Goal: Complete application form: Complete application form

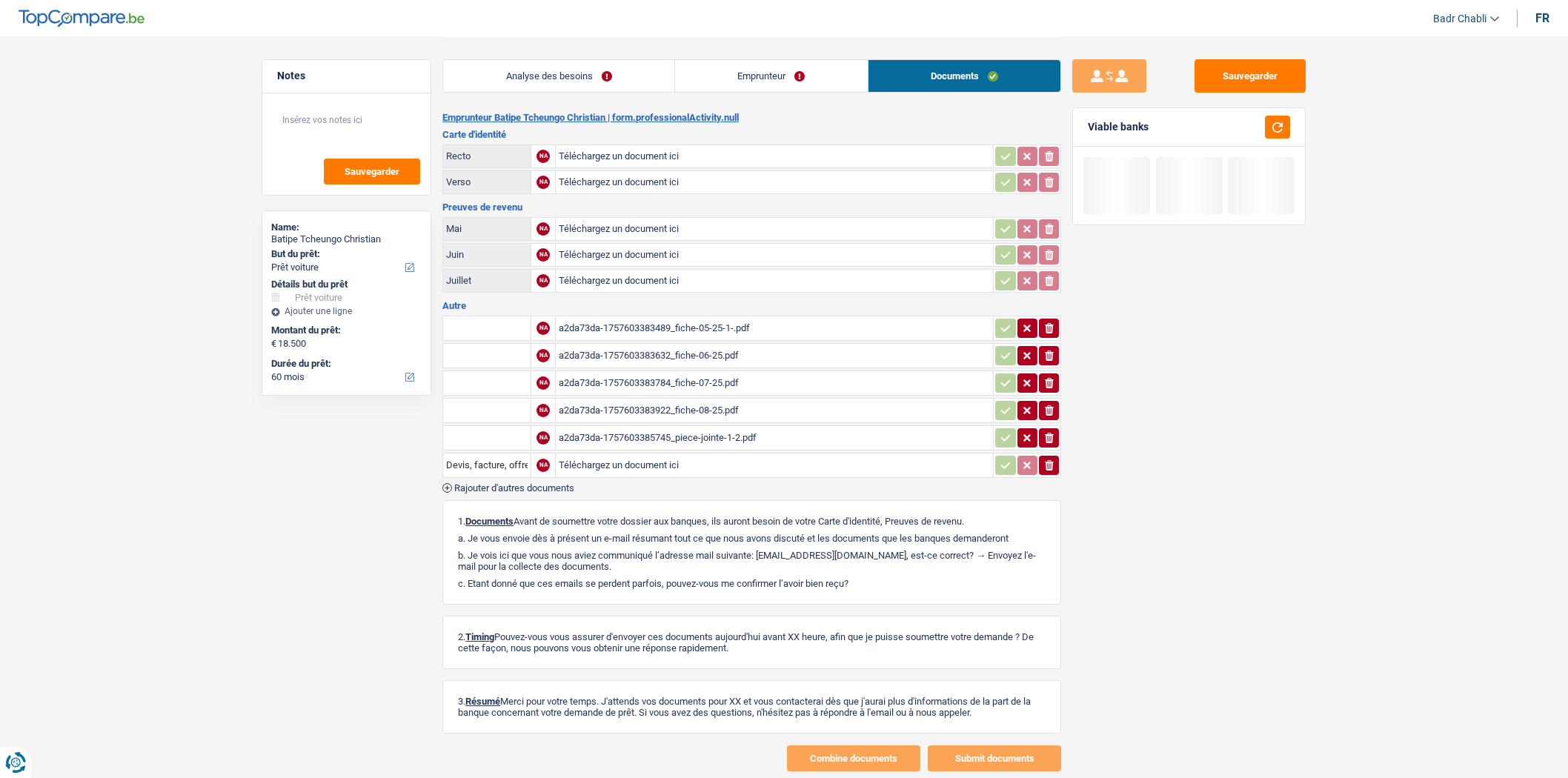
select select "car"
select select "60"
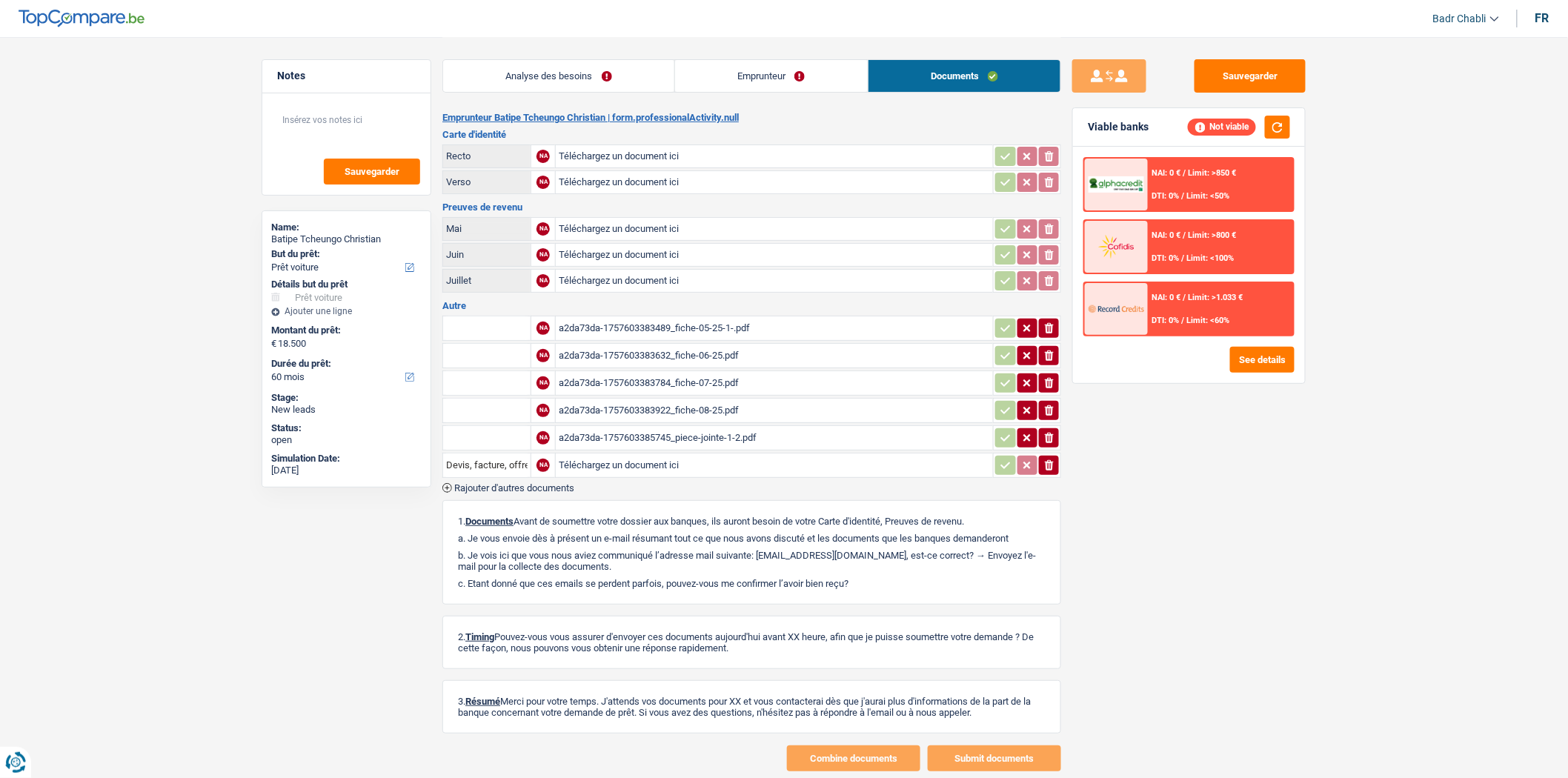
click at [710, 320] on div "a2da73da-1757603383489_fiche-05-25-1-.pdf" at bounding box center [774, 327] width 432 height 22
click at [678, 427] on div "a2da73da-1757603385745_piece-jointe-1-2.pdf" at bounding box center [774, 437] width 432 height 22
click at [672, 401] on div "a2da73da-1757603383922_fiche-08-25.pdf" at bounding box center [774, 410] width 432 height 22
click at [680, 352] on div "a2da73da-1757603383632_fiche-06-25.pdf" at bounding box center [774, 355] width 432 height 22
click at [672, 377] on div "a2da73da-1757603383784_fiche-07-25.pdf" at bounding box center [774, 382] width 432 height 22
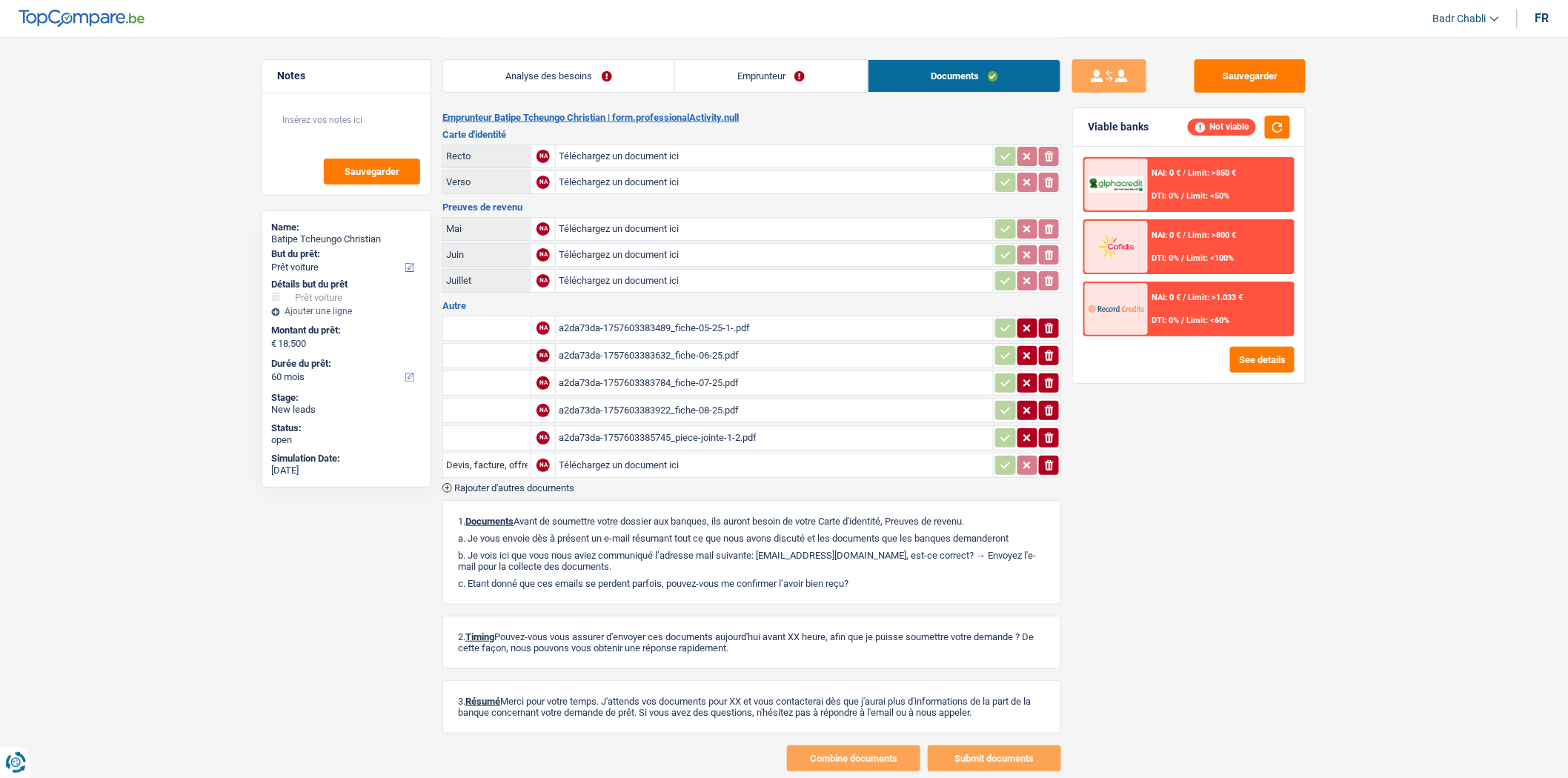
click at [569, 60] on link "Analyse des besoins" at bounding box center [558, 76] width 231 height 32
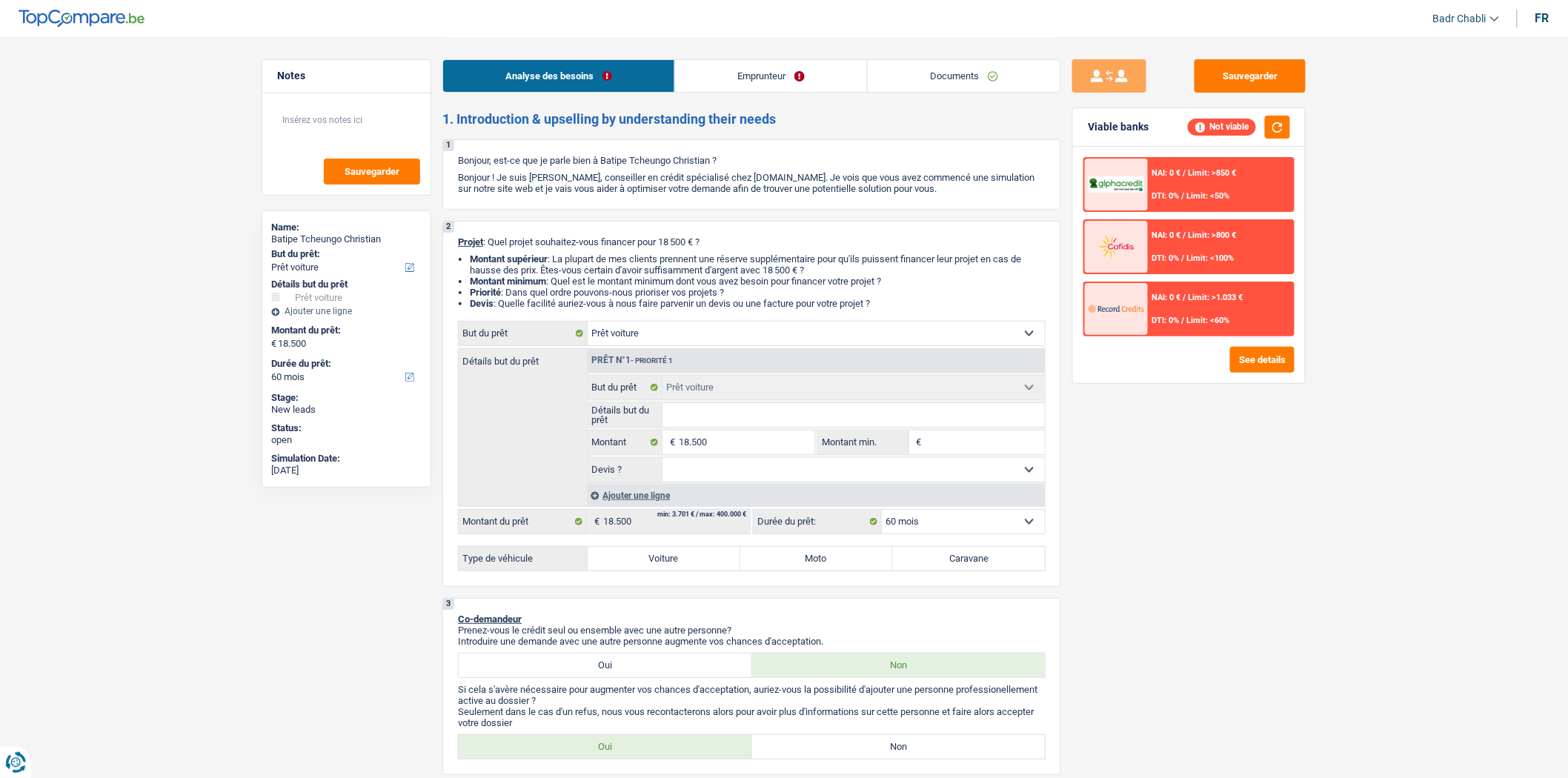
click at [723, 427] on input "Détails but du prêt" at bounding box center [854, 415] width 383 height 24
click at [724, 427] on input "Détails but du prêt" at bounding box center [854, 415] width 383 height 24
click at [735, 421] on input "Détails but du prêt" at bounding box center [854, 415] width 383 height 24
click at [736, 421] on input "Détails but du prêt" at bounding box center [854, 415] width 383 height 24
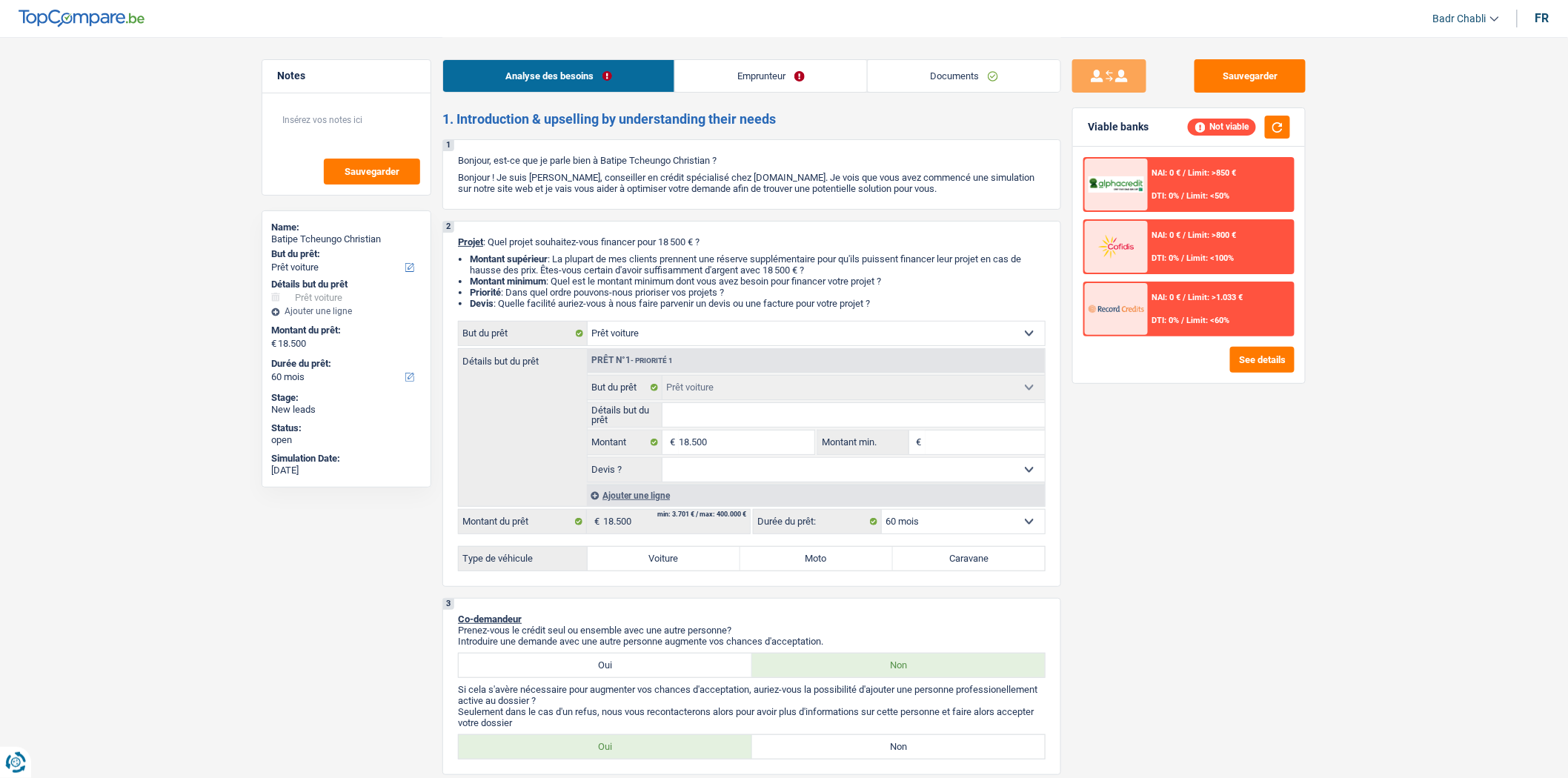
click at [736, 421] on input "Détails but du prêt" at bounding box center [854, 415] width 383 height 24
type input "B"
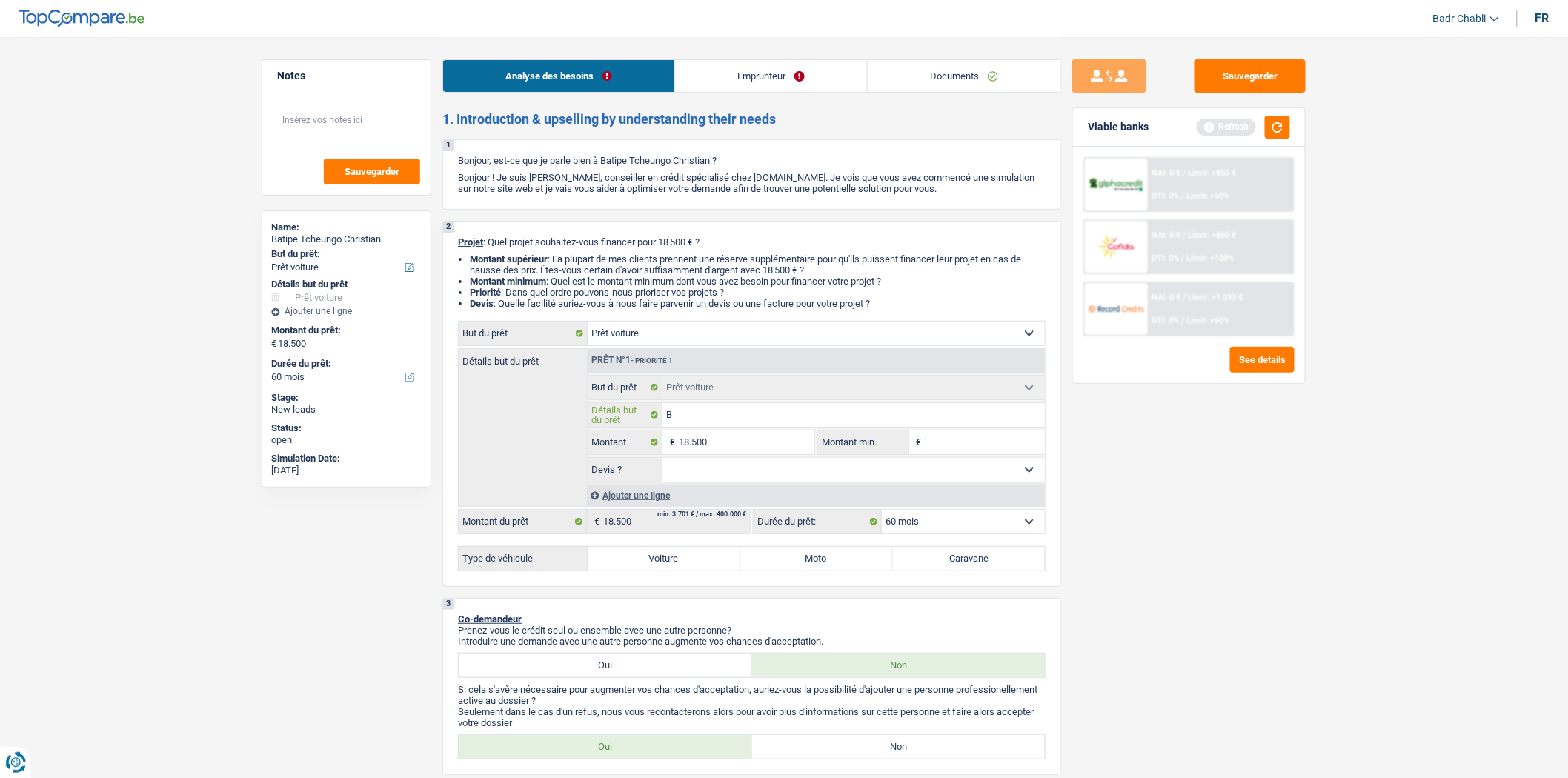
type input "BM"
type input "BMW"
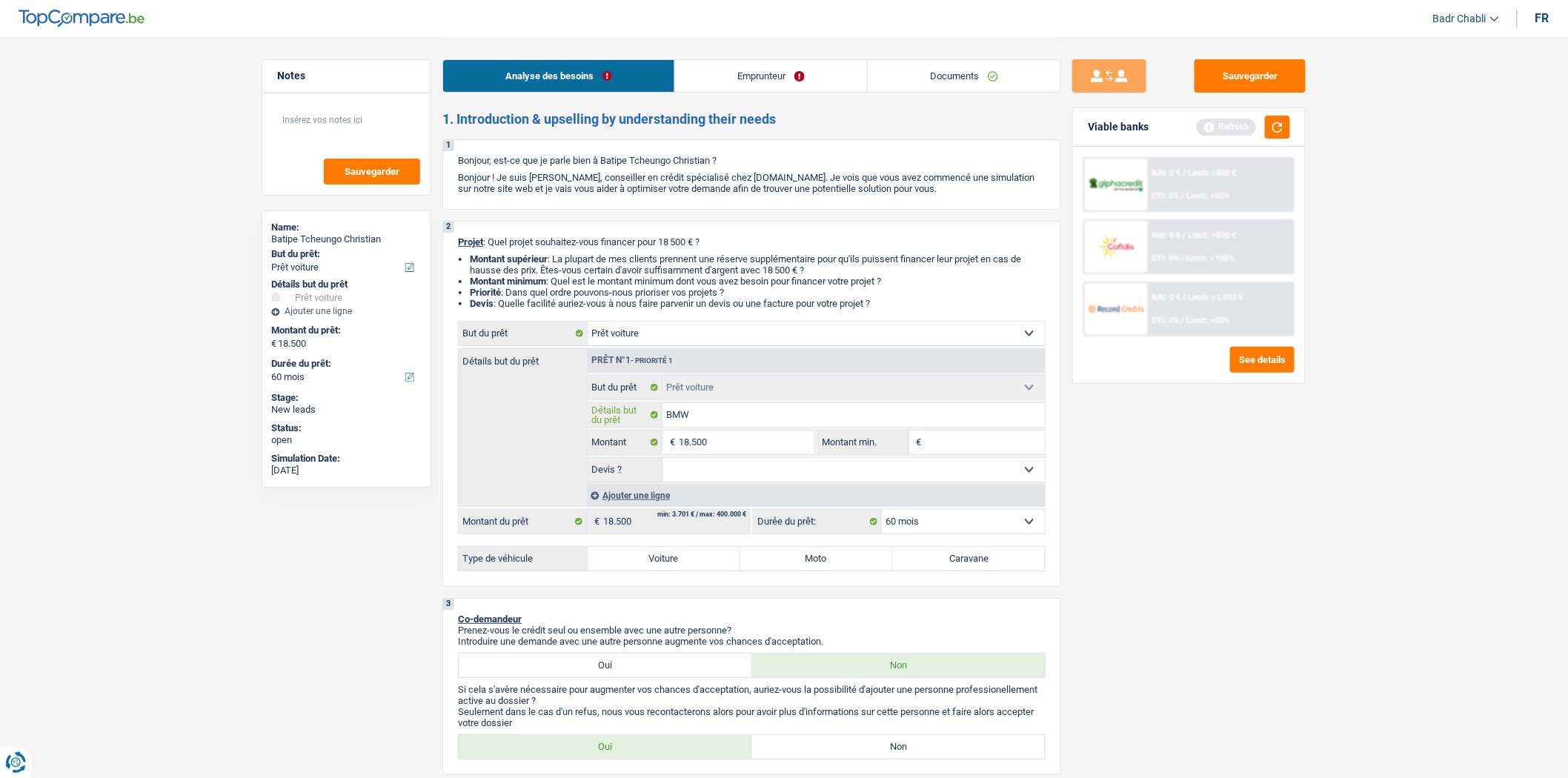
type input "BMW"
type input "BMW 3"
type input "BMW 31"
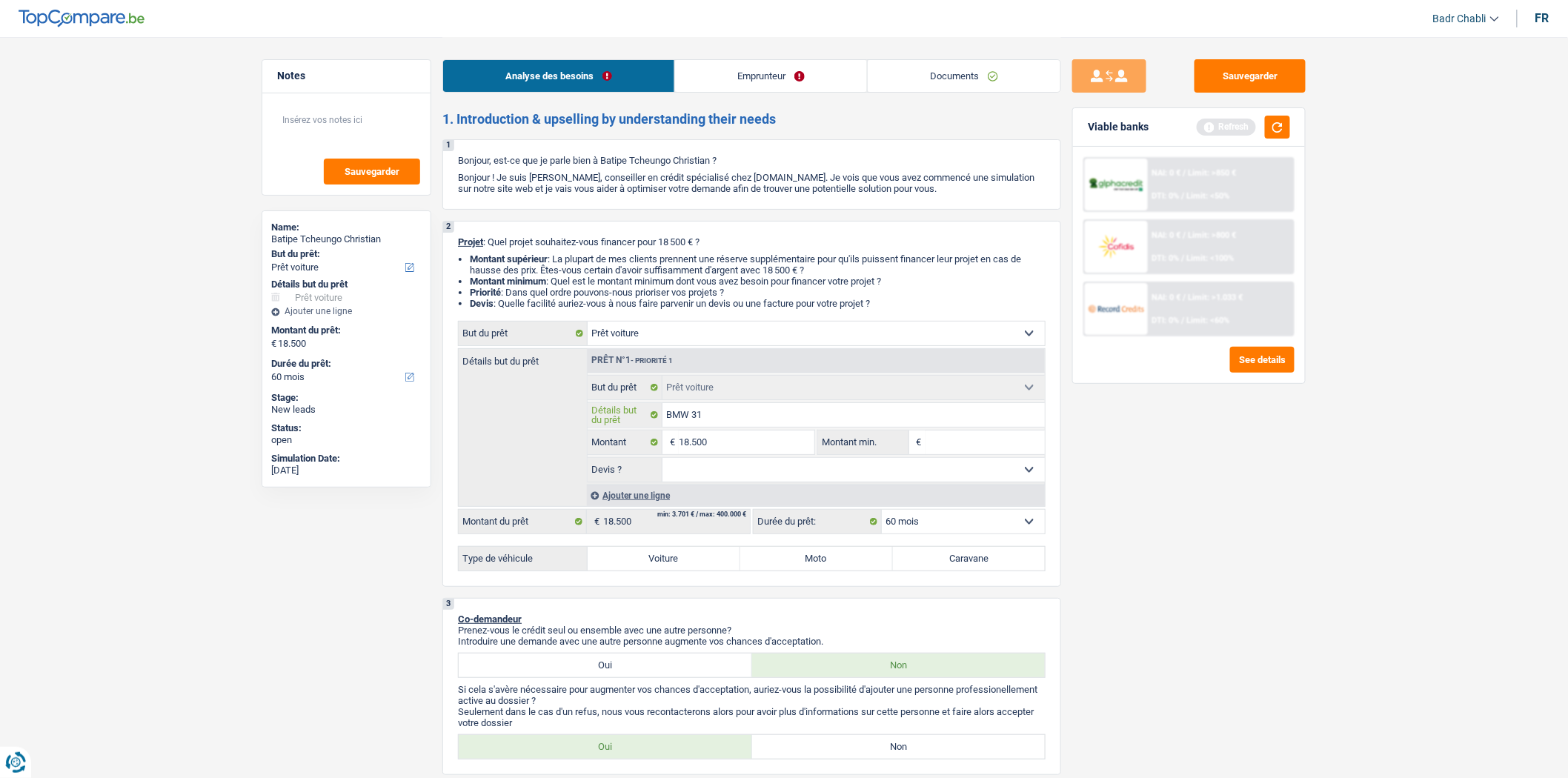
type input "BMW 318"
type input "BMW 318 2"
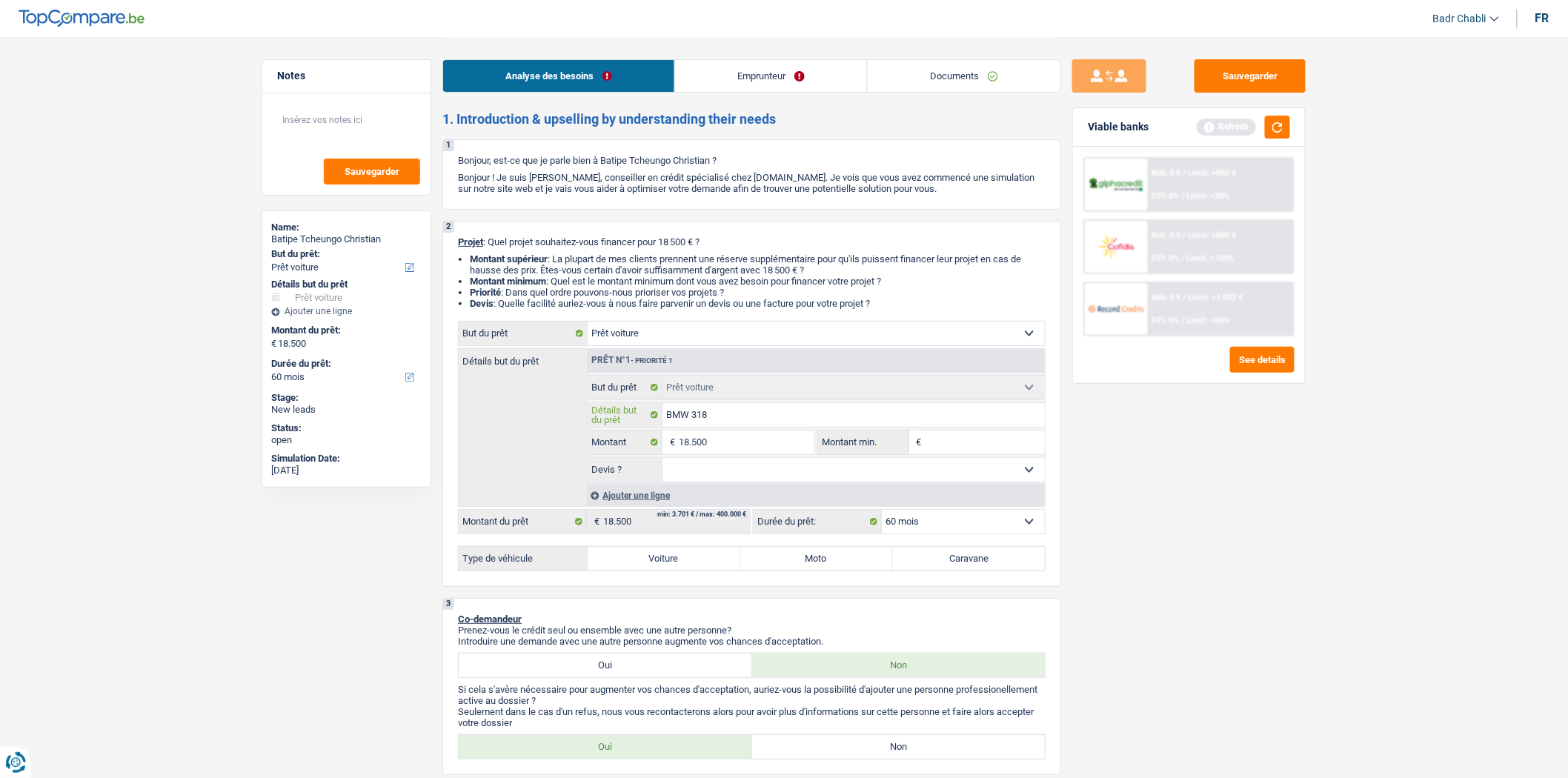
type input "BMW 318 2"
type input "BMW 318 20"
type input "BMW 318 201"
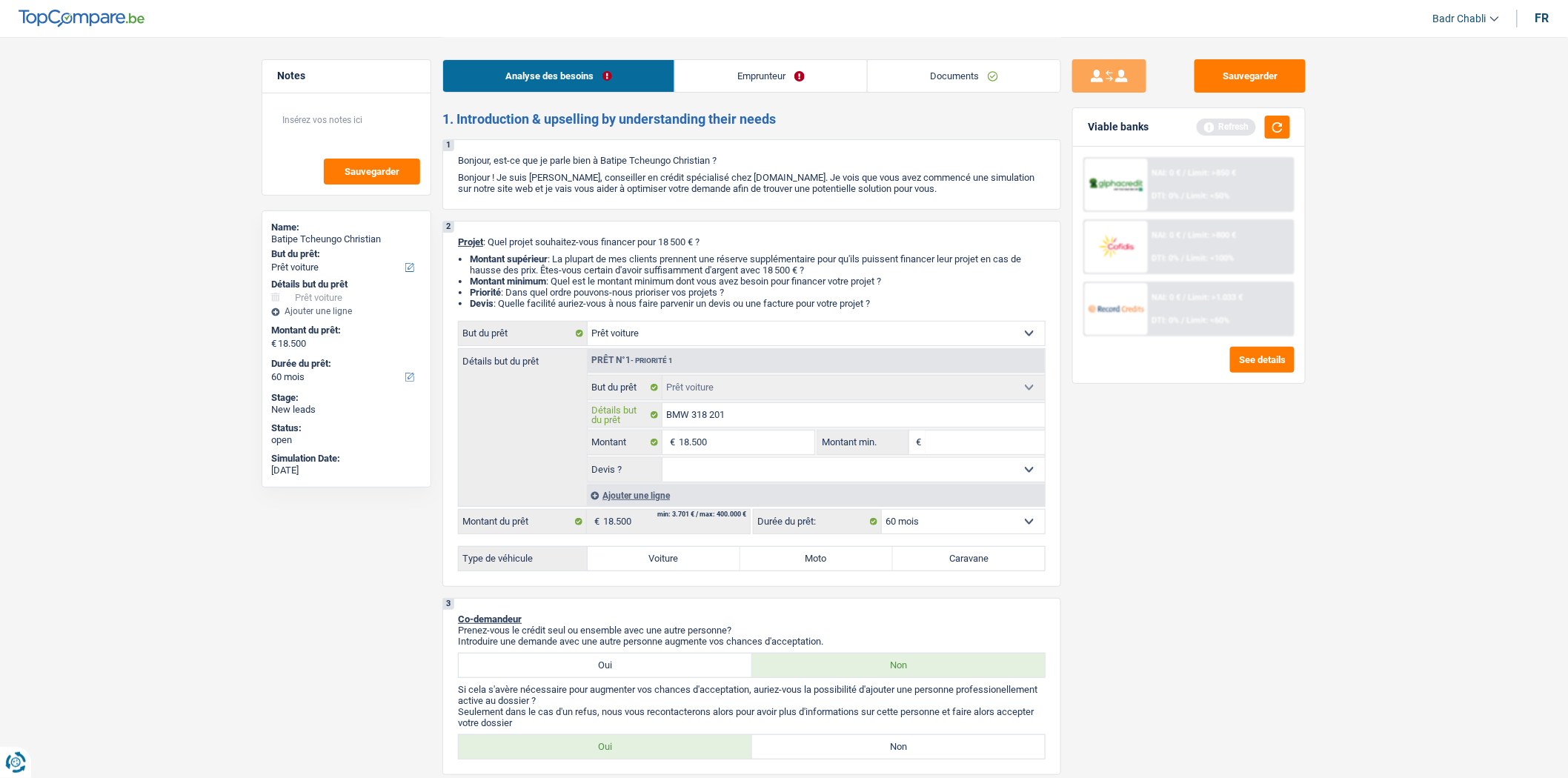
type input "BMW 318 2019"
click at [727, 443] on input "18.500" at bounding box center [746, 442] width 135 height 24
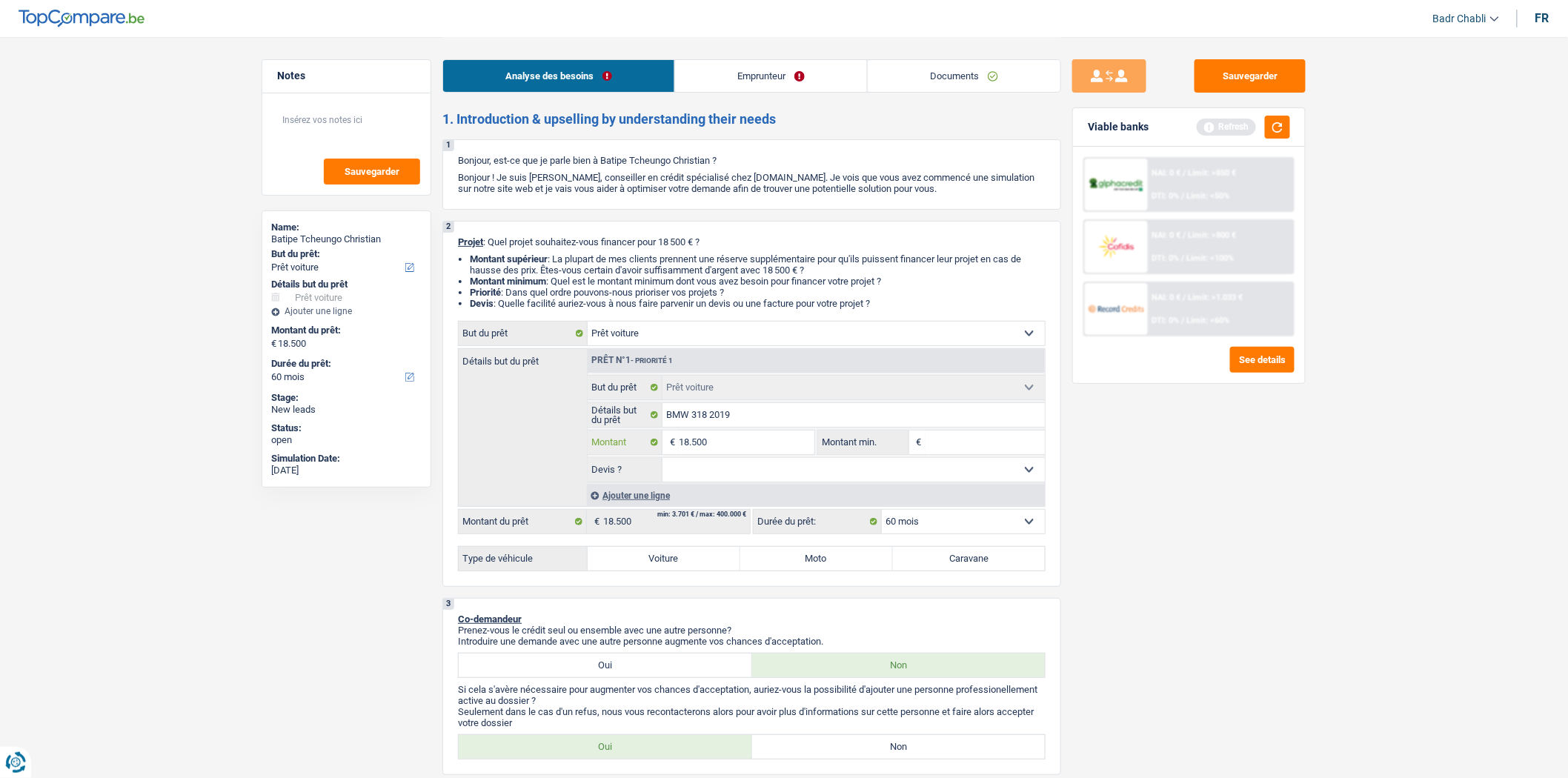
click at [727, 443] on input "18.500" at bounding box center [746, 442] width 135 height 24
click at [940, 449] on input "Montant min." at bounding box center [985, 442] width 120 height 24
paste input "18.500"
type input "18.500"
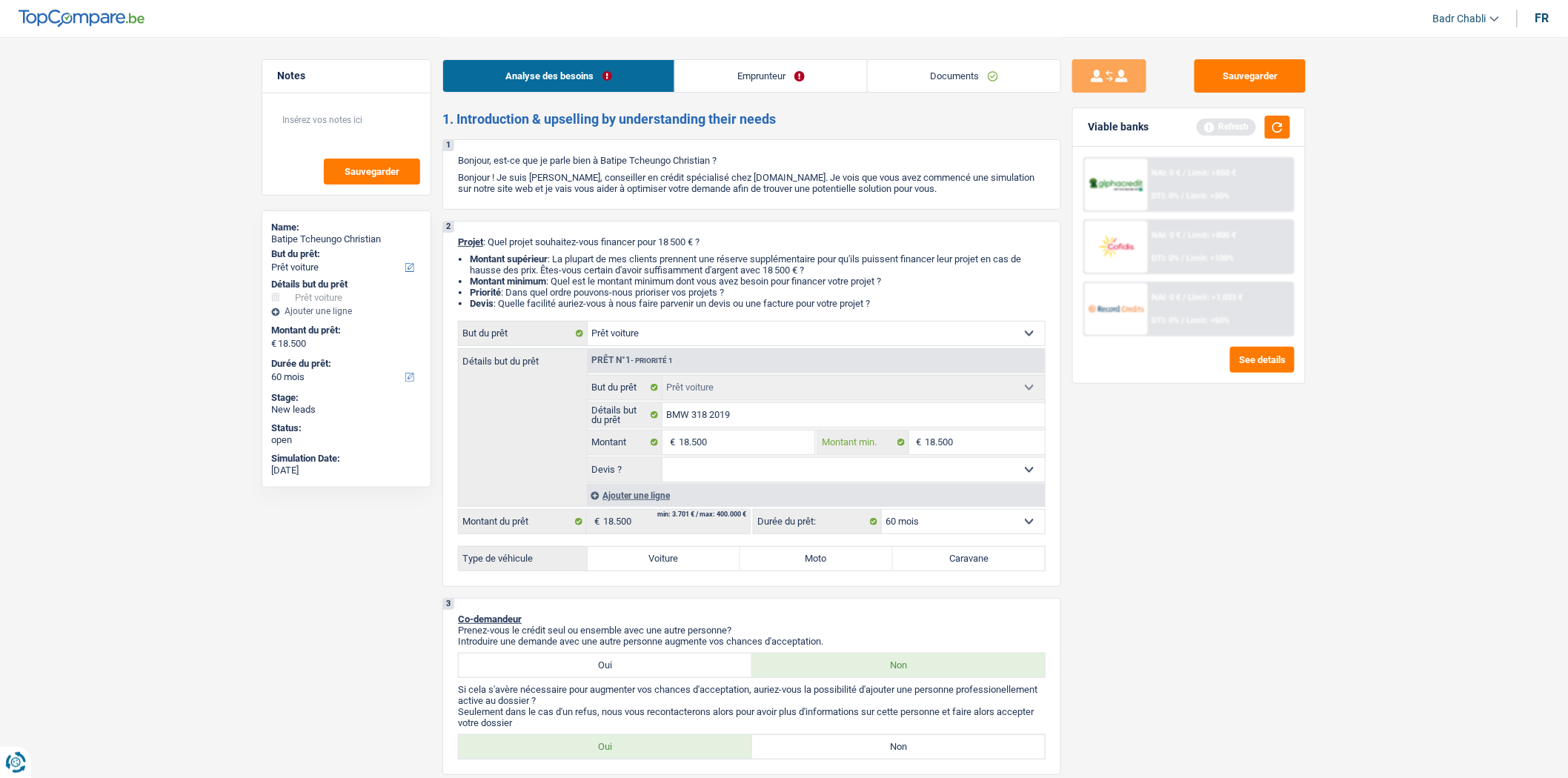
type input "18.500"
click at [890, 482] on select "Oui Non Non répondu Sélectionner une option" at bounding box center [854, 469] width 383 height 24
select select "false"
click at [662, 462] on select "Oui Non Non répondu Sélectionner une option" at bounding box center [854, 469] width 383 height 24
select select "false"
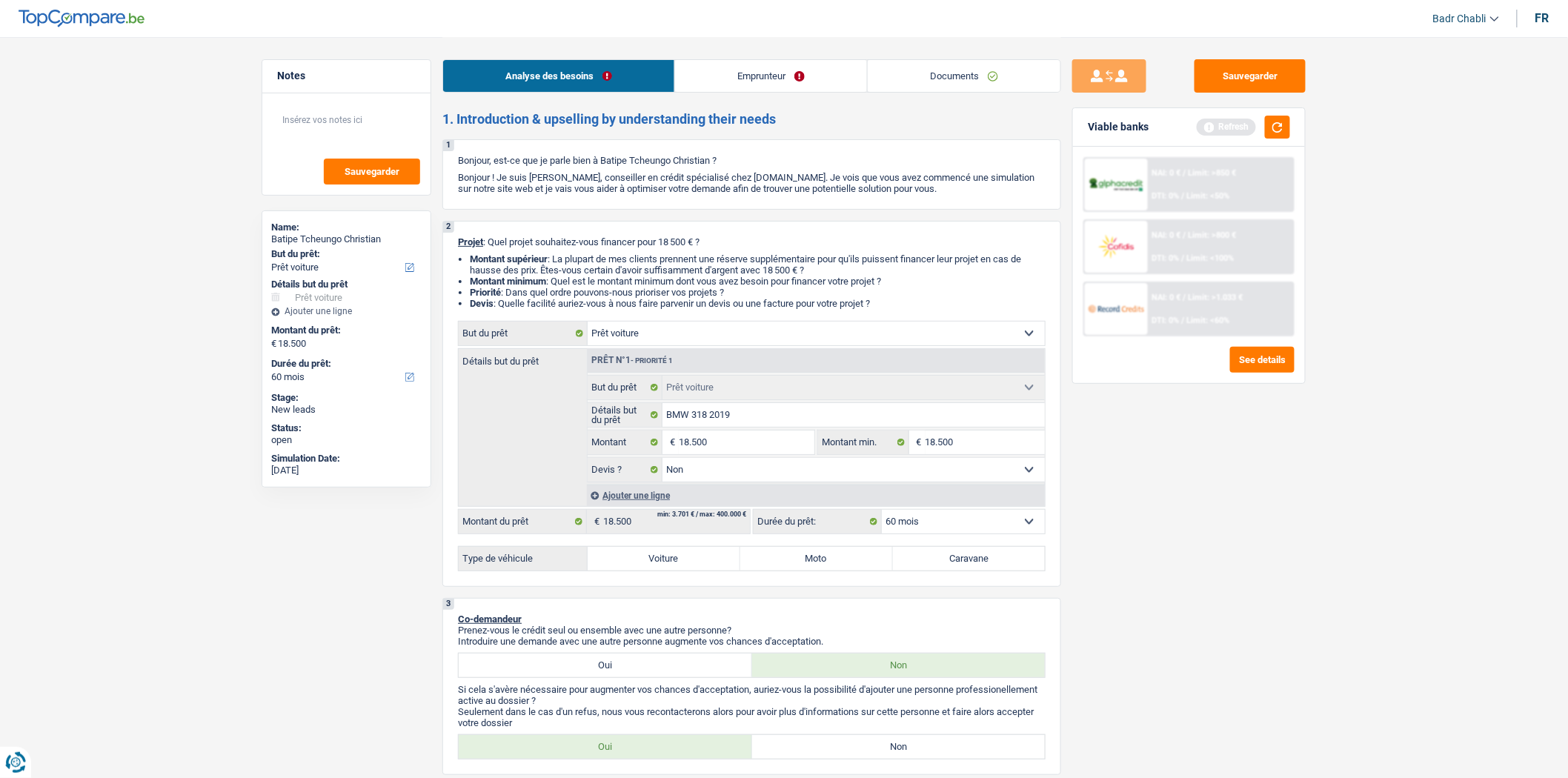
click at [812, 471] on select "Oui Non Non répondu Sélectionner une option" at bounding box center [854, 469] width 383 height 24
select select "yes"
click at [662, 462] on select "Oui Non Non répondu Sélectionner une option" at bounding box center [854, 469] width 383 height 24
select select "yes"
click at [716, 568] on label "Voiture" at bounding box center [663, 558] width 152 height 24
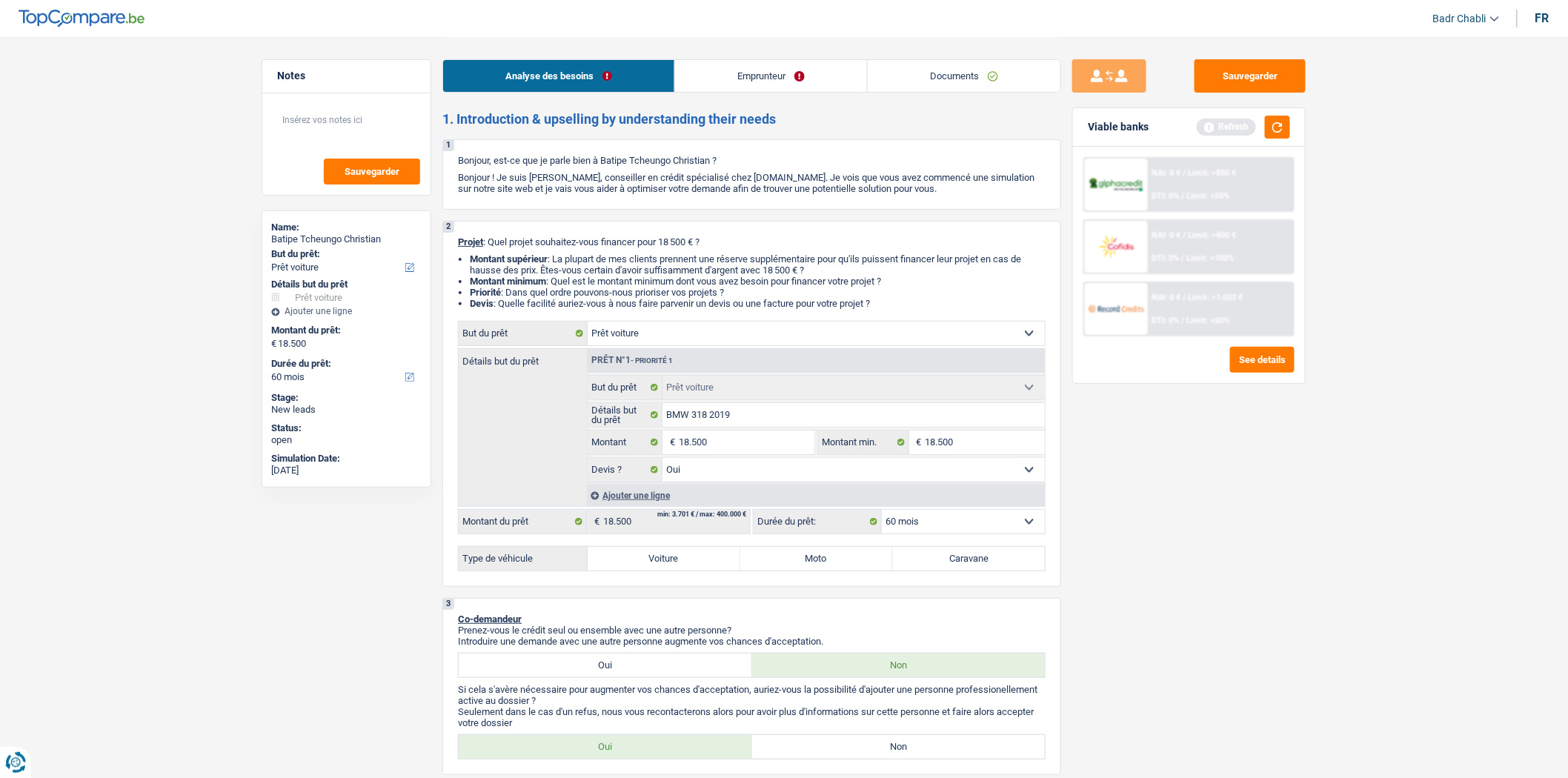
click at [716, 568] on input "Voiture" at bounding box center [663, 558] width 152 height 24
radio input "true"
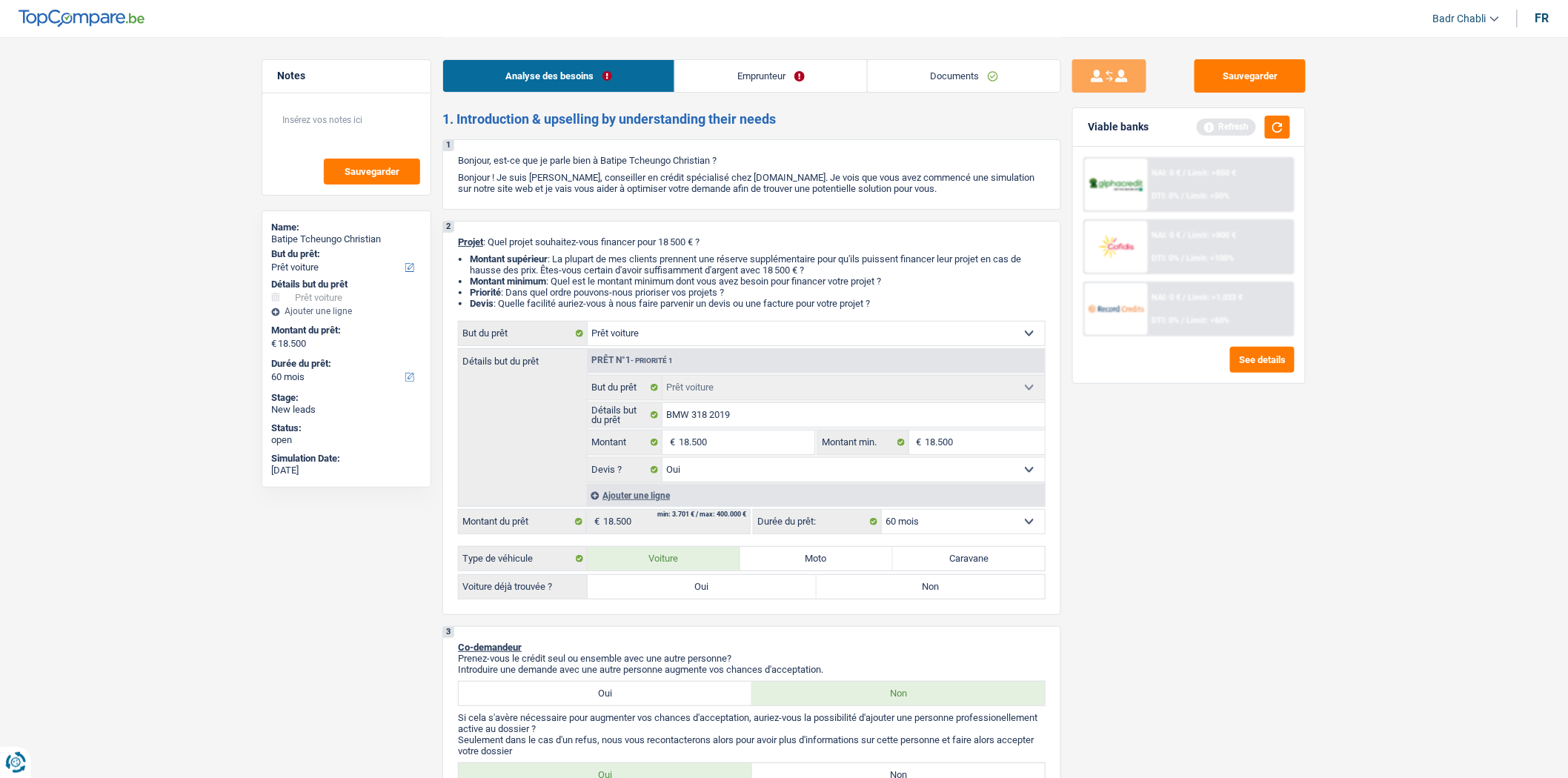
click at [715, 591] on label "Oui" at bounding box center [702, 587] width 229 height 24
click at [715, 591] on input "Oui" at bounding box center [702, 587] width 229 height 24
radio input "true"
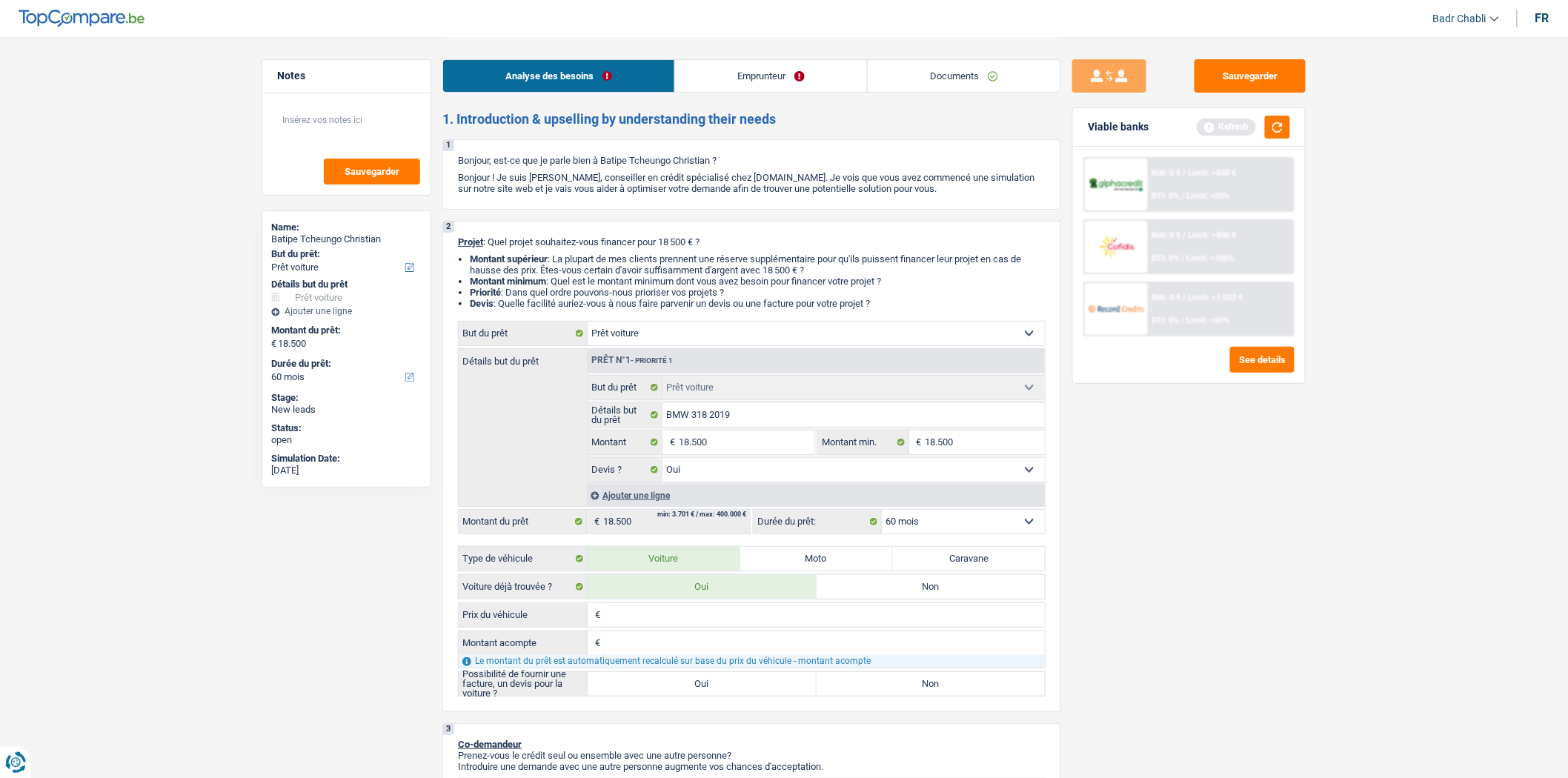
click at [693, 685] on label "Oui" at bounding box center [702, 683] width 229 height 24
click at [693, 685] on input "Oui" at bounding box center [702, 683] width 229 height 24
radio input "true"
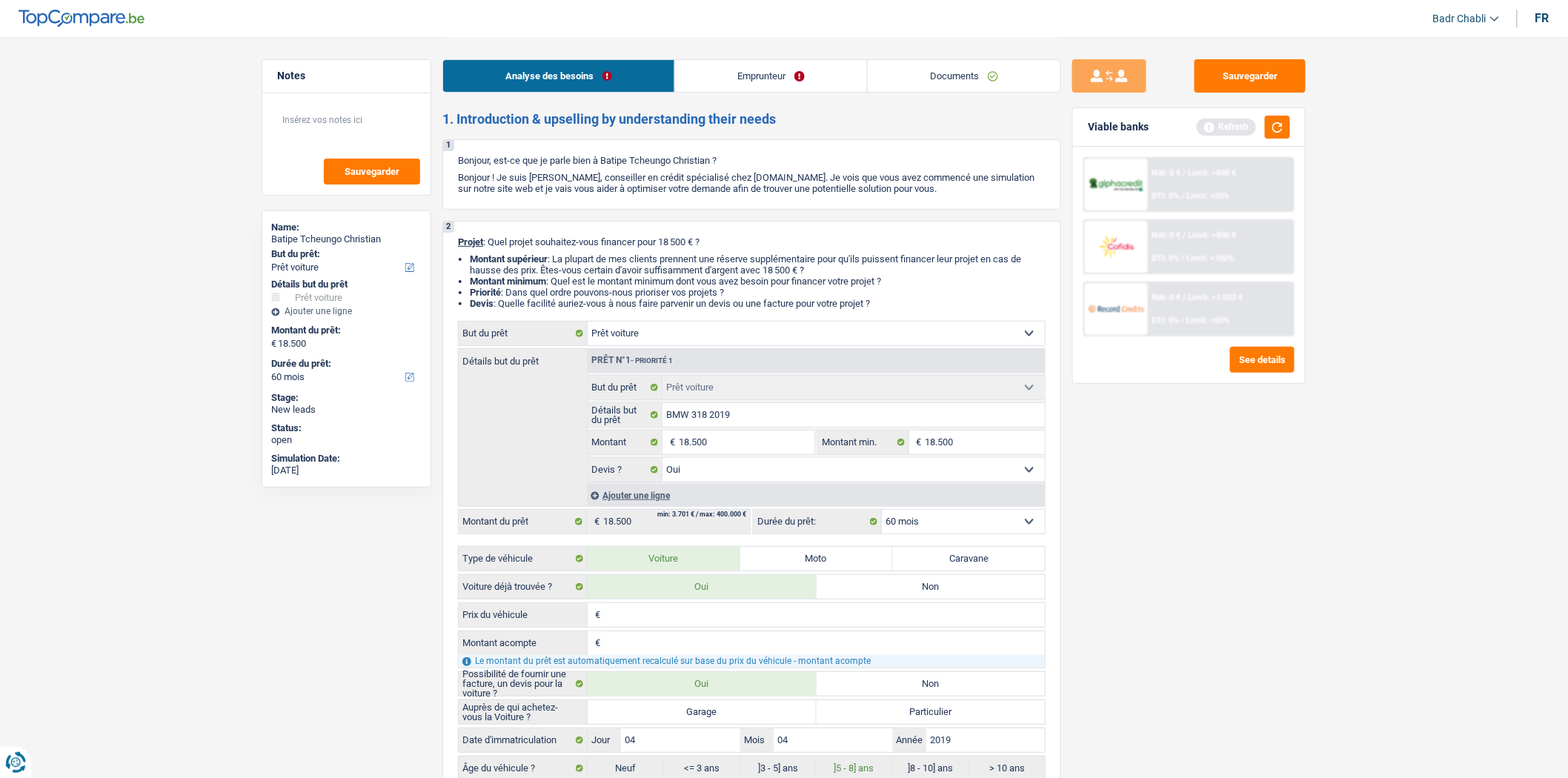
click at [716, 704] on div "€ Prix du véhicule Tous les champs sont obligatoires. Veuillez fournir une répo…" at bounding box center [751, 692] width 588 height 179
click at [689, 716] on label "Garage" at bounding box center [702, 712] width 229 height 24
click at [689, 716] on input "Garage" at bounding box center [702, 712] width 229 height 24
radio input "true"
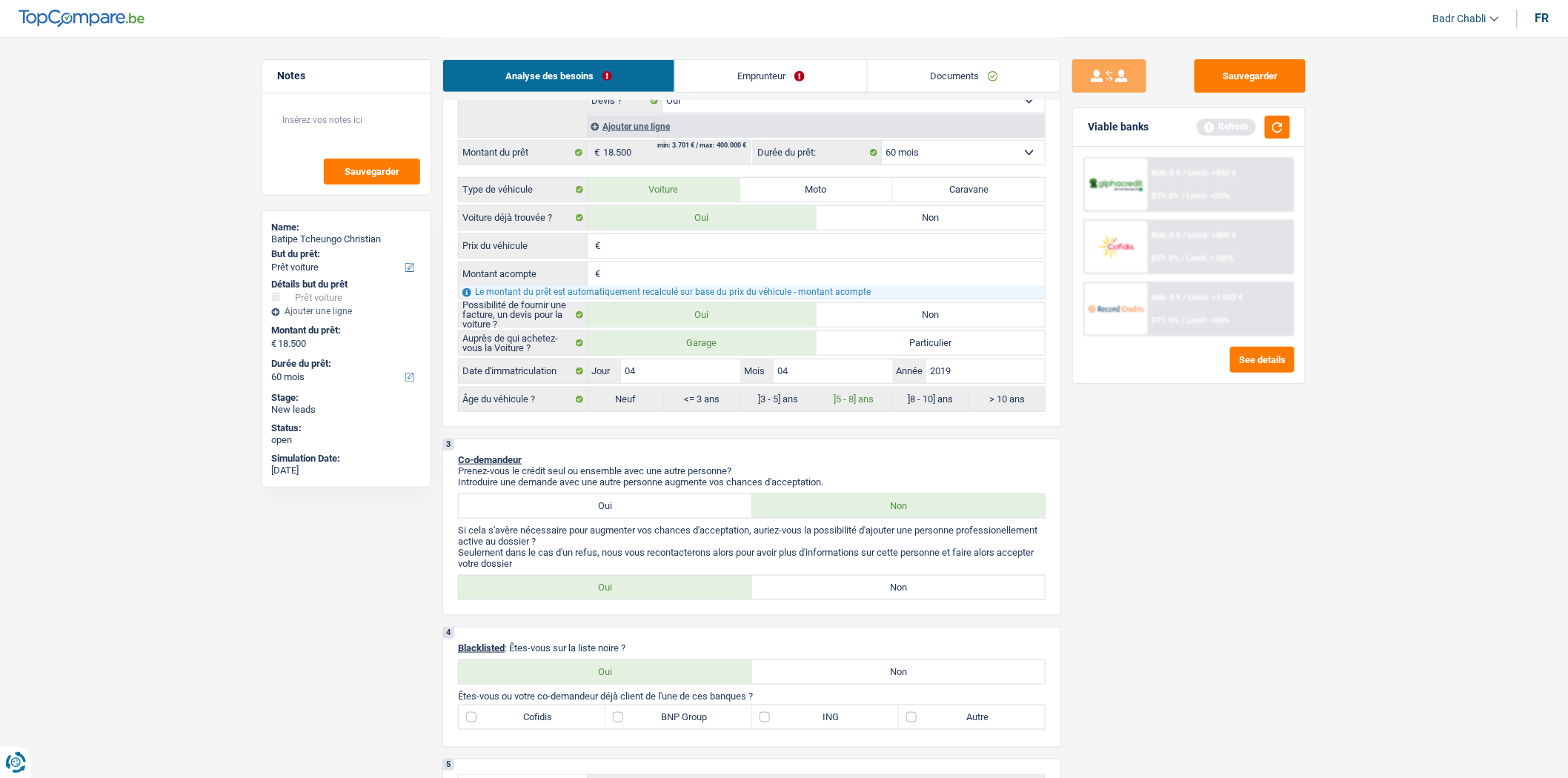
scroll to position [494, 0]
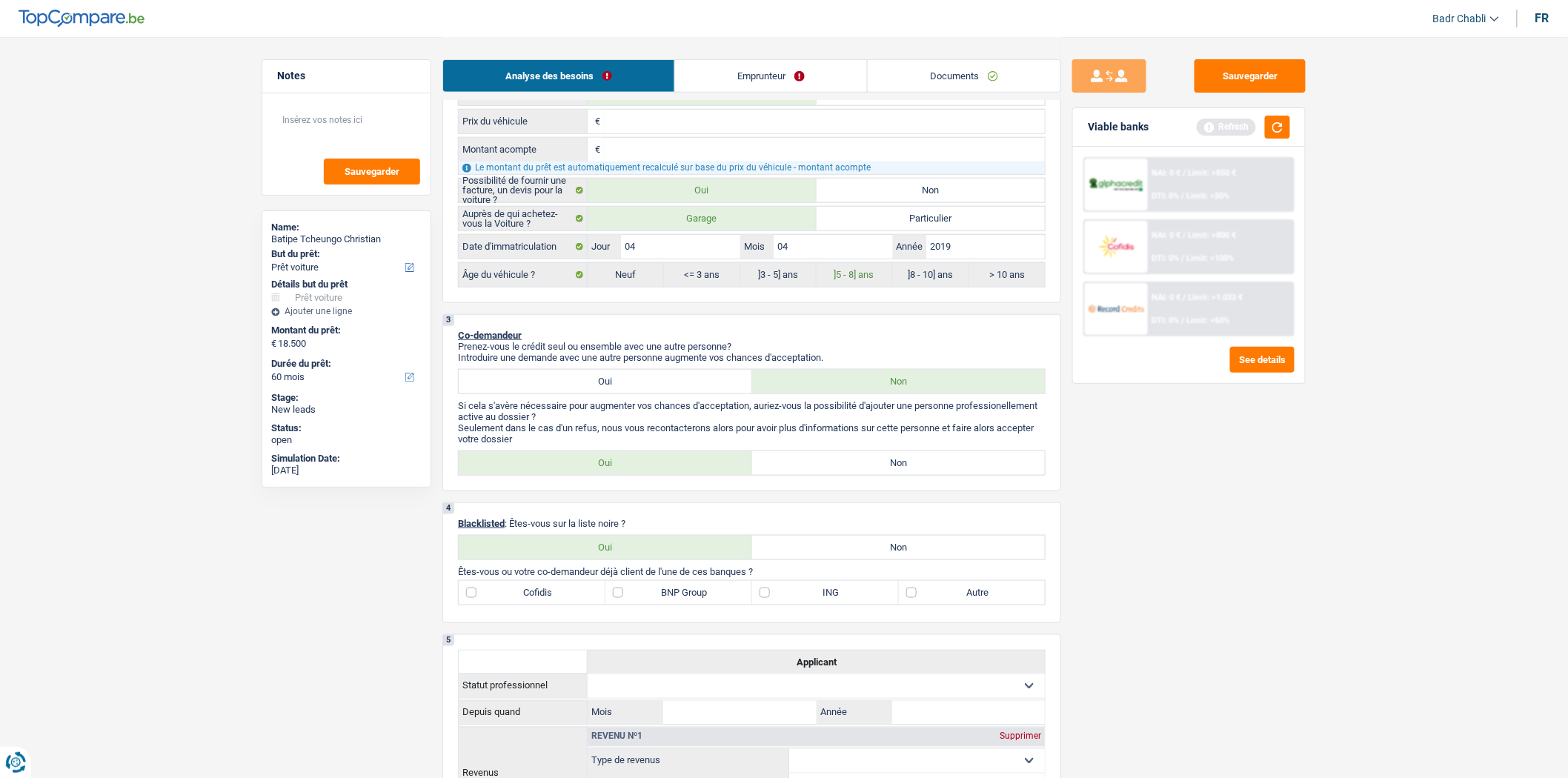
click at [891, 470] on label "Non" at bounding box center [899, 463] width 293 height 24
click at [891, 470] on input "Non" at bounding box center [899, 463] width 293 height 24
radio input "true"
click at [886, 558] on label "Non" at bounding box center [899, 547] width 293 height 24
click at [886, 558] on input "Non" at bounding box center [899, 547] width 293 height 24
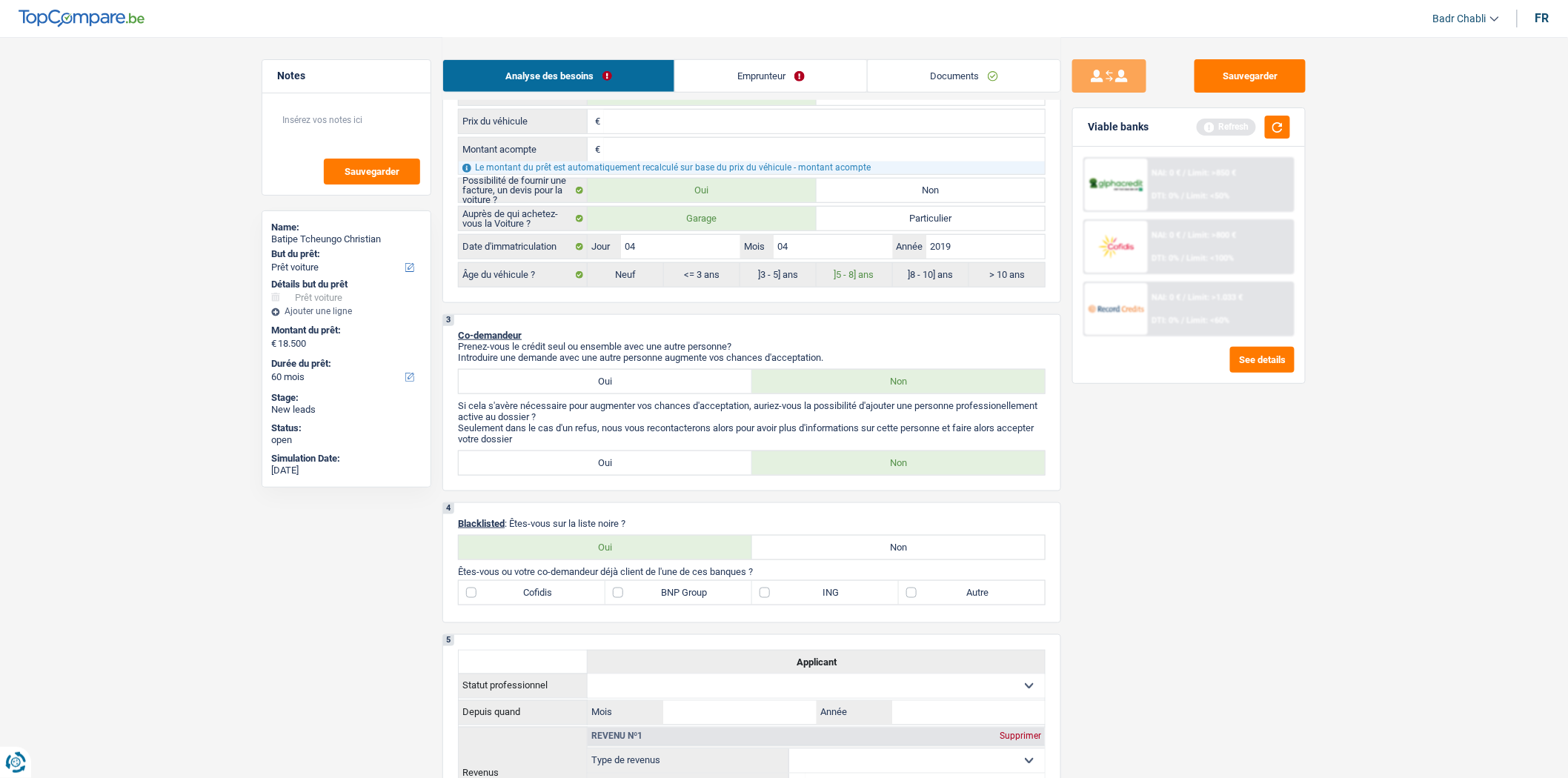
radio input "true"
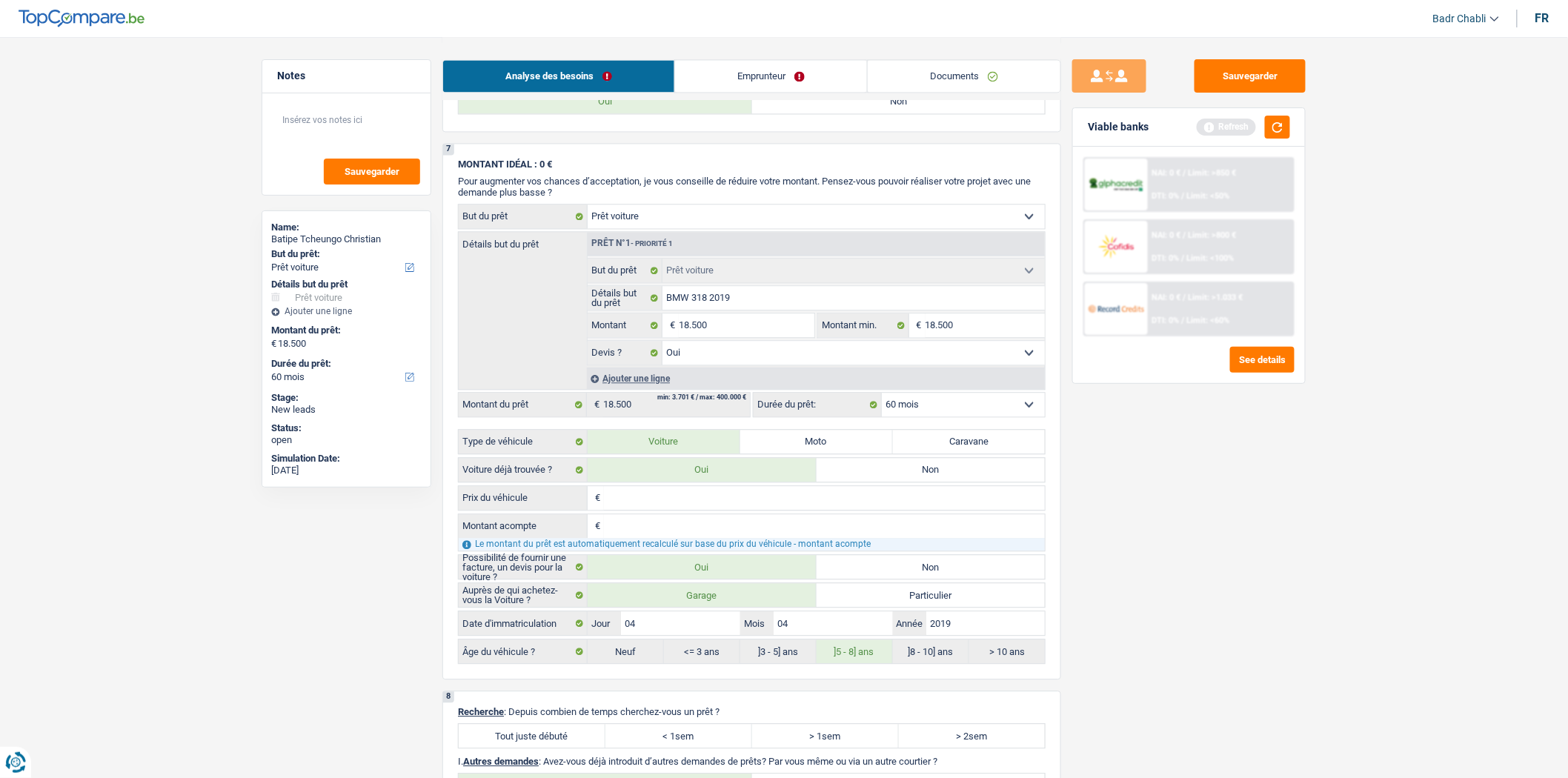
scroll to position [1482, 0]
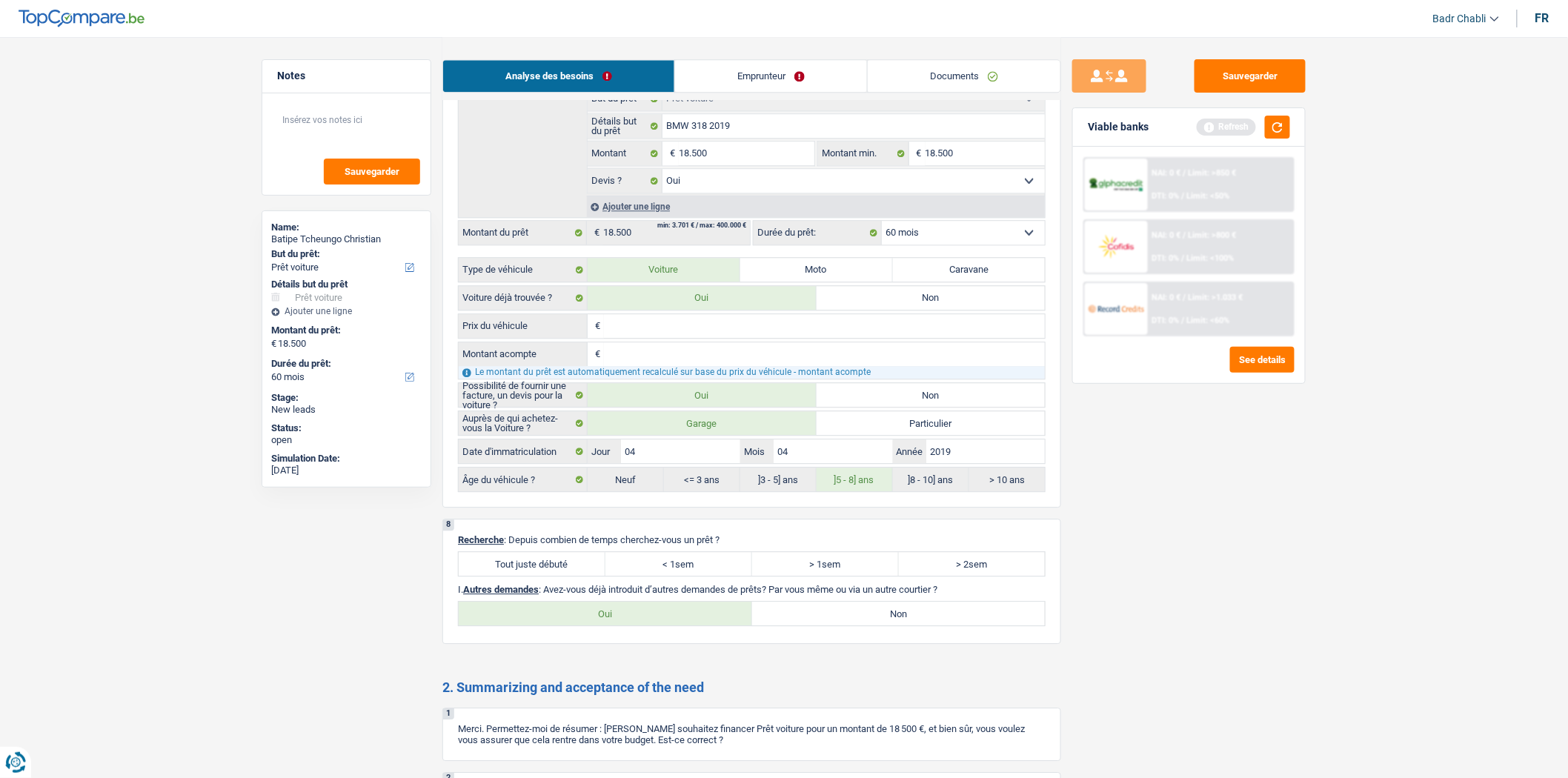
click at [557, 576] on label "Tout juste débuté" at bounding box center [532, 563] width 147 height 24
click at [557, 576] on input "Tout juste débuté" at bounding box center [532, 563] width 147 height 24
radio input "true"
click at [891, 626] on label "Non" at bounding box center [899, 613] width 293 height 24
click at [891, 626] on input "Non" at bounding box center [899, 613] width 293 height 24
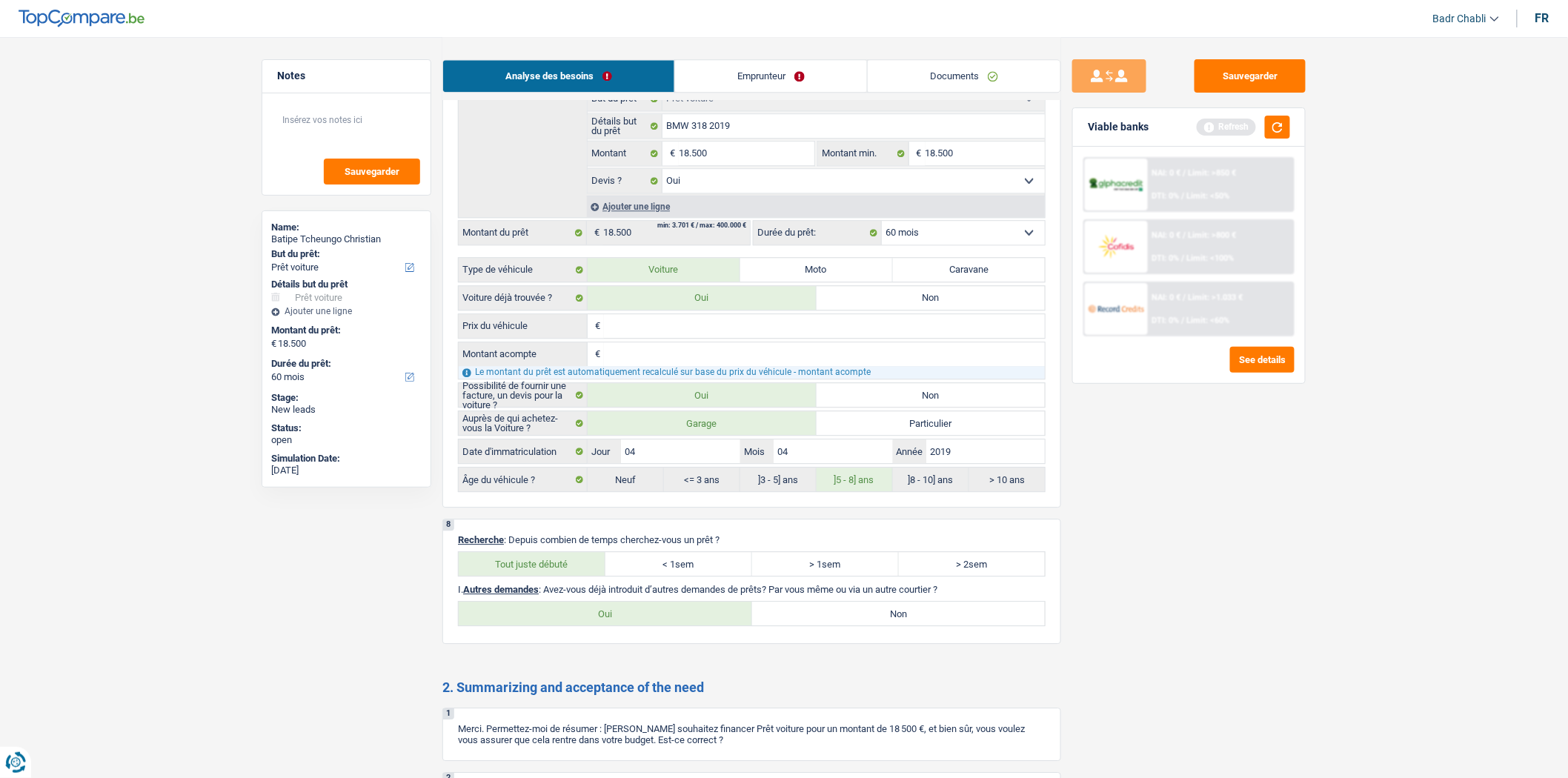
radio input "true"
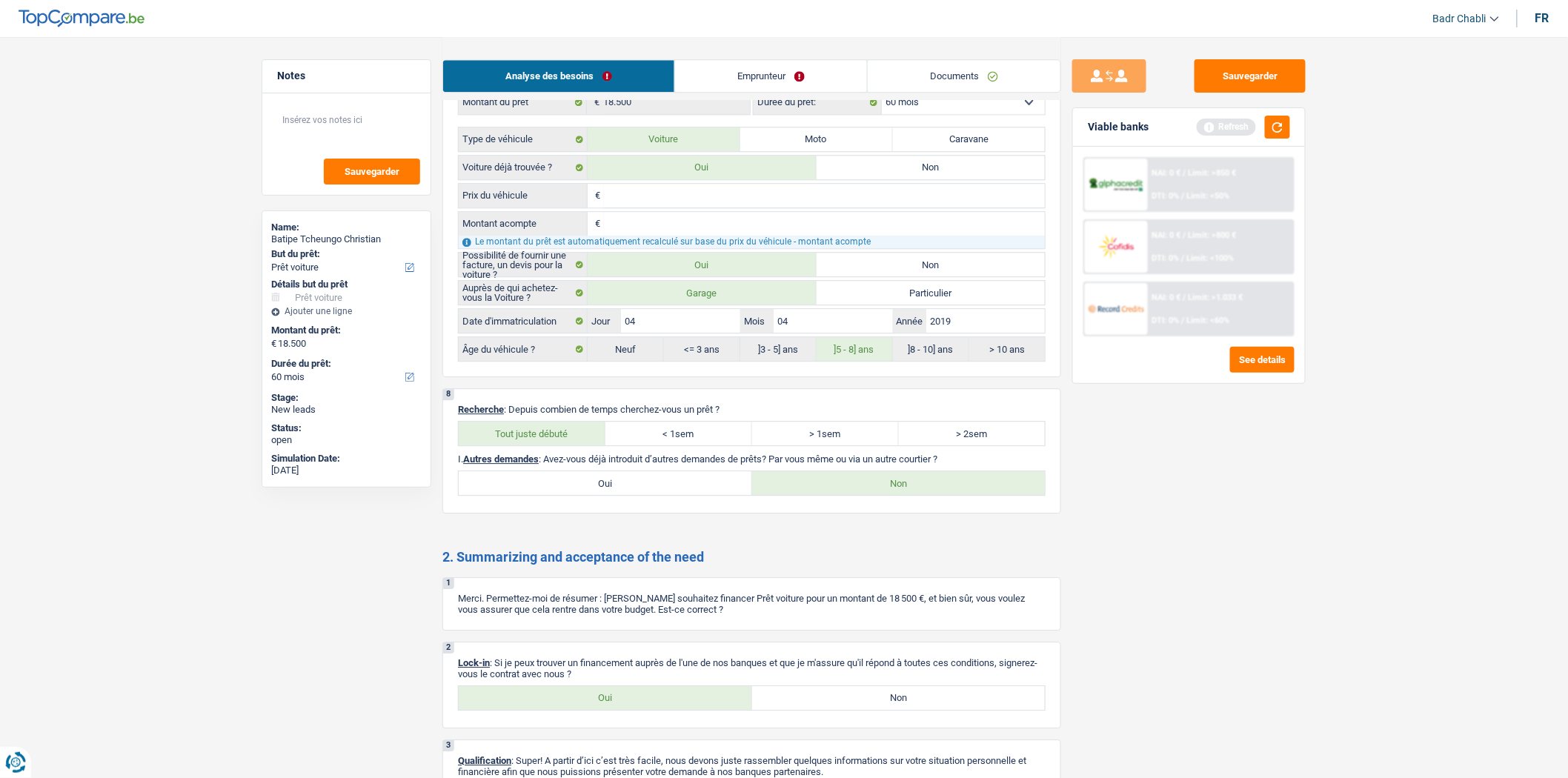
scroll to position [1724, 0]
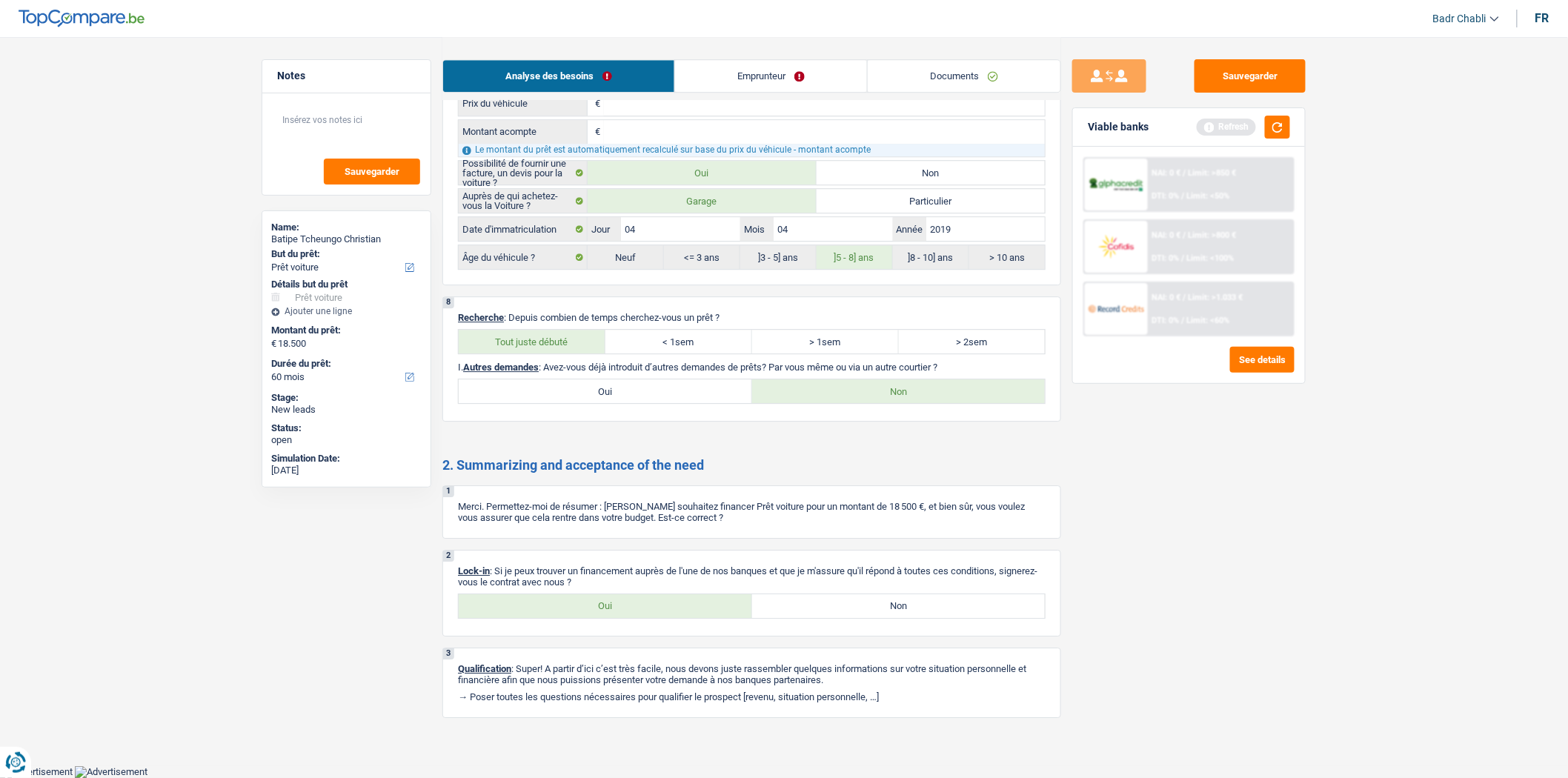
click at [634, 620] on div "2 Lock-in : Si je peux trouver un financement auprès de l'une de nos banques et…" at bounding box center [752, 593] width 619 height 87
click at [636, 610] on label "Oui" at bounding box center [606, 606] width 293 height 24
click at [636, 610] on input "Oui" at bounding box center [606, 606] width 293 height 24
radio input "true"
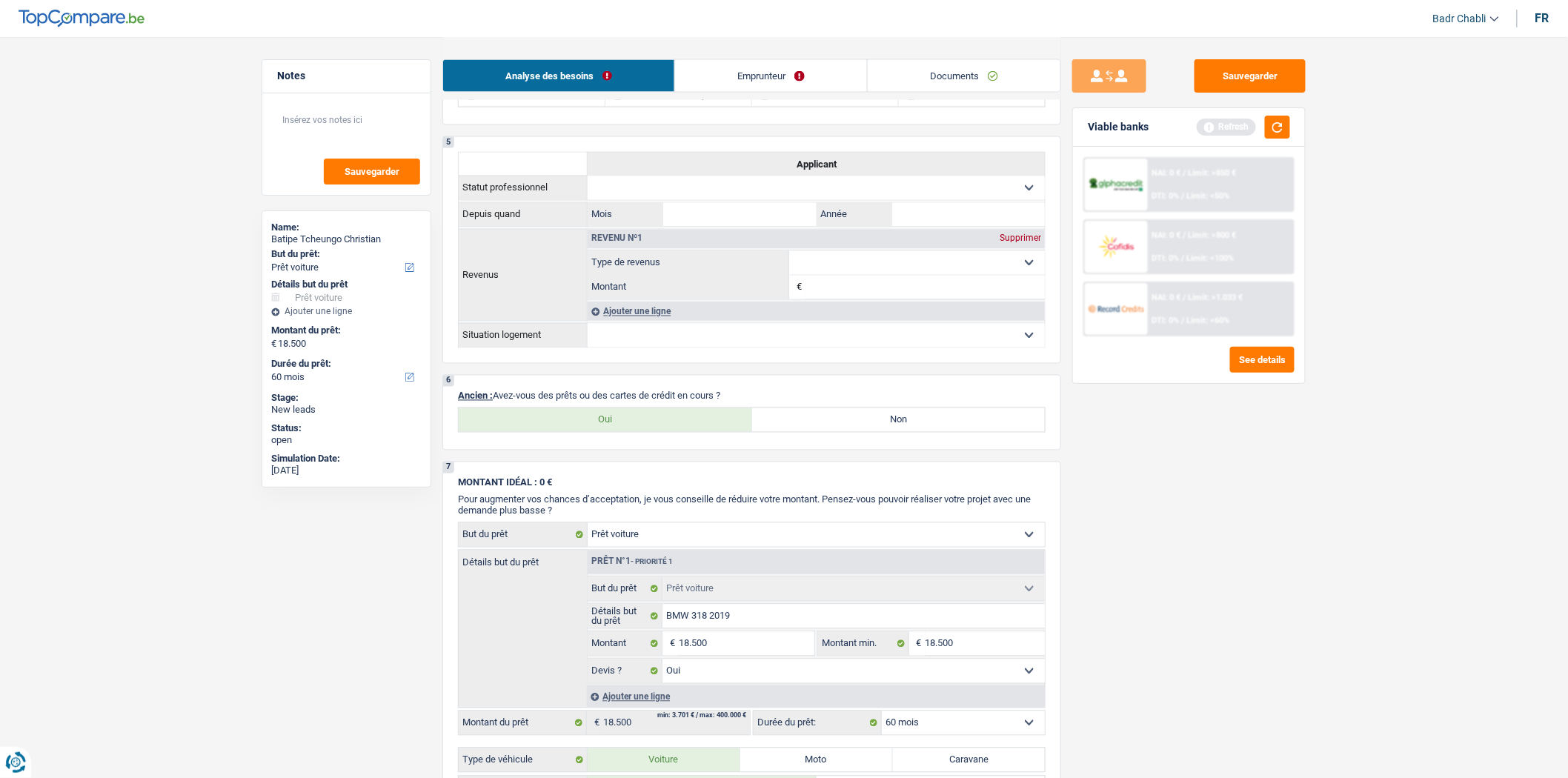
scroll to position [983, 0]
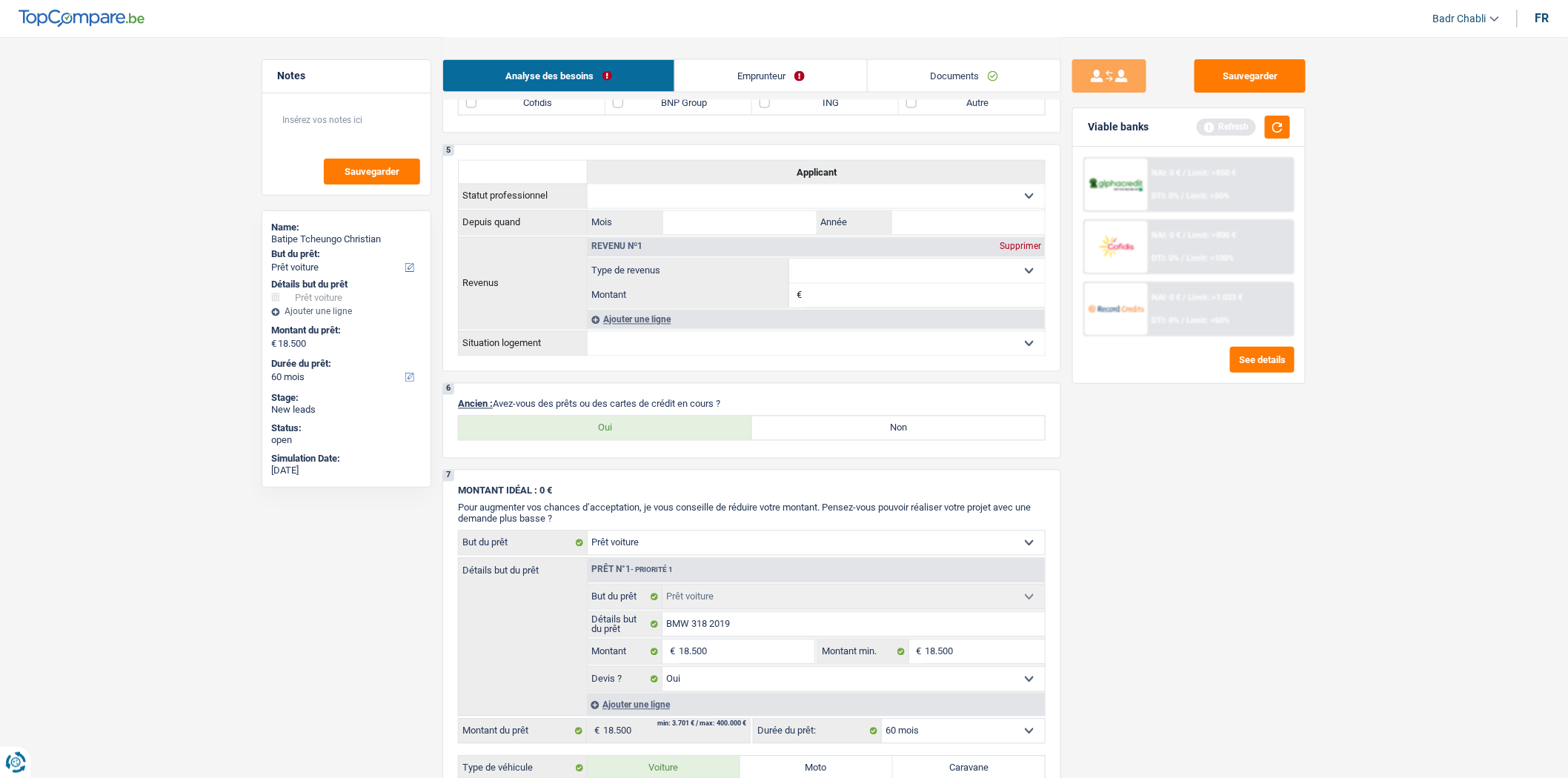
click at [618, 433] on label "Oui" at bounding box center [606, 428] width 293 height 24
click at [618, 433] on input "Oui" at bounding box center [606, 428] width 293 height 24
radio input "true"
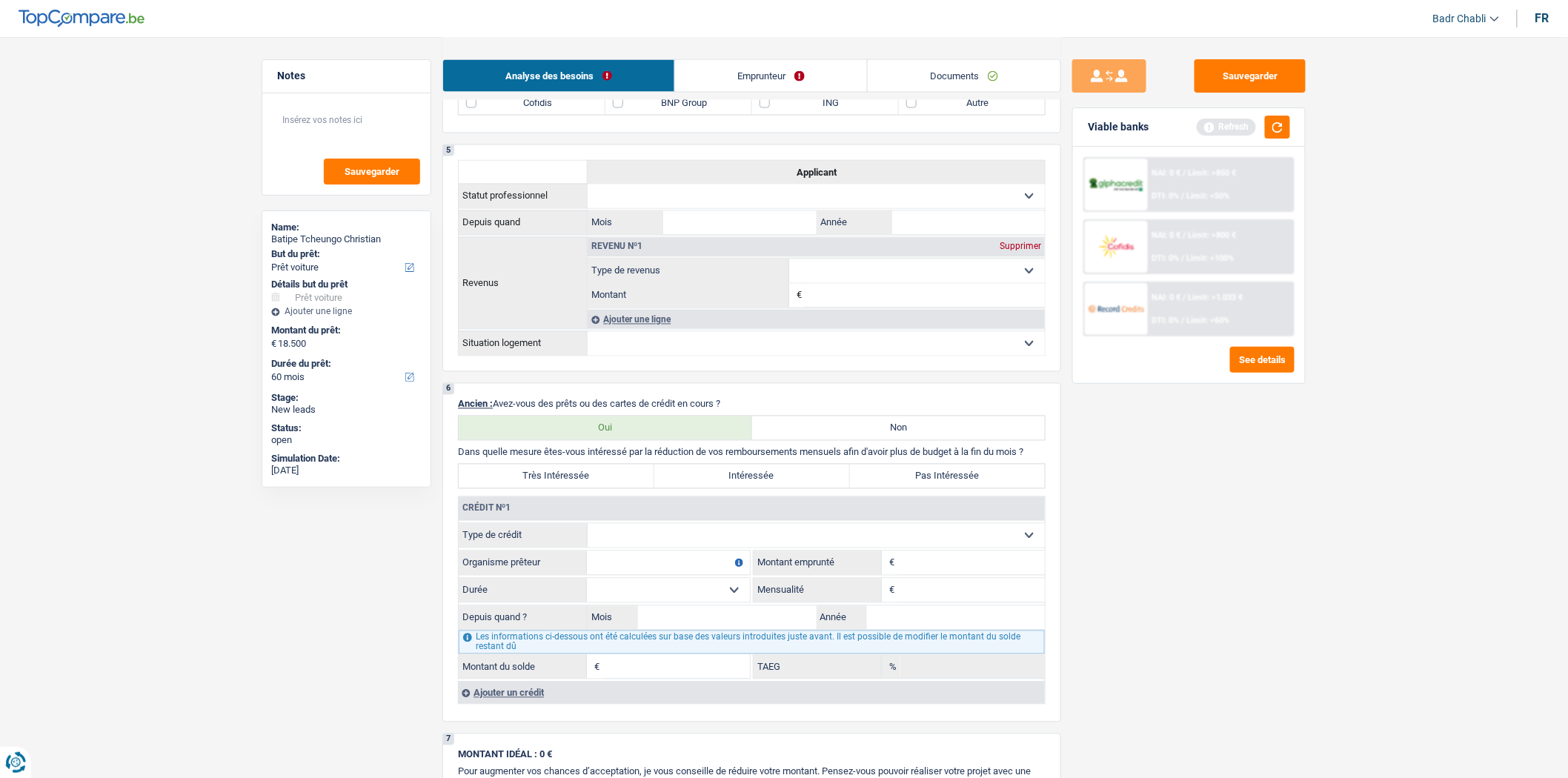
click at [647, 539] on select "Carte ou ouverture de crédit Prêt hypothécaire Vente à tempérament Prêt à tempé…" at bounding box center [816, 536] width 457 height 24
select select "cardOrCredit"
type input "0"
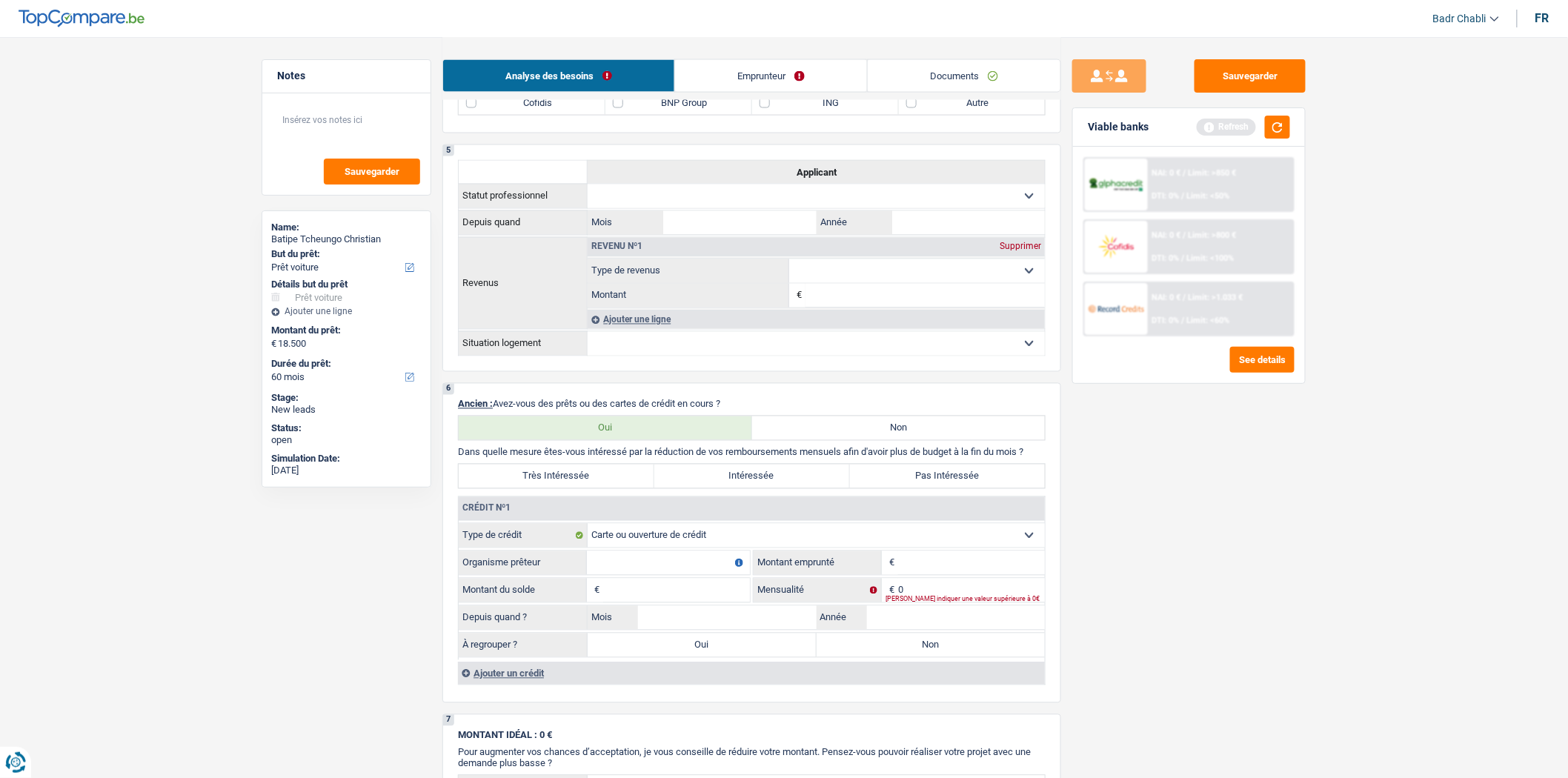
click at [675, 575] on input "Organisme prêteur" at bounding box center [668, 563] width 163 height 24
type input "Santander"
click at [897, 658] on label "Non" at bounding box center [931, 645] width 229 height 24
click at [897, 658] on input "Non" at bounding box center [931, 645] width 229 height 24
radio input "true"
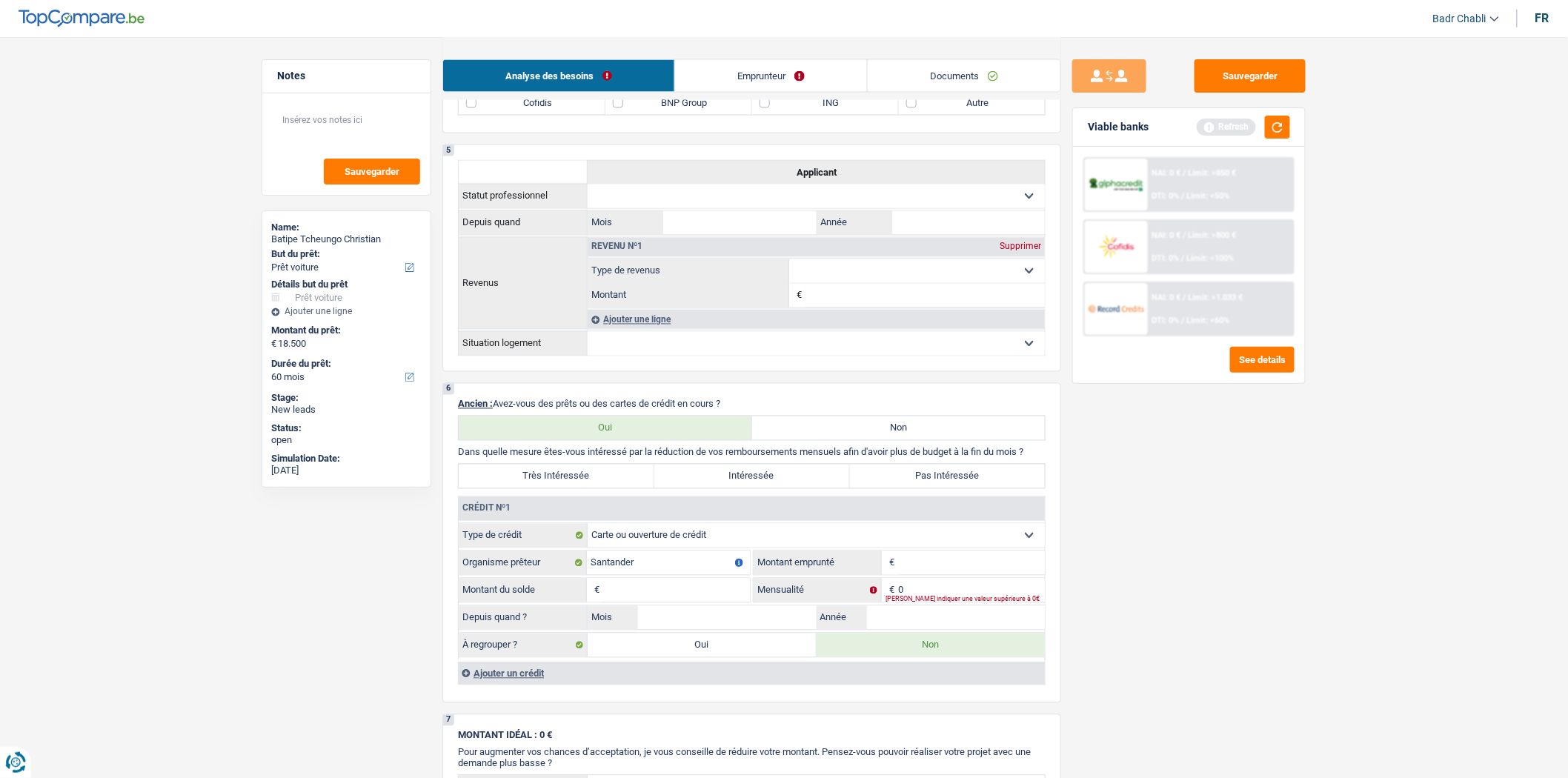
click at [928, 575] on input "Montant" at bounding box center [971, 563] width 147 height 24
type input "2.500"
type input "1"
type input "04"
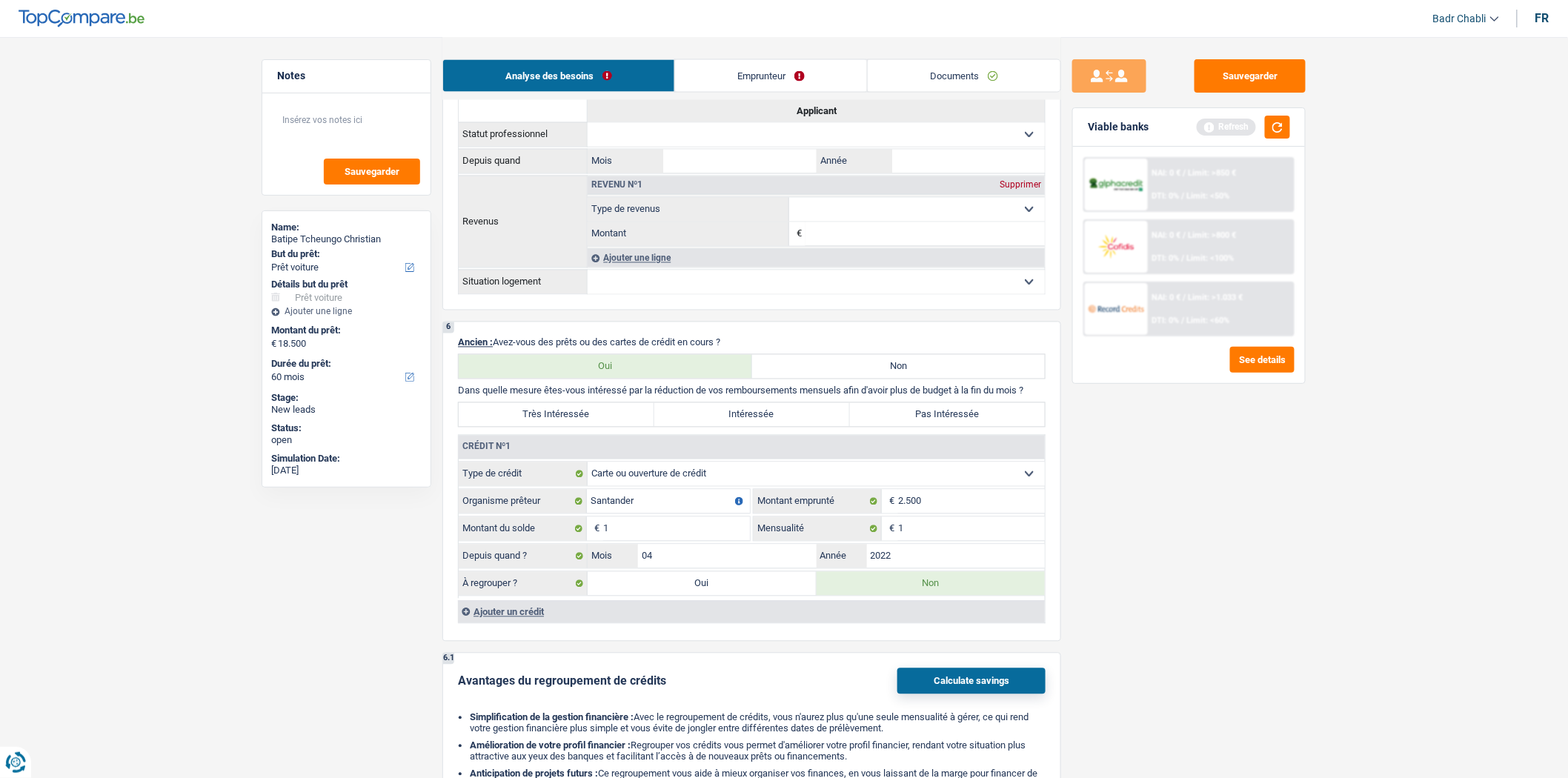
scroll to position [1149, 0]
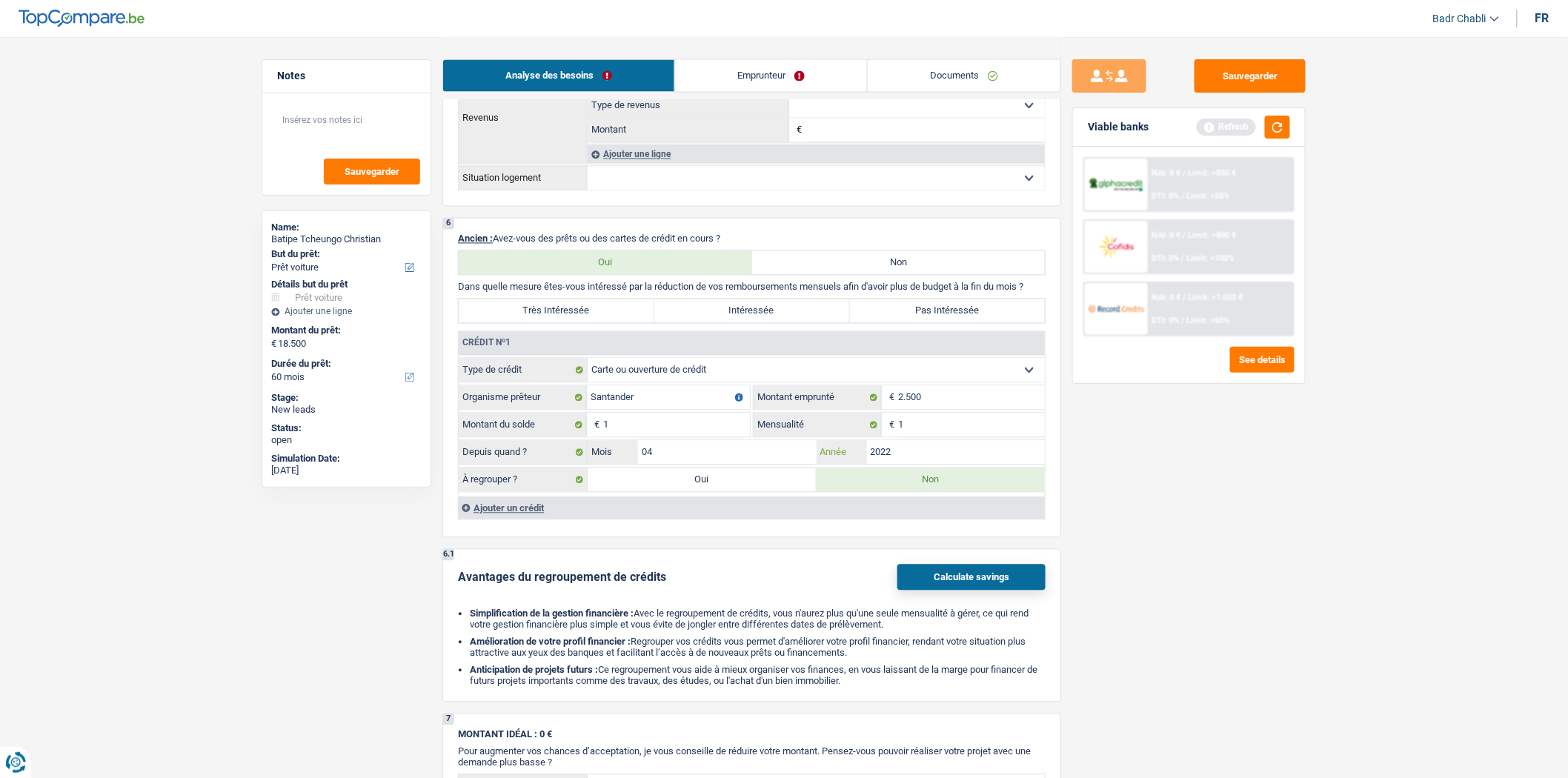
type input "2022"
click at [532, 519] on div "Ajouter un crédit" at bounding box center [751, 507] width 587 height 22
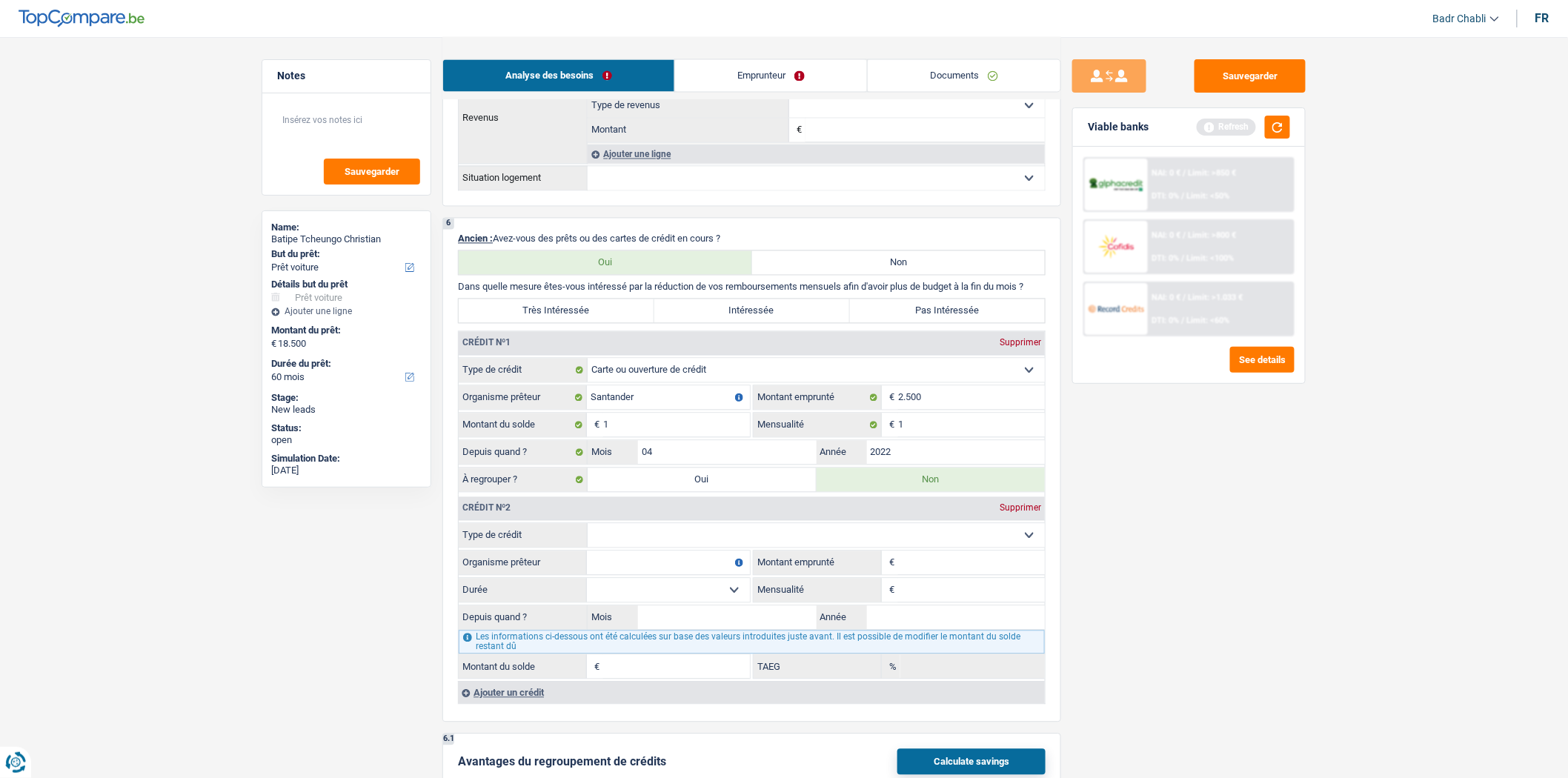
click at [712, 548] on select "Carte ou ouverture de crédit Prêt hypothécaire Vente à tempérament Prêt à tempé…" at bounding box center [816, 536] width 457 height 24
select select "mortgage"
click at [588, 538] on select "Carte ou ouverture de crédit Prêt hypothécaire Vente à tempérament Prêt à tempé…" at bounding box center [816, 536] width 457 height 24
type input "0"
click at [680, 575] on input "Organisme prêteur" at bounding box center [668, 563] width 163 height 24
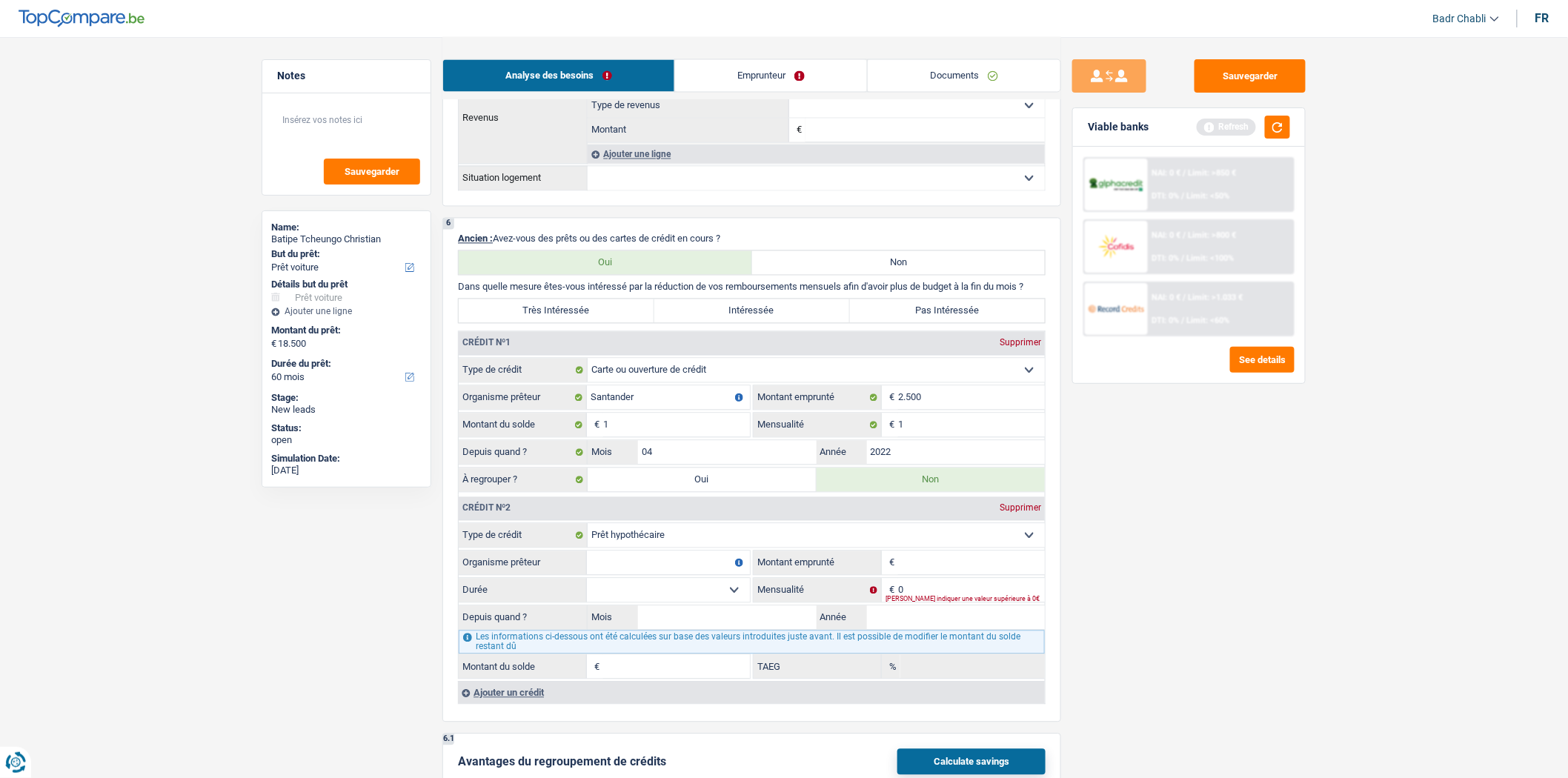
click at [708, 575] on input "Organisme prêteur" at bounding box center [668, 563] width 163 height 24
type input "Belfius"
click at [922, 603] on input "0" at bounding box center [971, 591] width 147 height 24
type input "845"
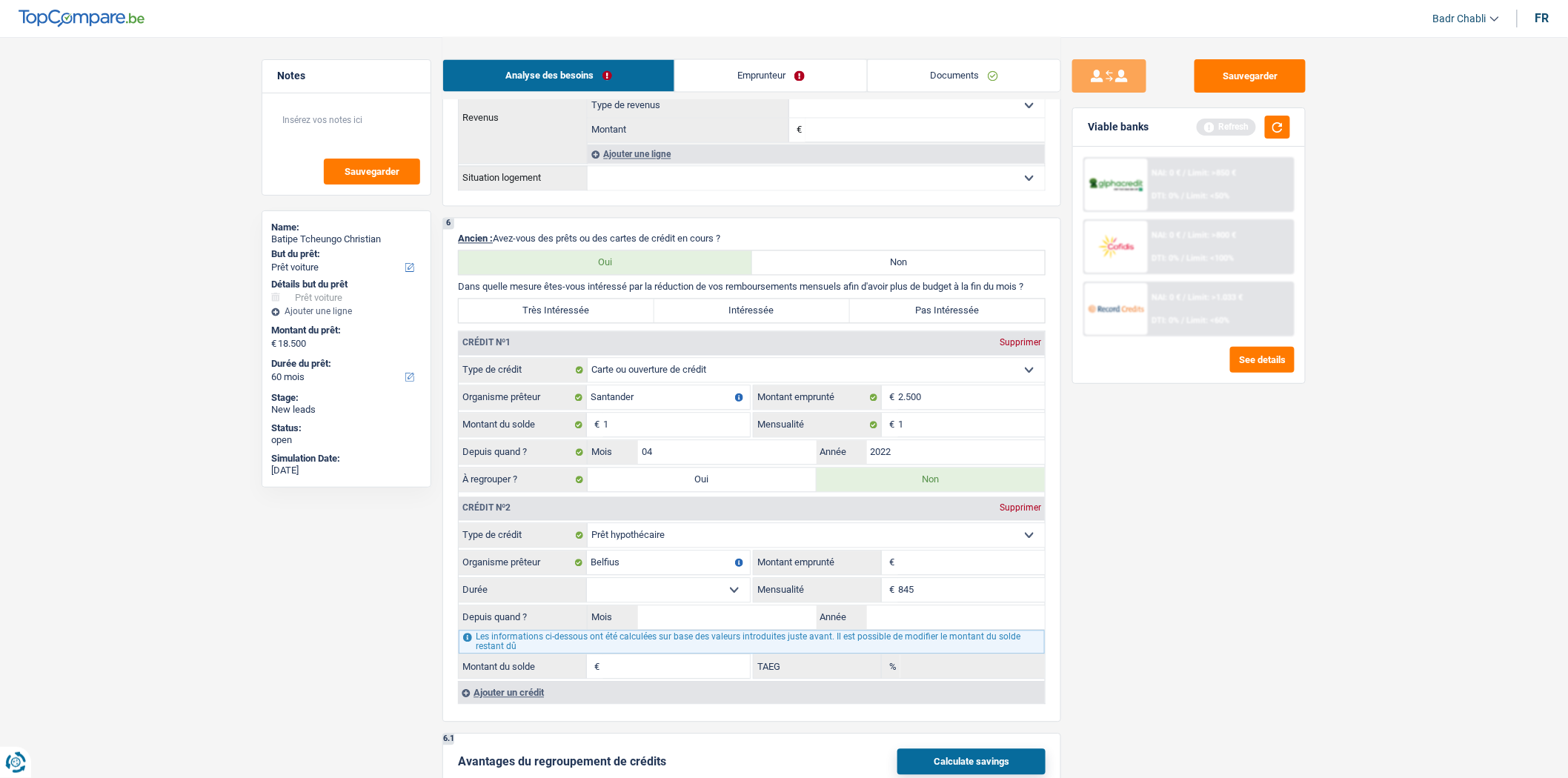
click at [942, 575] on input "Montant emprunté" at bounding box center [971, 563] width 147 height 24
type input "155.000"
click at [719, 601] on select "120 mois 132 mois 144 mois 180 mois 240 mois 300 mois 360 mois 420 mois Sélecti…" at bounding box center [668, 591] width 163 height 24
select select "240"
click at [587, 592] on select "120 mois 132 mois 144 mois 180 mois 240 mois 300 mois 360 mois 420 mois Sélecti…" at bounding box center [668, 591] width 163 height 24
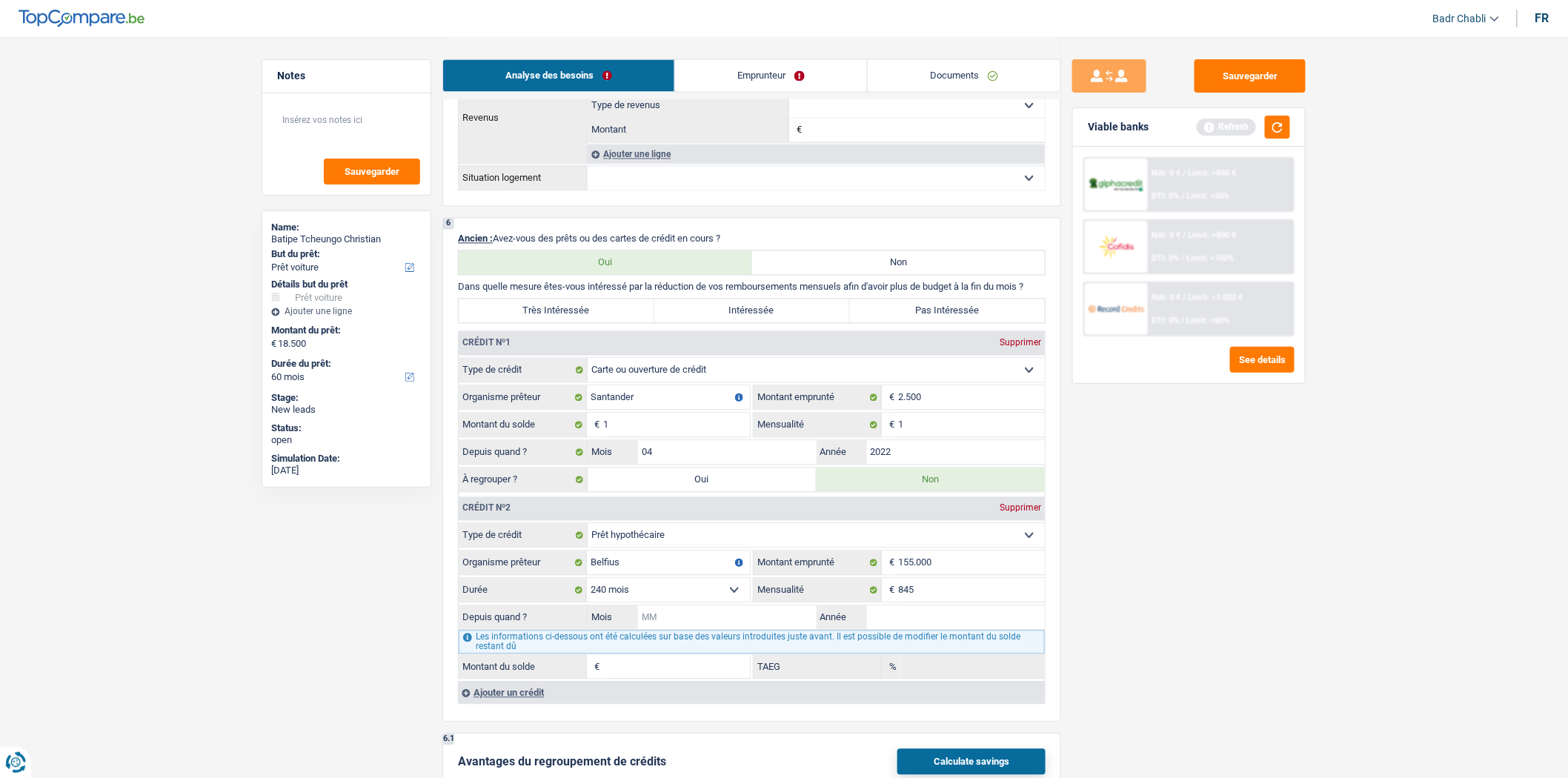
click at [761, 630] on input "Mois" at bounding box center [727, 618] width 179 height 24
type input "01"
type input "2019"
type input "112.648"
type input "2,85"
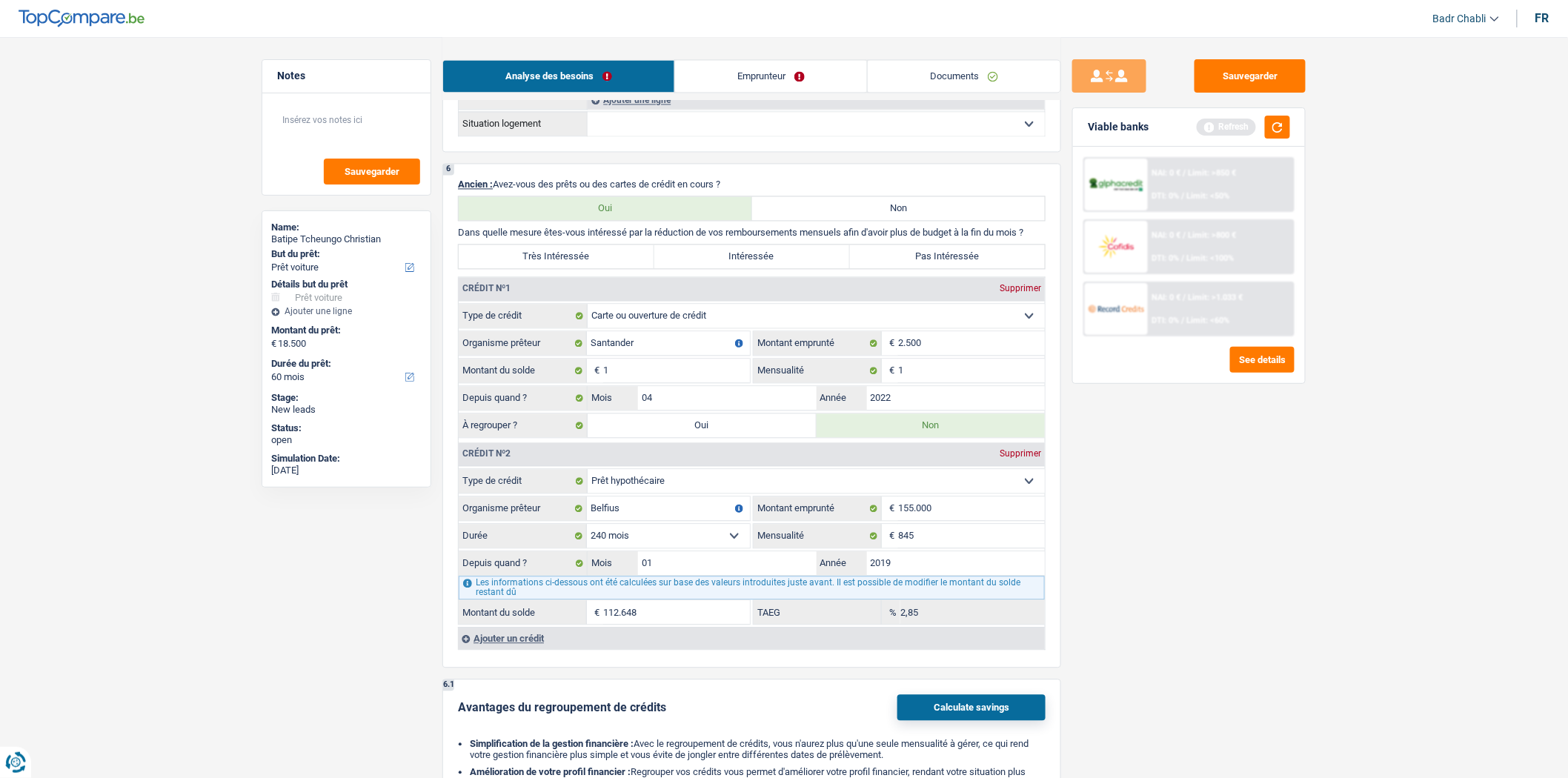
scroll to position [1314, 0]
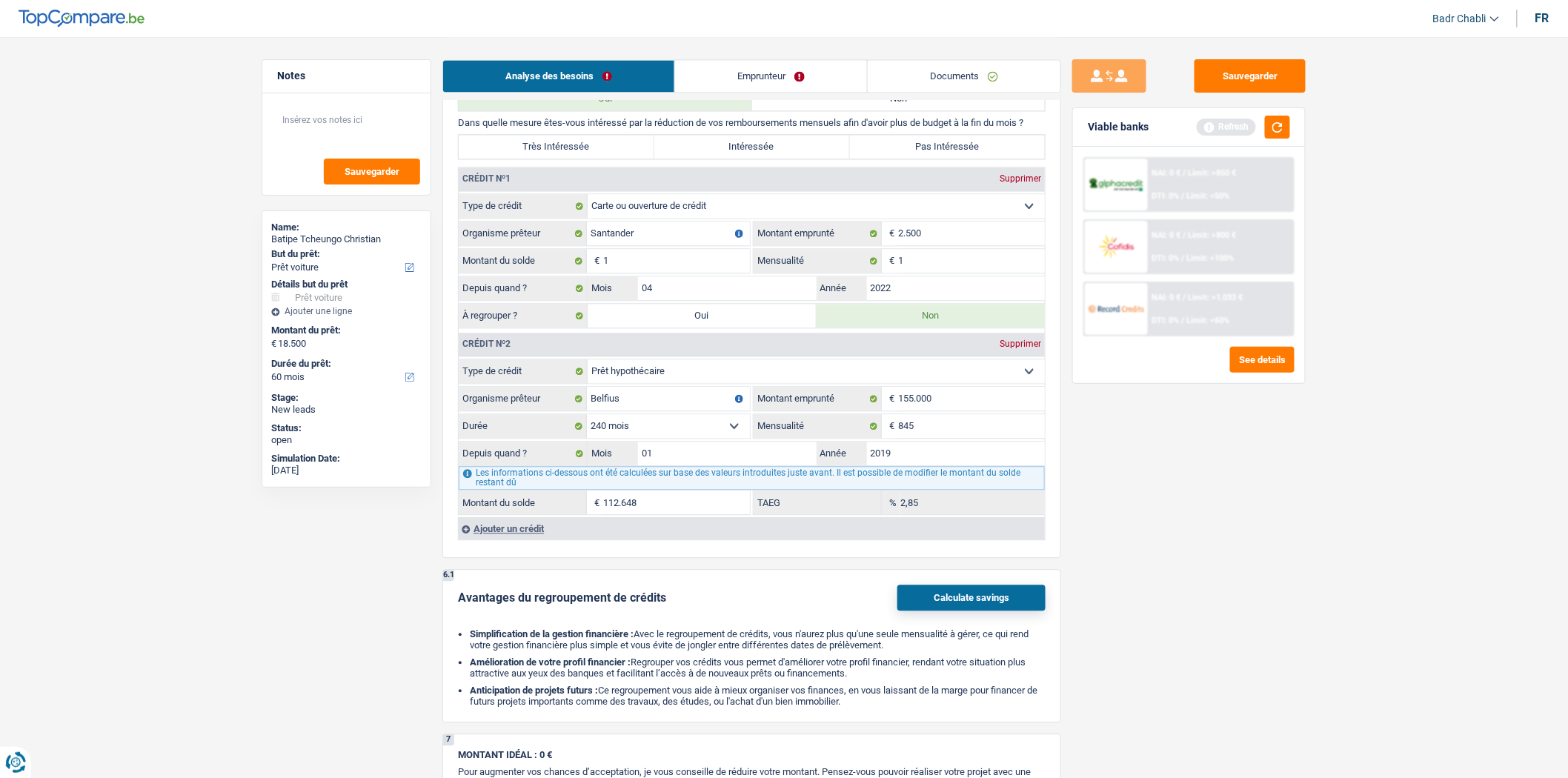
click at [921, 159] on label "Pas Intéressée" at bounding box center [947, 147] width 196 height 24
click at [921, 159] on input "Pas Intéressée" at bounding box center [947, 147] width 196 height 24
radio input "true"
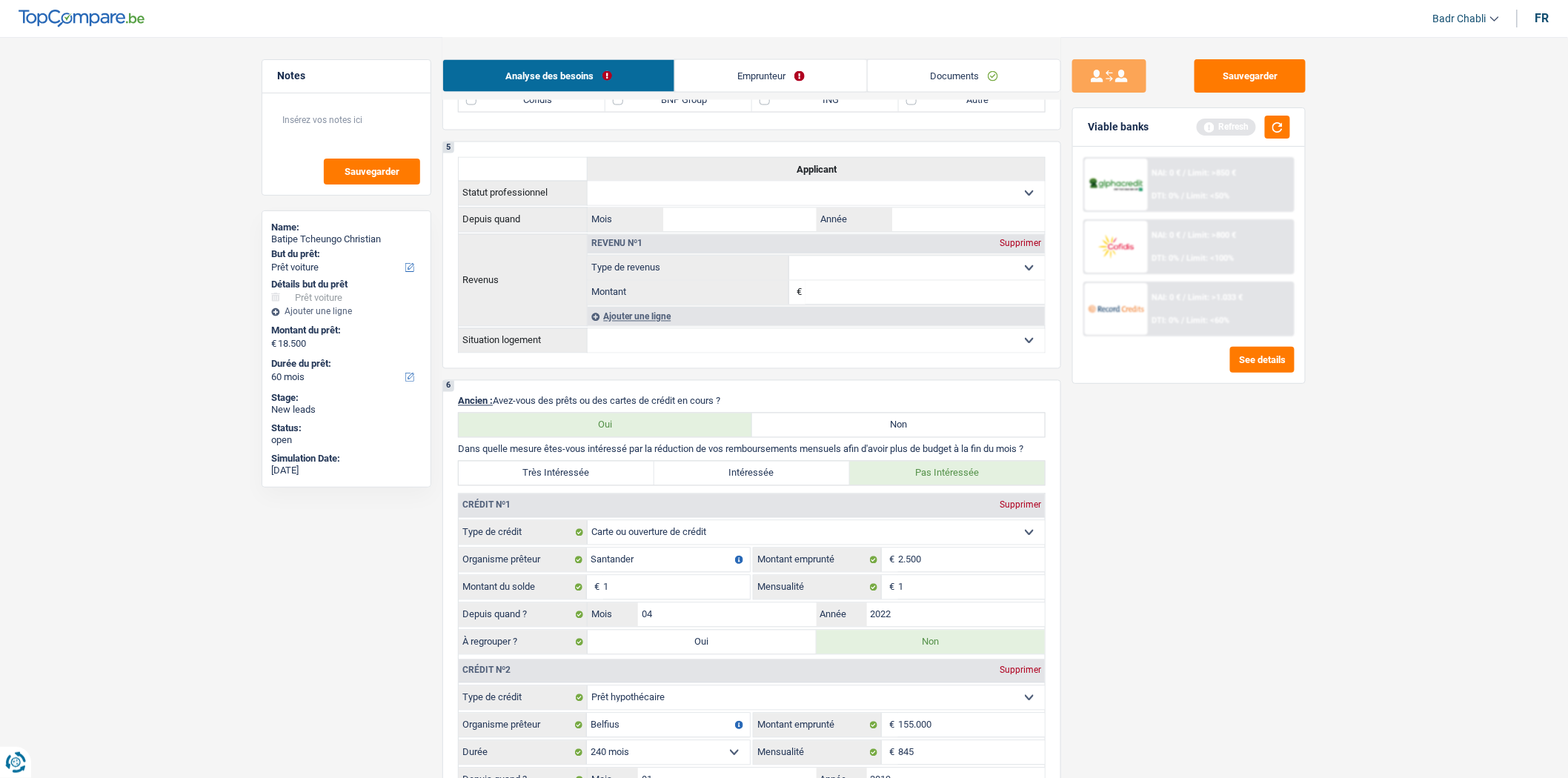
scroll to position [841, 0]
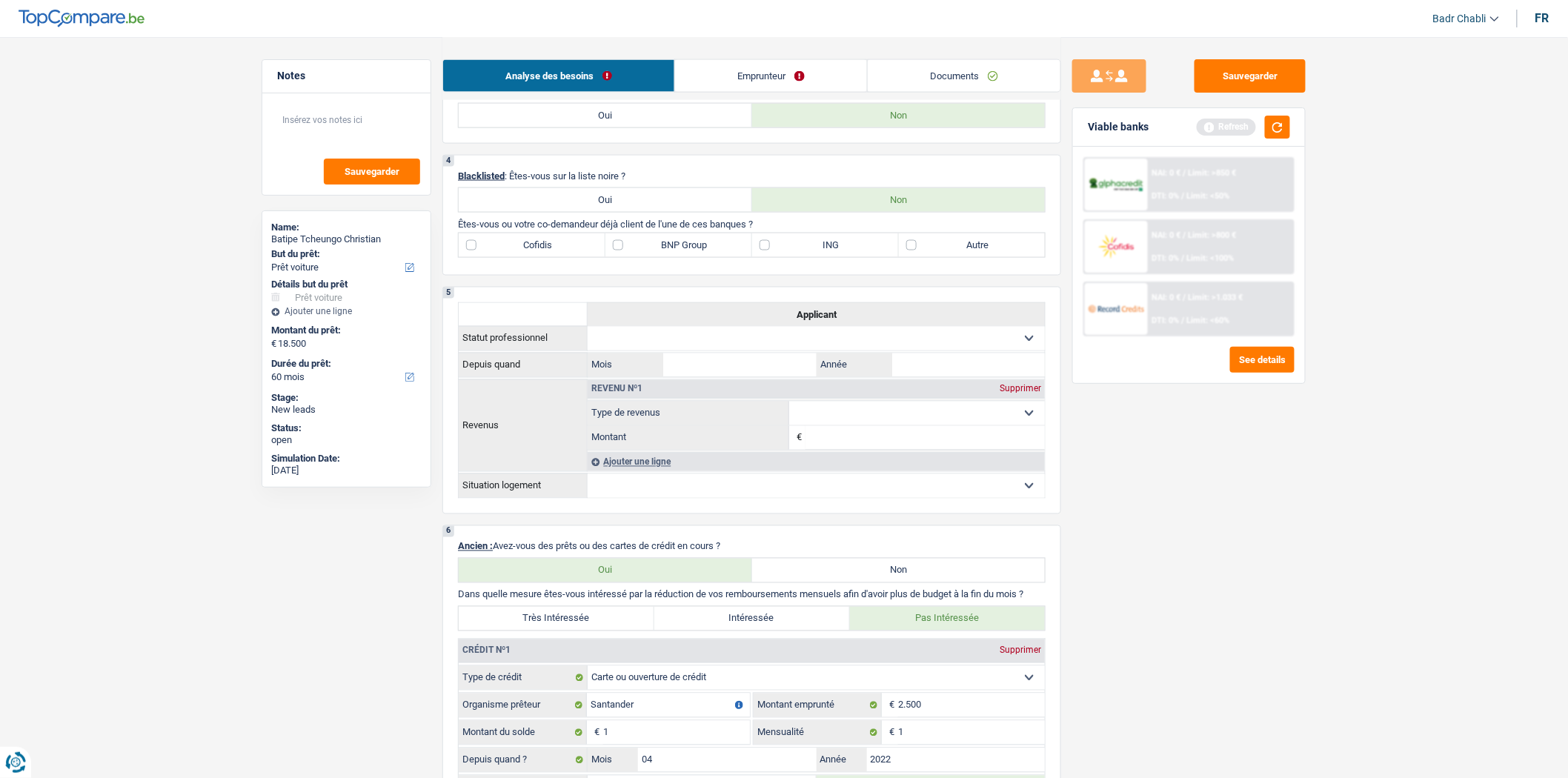
click at [774, 255] on label "ING" at bounding box center [825, 245] width 147 height 24
click at [774, 255] on input "ING" at bounding box center [825, 245] width 147 height 24
checkbox input "true"
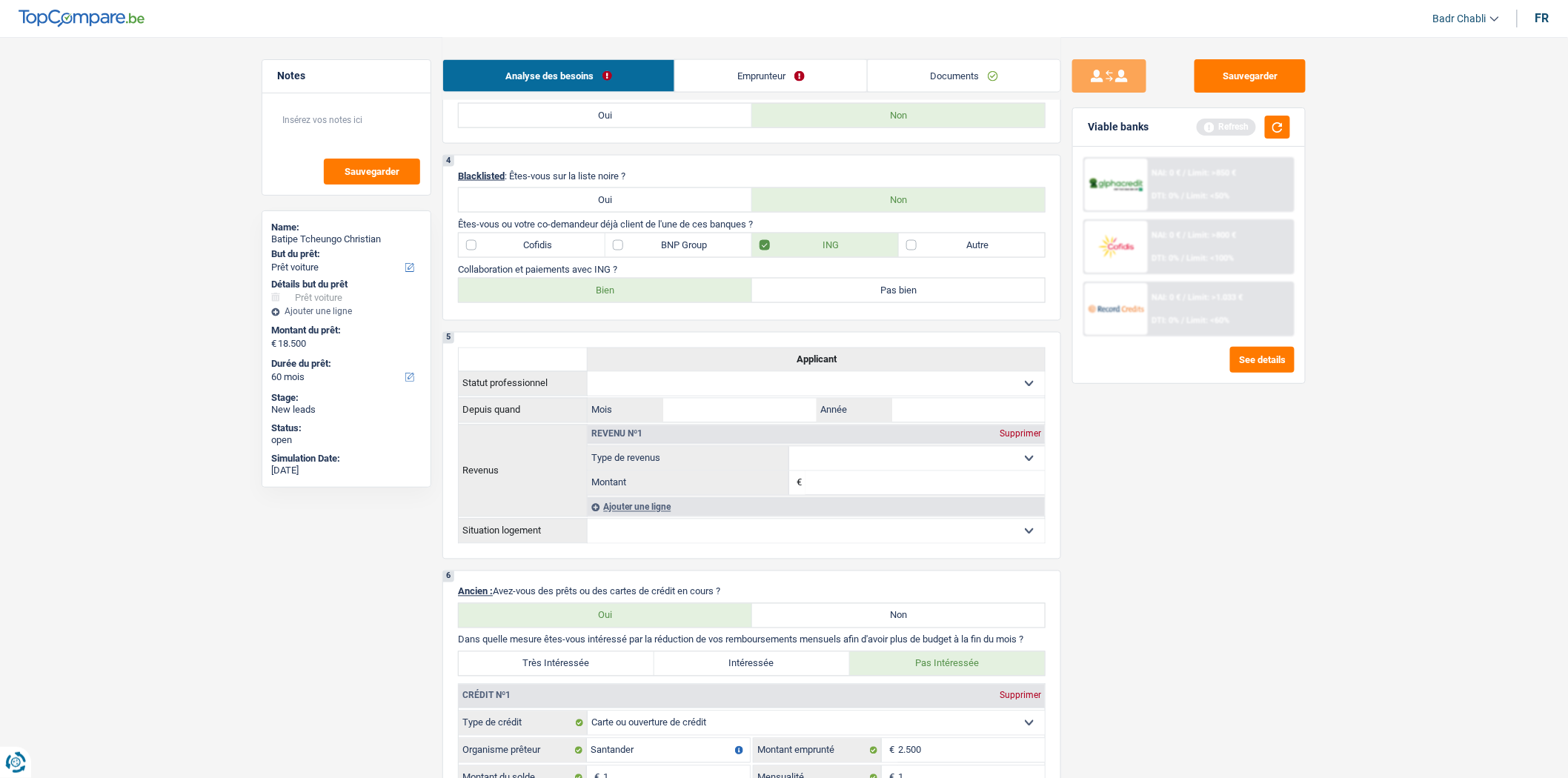
click at [908, 251] on label "Autre" at bounding box center [972, 245] width 147 height 24
click at [908, 251] on input "Autre" at bounding box center [972, 245] width 147 height 24
checkbox input "true"
click at [787, 249] on label "ING" at bounding box center [825, 245] width 147 height 24
click at [787, 249] on input "ING" at bounding box center [825, 245] width 147 height 24
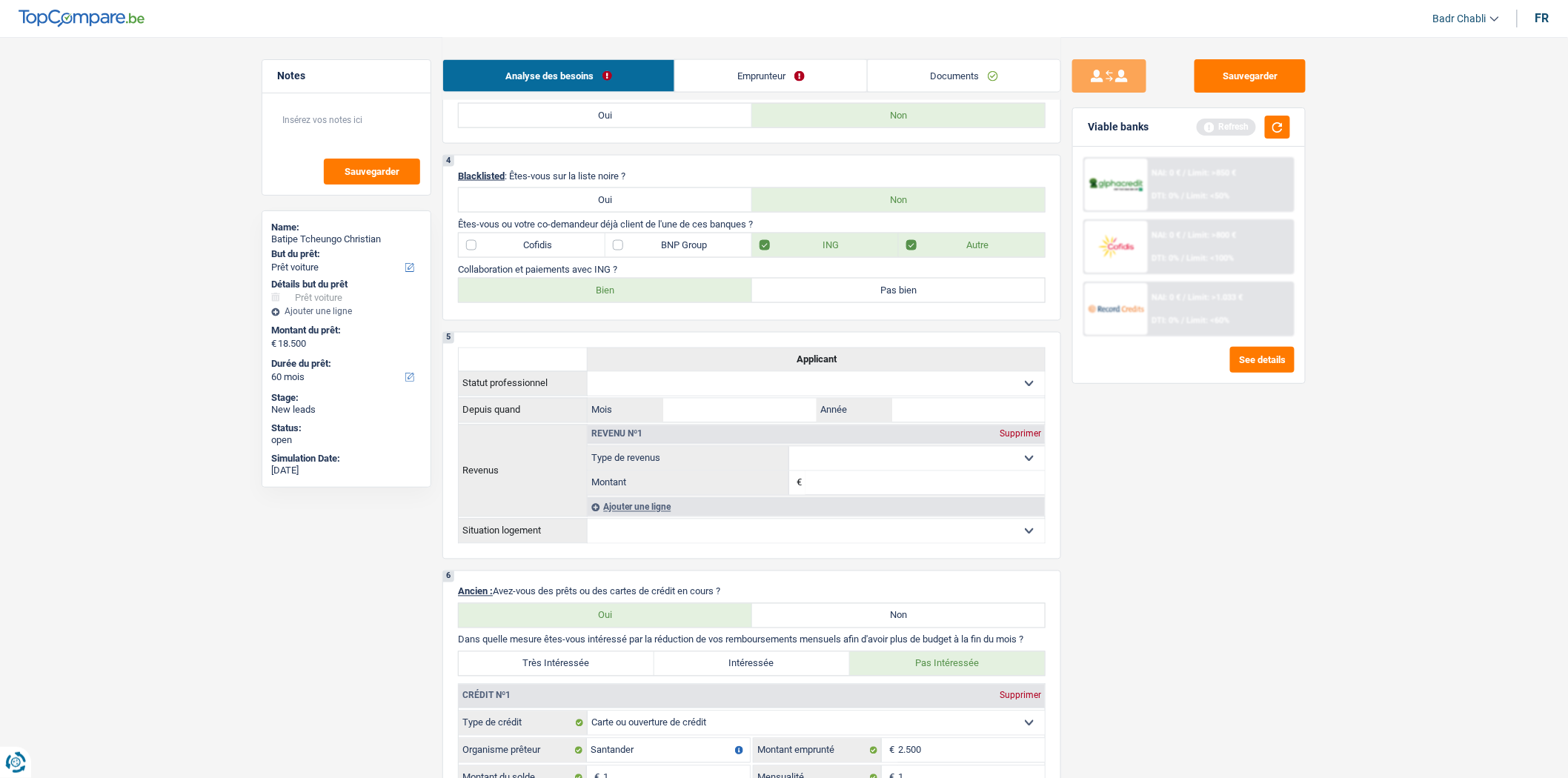
checkbox input "false"
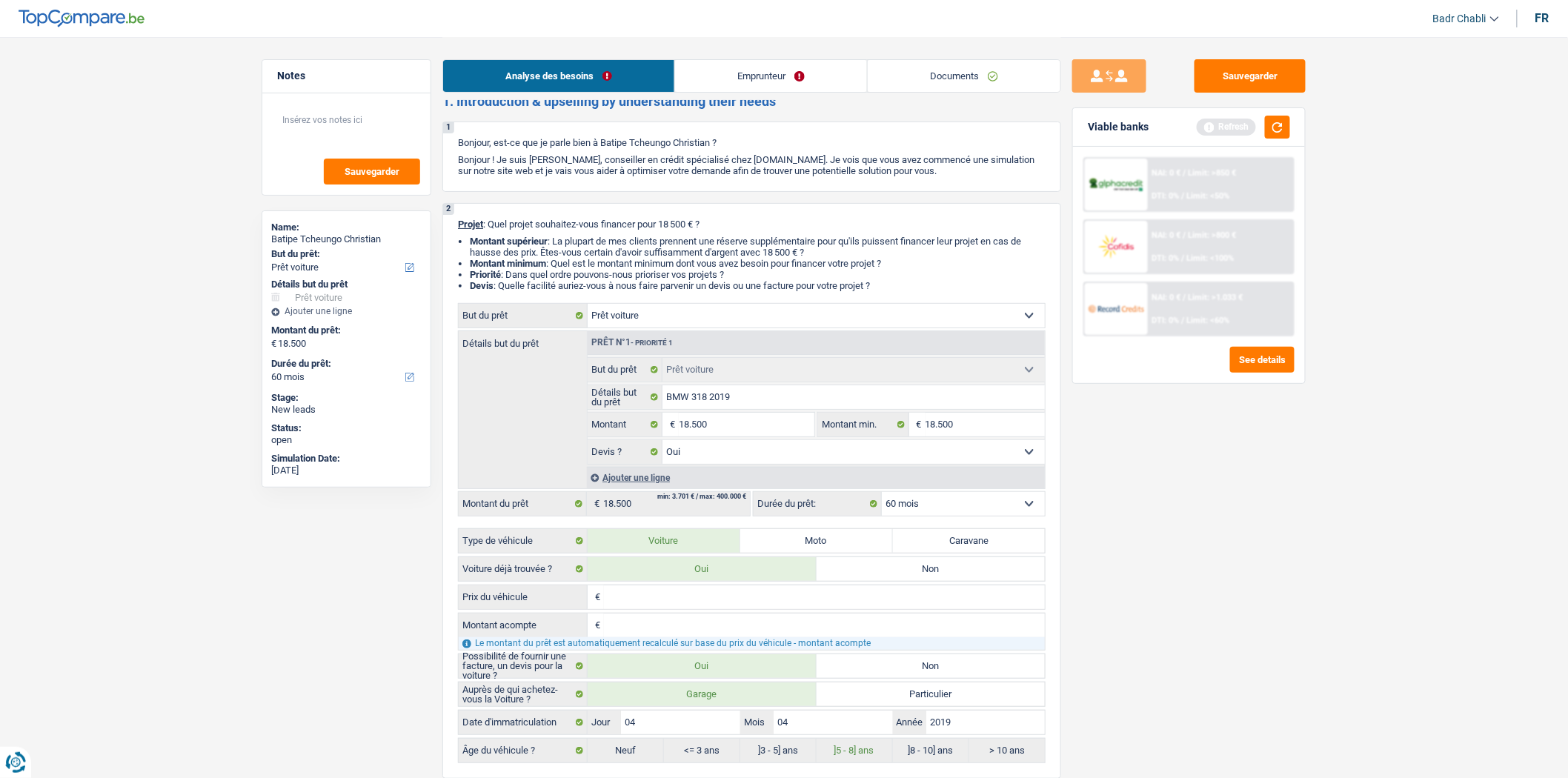
scroll to position [0, 0]
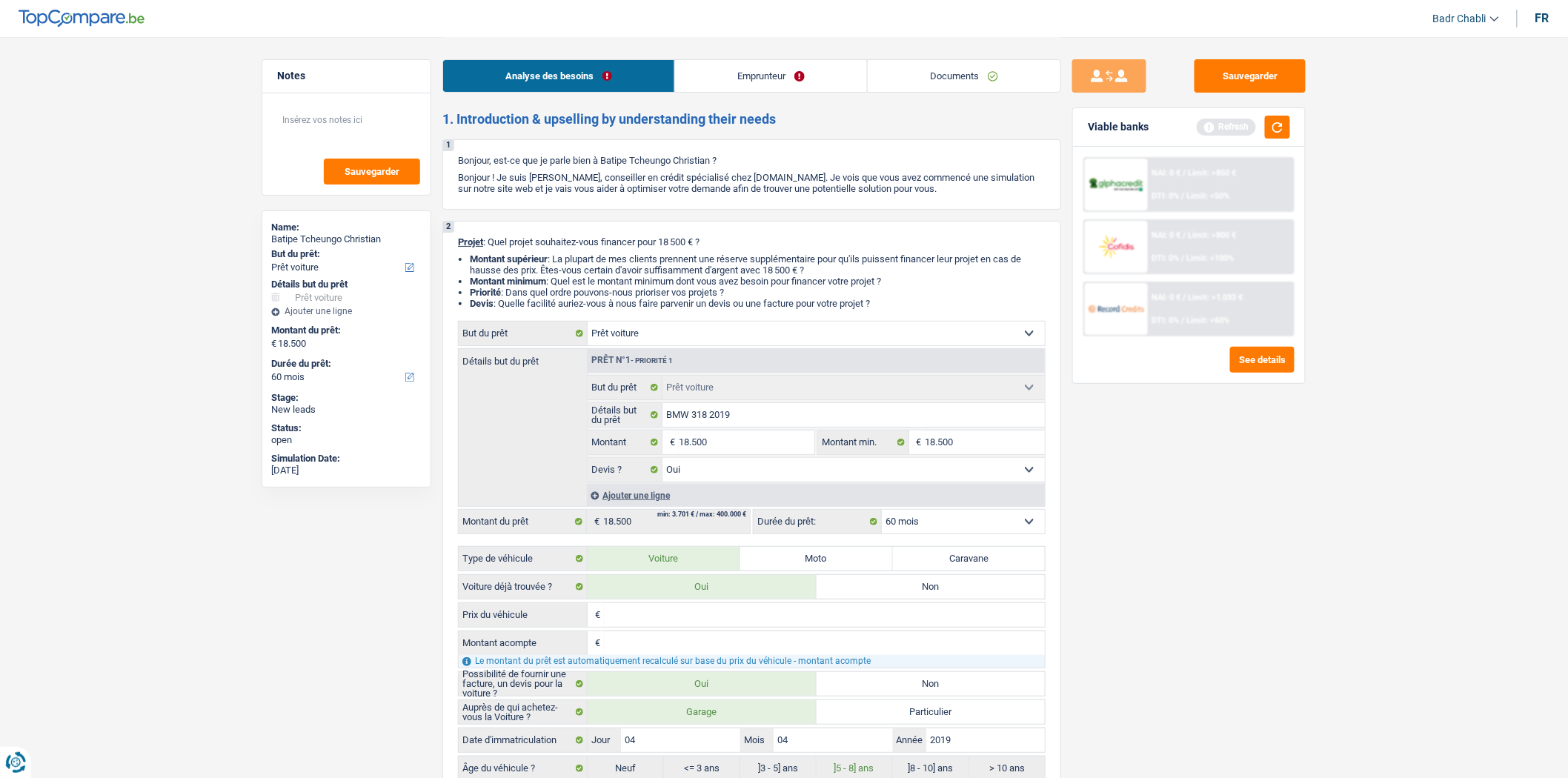
click at [760, 67] on link "Emprunteur" at bounding box center [770, 76] width 192 height 32
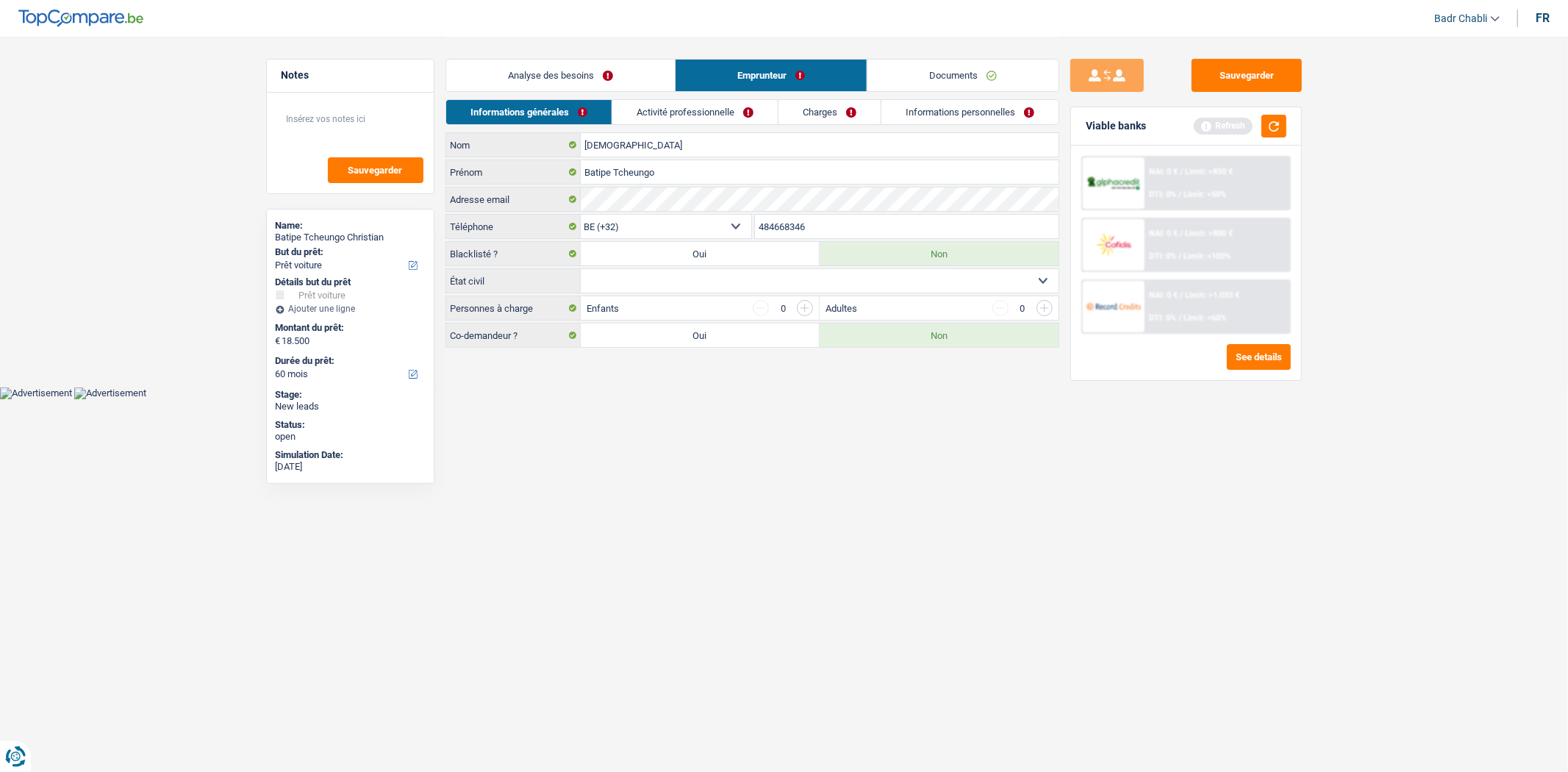
click at [703, 280] on select "Célibataire Marié(e) Cohabitant(e) légal(e) Divorcé(e) Veuf(ve) Séparé (de fait…" at bounding box center [820, 281] width 478 height 23
select select "married"
click at [581, 270] on select "Célibataire Marié(e) Cohabitant(e) légal(e) Divorcé(e) Veuf(ve) Séparé (de fait…" at bounding box center [820, 281] width 478 height 23
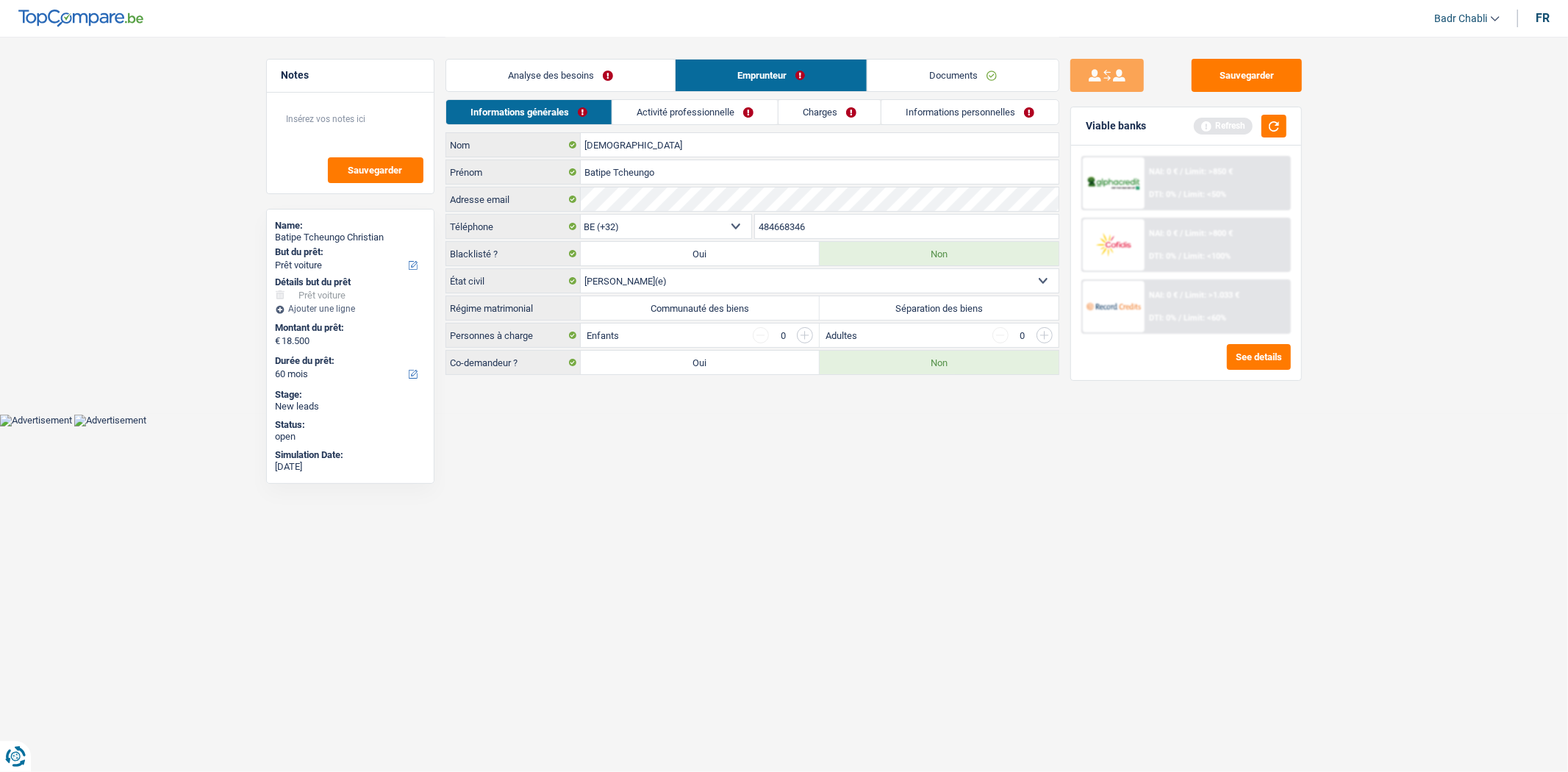
click at [720, 307] on label "Communauté des biens" at bounding box center [700, 308] width 239 height 23
click at [720, 307] on input "Communauté des biens" at bounding box center [700, 308] width 239 height 23
radio input "true"
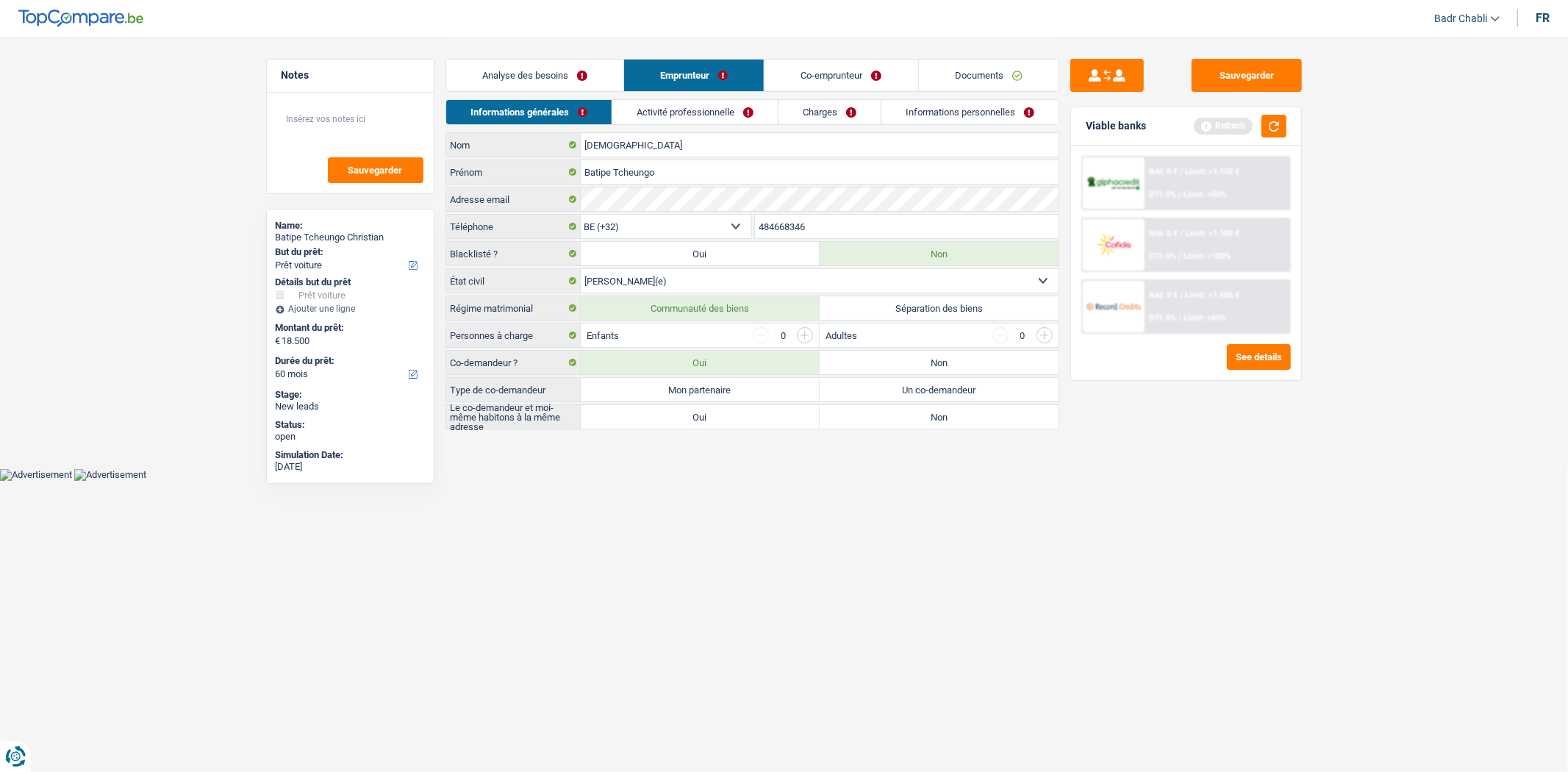
click at [776, 378] on div "Type de co-demandeur Mon partenaire Un co-demandeur Tous les champs sont obliga…" at bounding box center [753, 390] width 614 height 25
click at [767, 402] on label "Mon partenaire" at bounding box center [700, 390] width 239 height 23
click at [767, 402] on input "Mon partenaire" at bounding box center [700, 390] width 239 height 23
radio input "true"
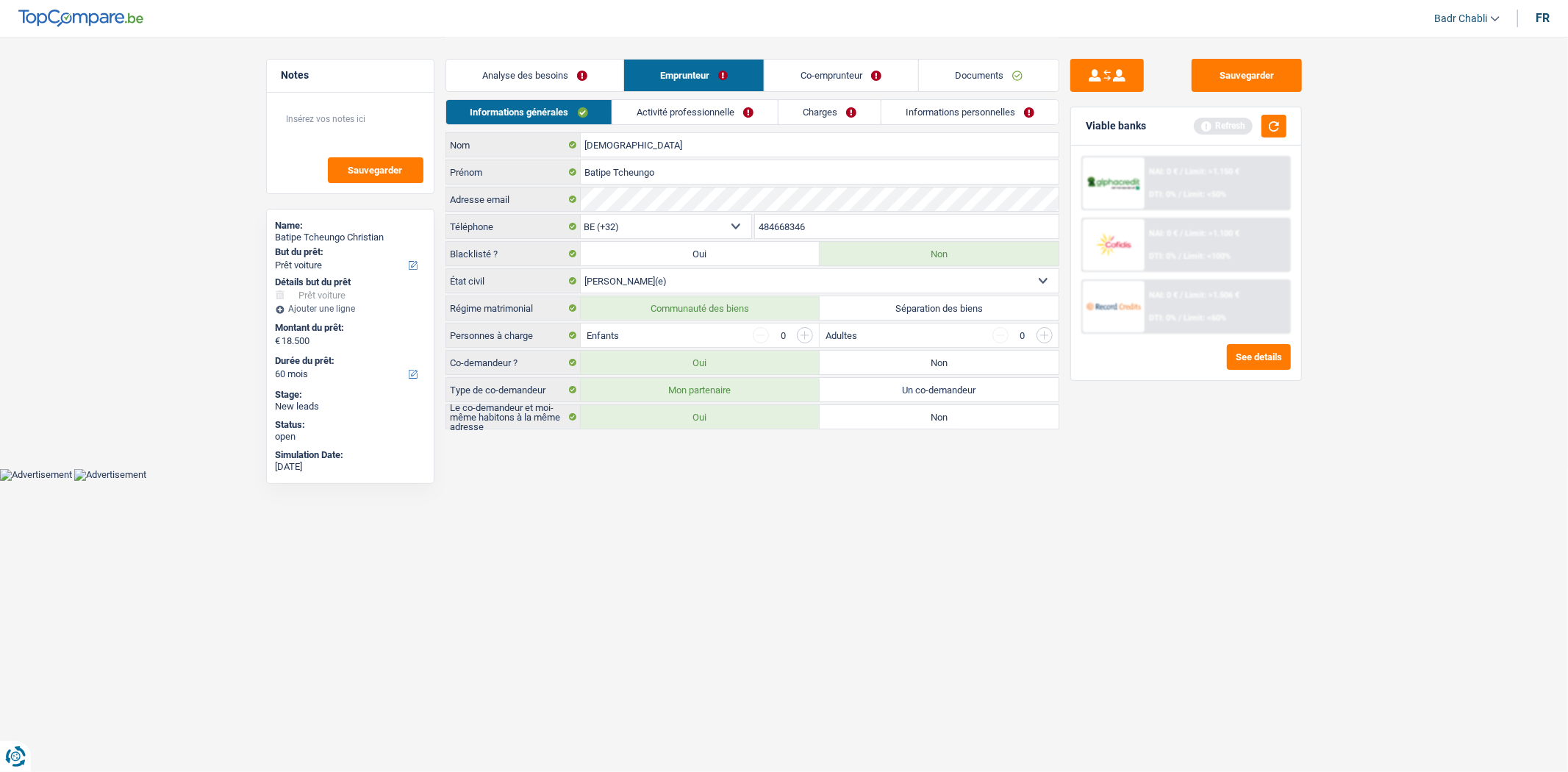
click at [812, 341] on input "button" at bounding box center [805, 335] width 16 height 16
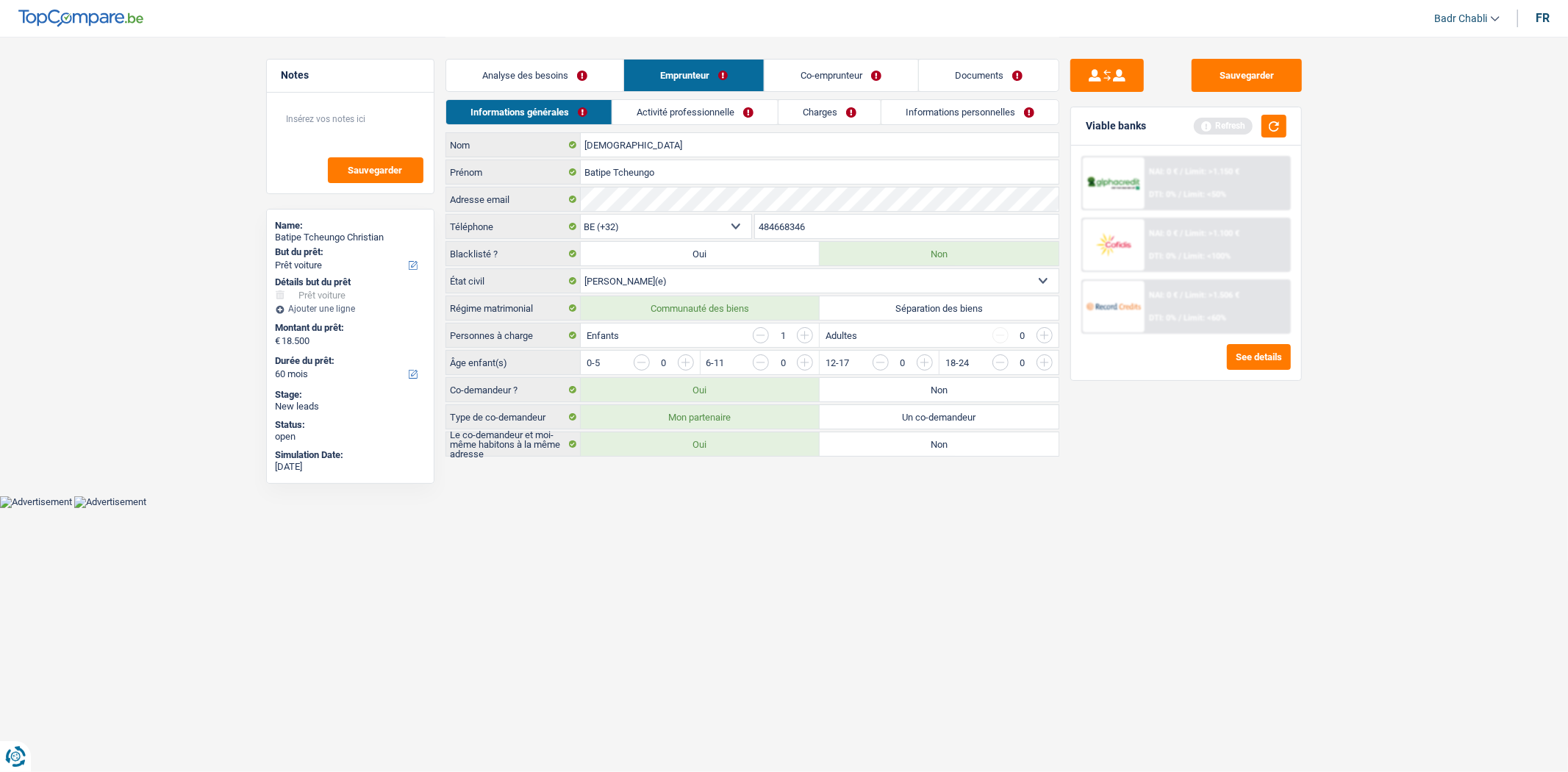
click at [684, 368] on input "button" at bounding box center [984, 365] width 612 height 23
click at [686, 130] on div "Informations générales Activité professionnelle Charges Informations personnell…" at bounding box center [753, 116] width 614 height 33
click at [691, 113] on link "Activité professionnelle" at bounding box center [695, 113] width 165 height 24
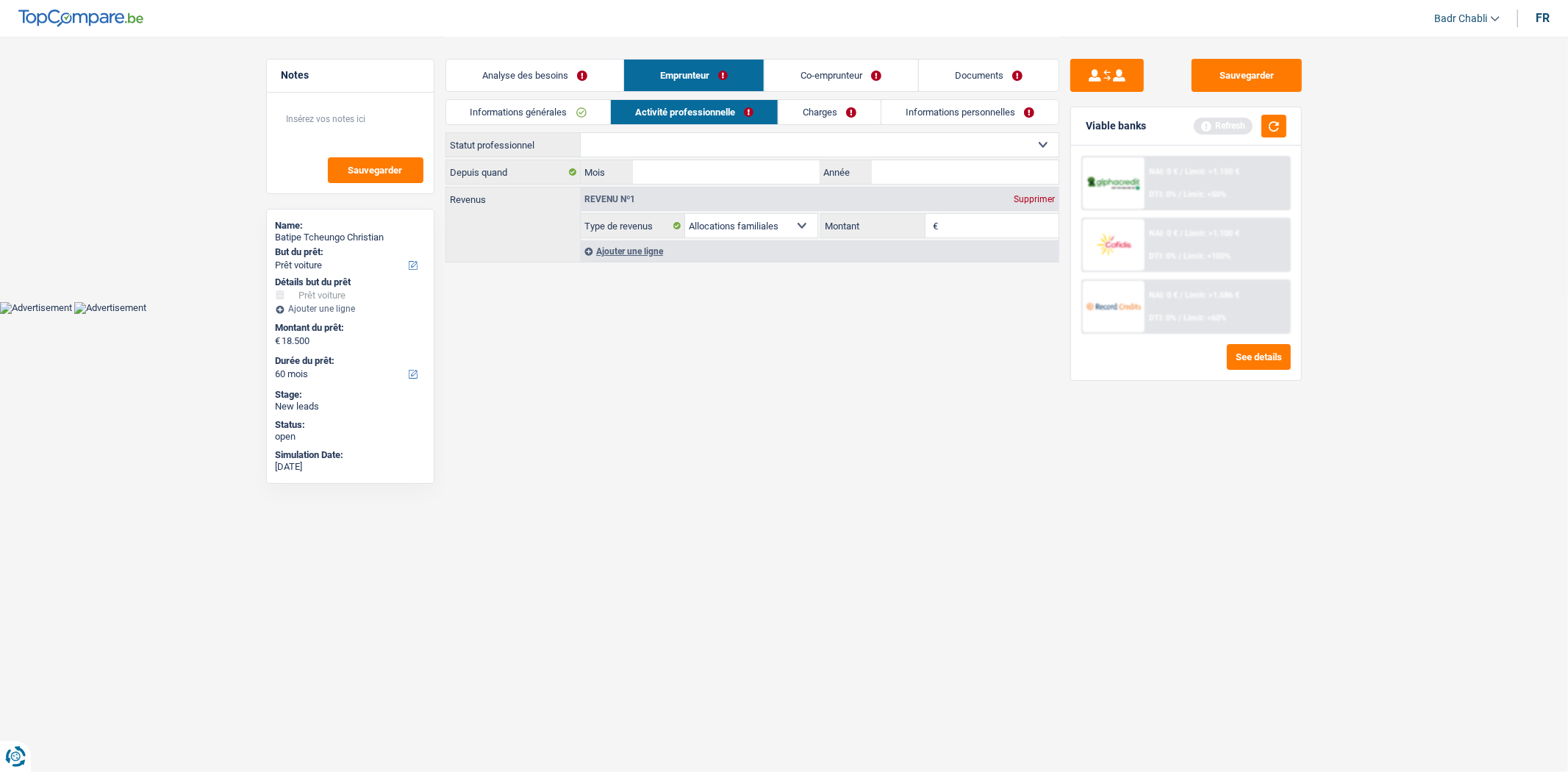
click at [703, 147] on select "Ouvrier Employé privé Employé public Invalide Indépendant Pensionné Chômeur Mut…" at bounding box center [820, 145] width 478 height 23
select select "publicEmployee"
click at [581, 133] on select "Ouvrier Employé privé Employé public Invalide Indépendant Pensionné Chômeur Mut…" at bounding box center [820, 145] width 478 height 23
select select "familyAllowances"
select select "netSalary"
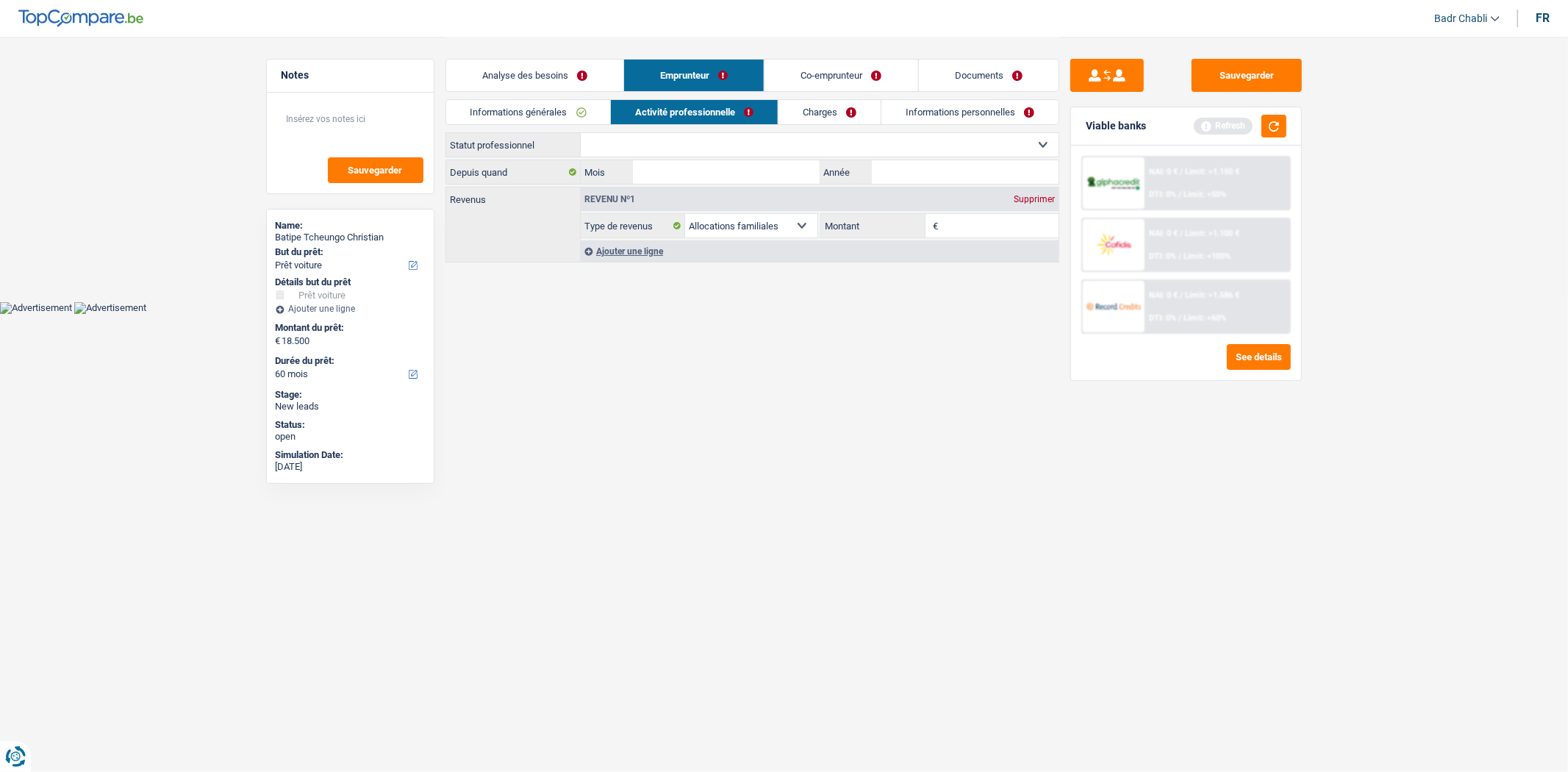
select select "mealVouchers"
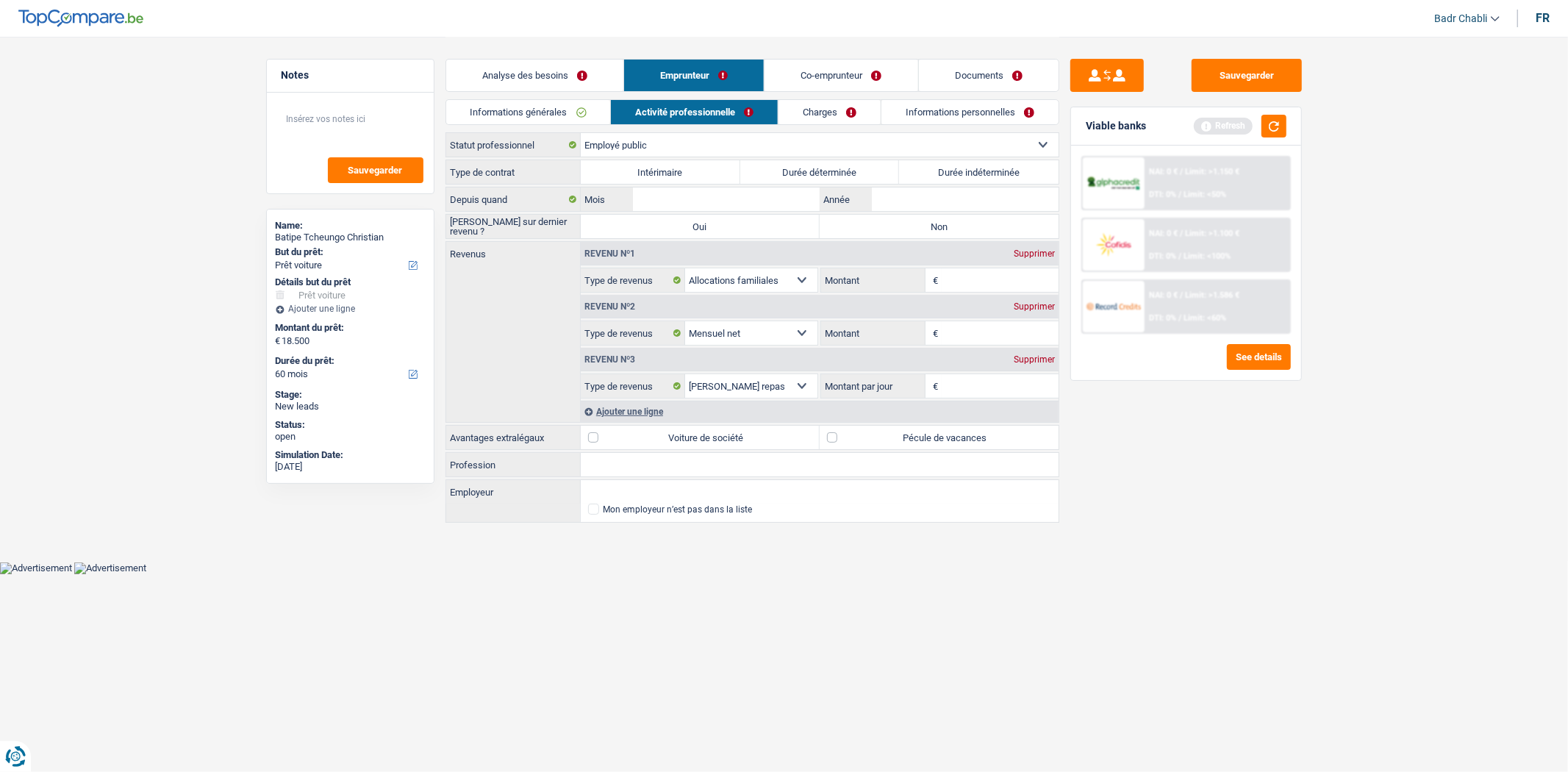
click at [954, 172] on label "Durée indéterminée" at bounding box center [979, 172] width 160 height 23
click at [954, 172] on input "Durée indéterminée" at bounding box center [979, 172] width 160 height 23
radio input "true"
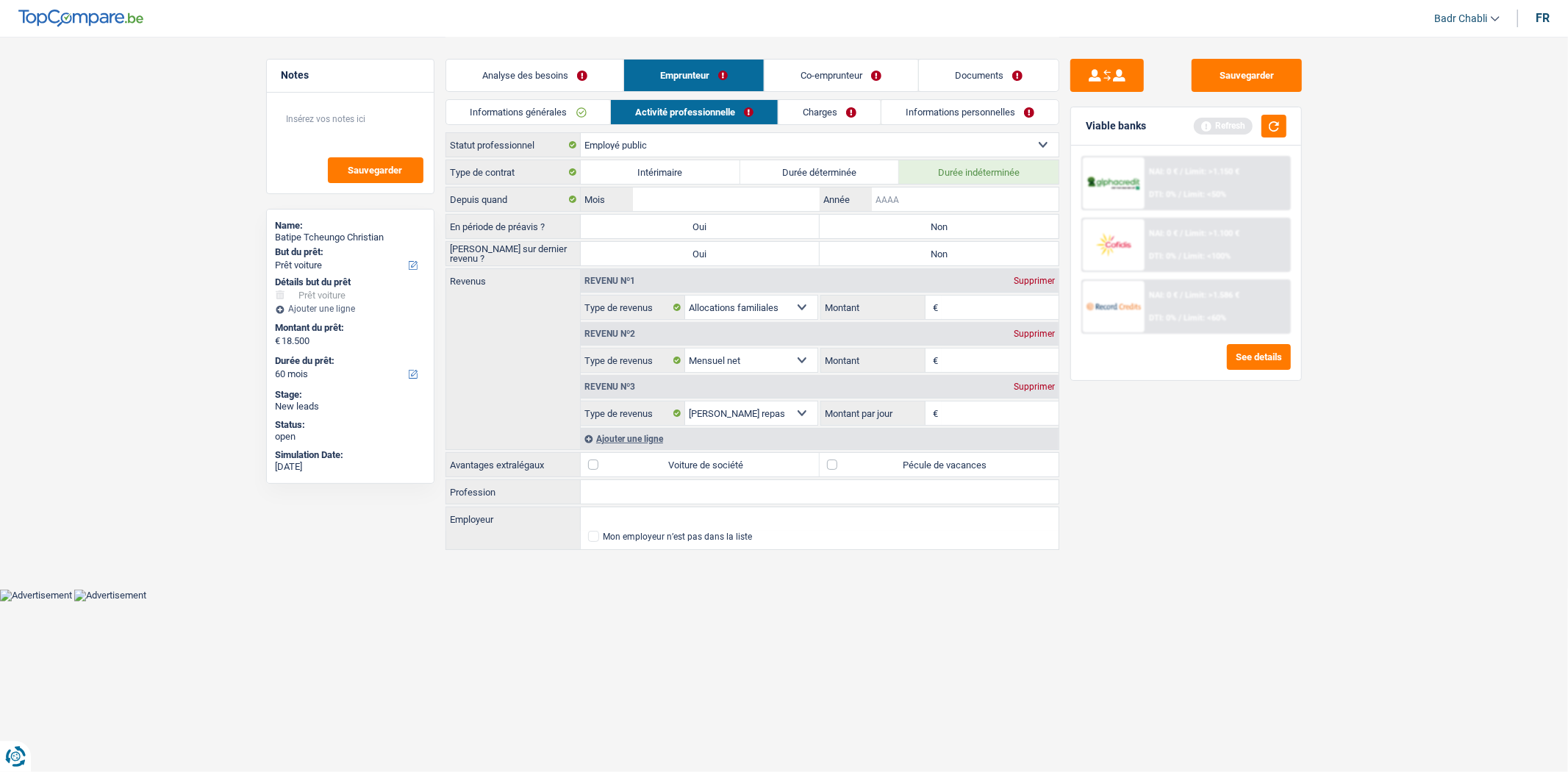
click at [961, 206] on input "Année" at bounding box center [965, 199] width 186 height 23
click at [920, 228] on label "Non" at bounding box center [939, 226] width 239 height 23
click at [920, 228] on input "Non" at bounding box center [939, 226] width 239 height 23
radio input "true"
click at [923, 248] on label "Non" at bounding box center [939, 254] width 239 height 23
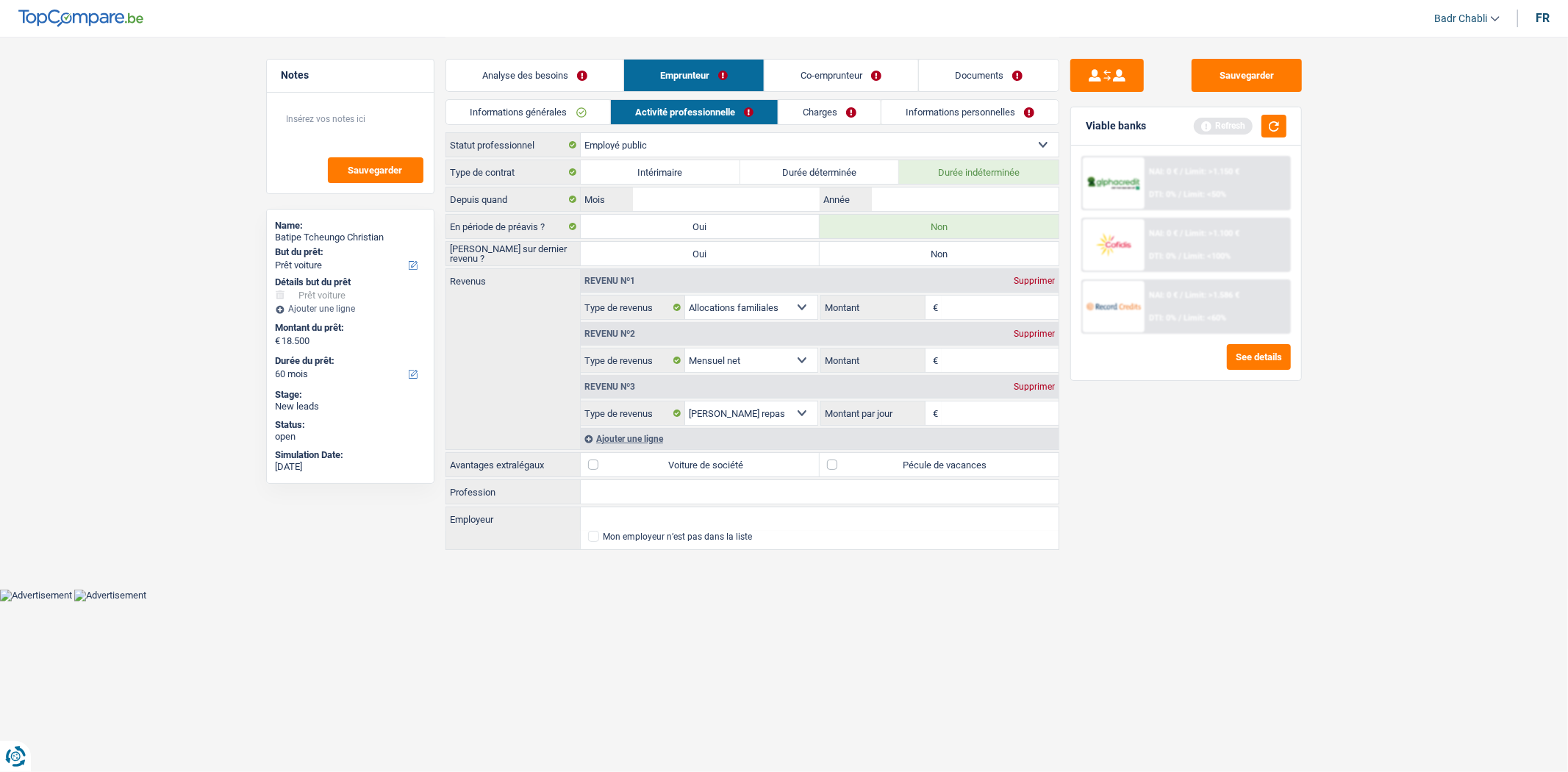
click at [923, 248] on input "Non" at bounding box center [939, 254] width 239 height 23
radio input "true"
click at [647, 517] on input "Employeur" at bounding box center [820, 518] width 478 height 23
type input "Féderation Wallonie [GEOGRAPHIC_DATA]"
click at [729, 480] on div "Profession Tous les champs sont obligatoires. Veuillez fournir une réponse plus…" at bounding box center [753, 492] width 614 height 25
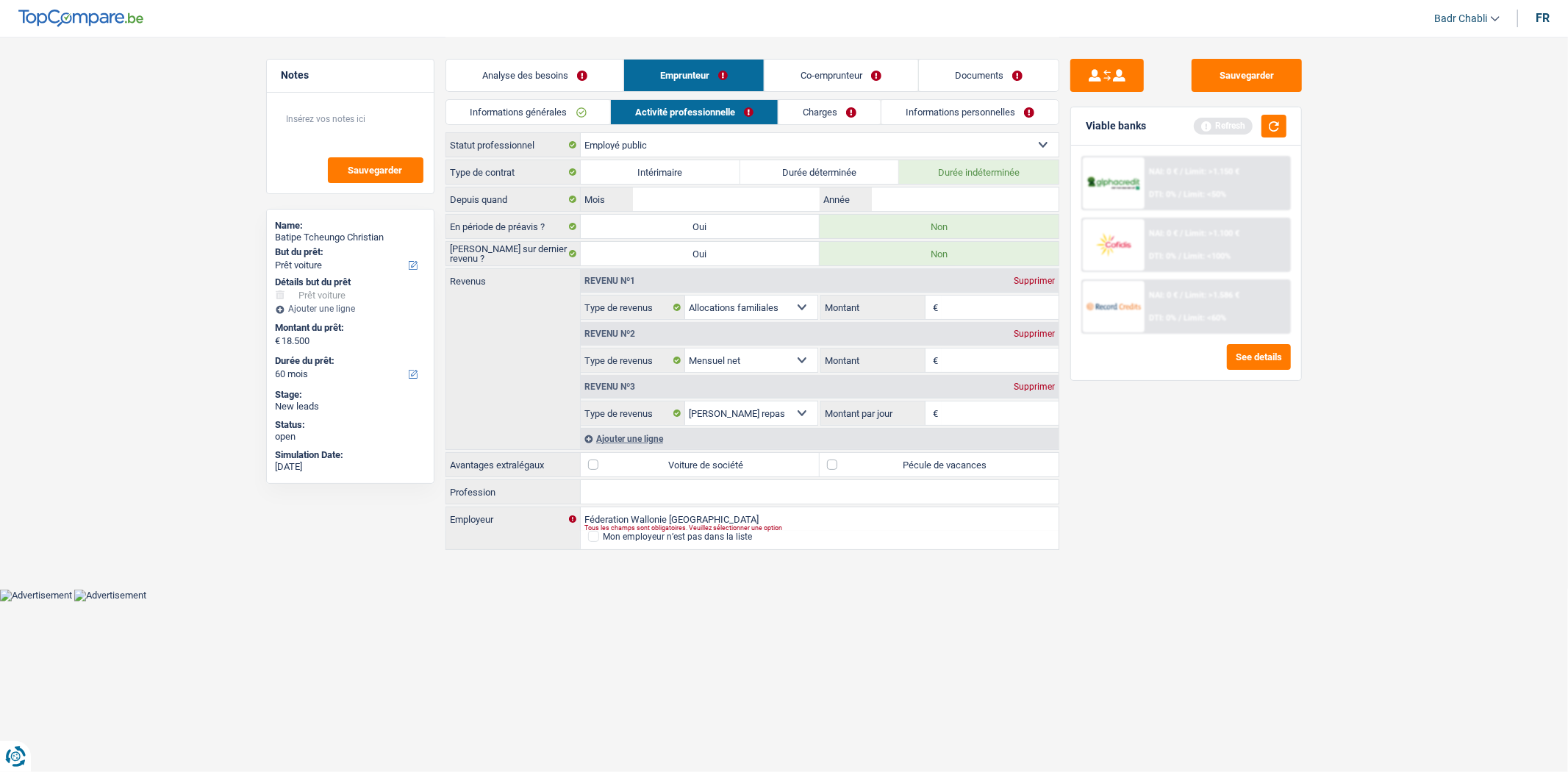
click at [732, 489] on input "Profession" at bounding box center [820, 491] width 478 height 23
type input "Enseignant"
click at [773, 198] on input "Mois" at bounding box center [726, 199] width 186 height 23
click at [772, 198] on input "Mois" at bounding box center [726, 199] width 186 height 23
type input "01"
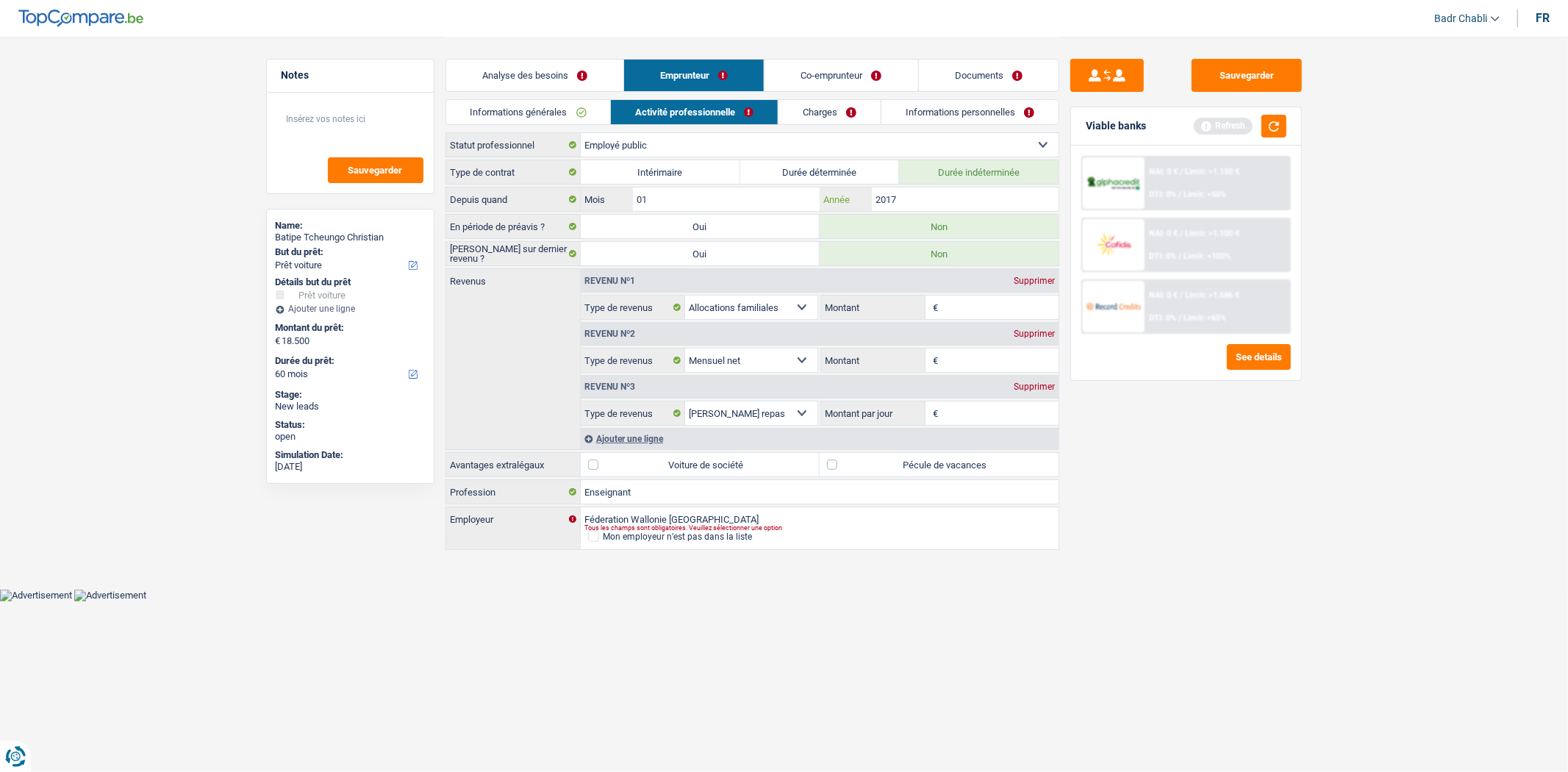
type input "2017"
click at [980, 359] on input "Montant" at bounding box center [1000, 360] width 117 height 23
type input "2.950"
click at [853, 459] on label "Pécule de vacances" at bounding box center [939, 464] width 239 height 23
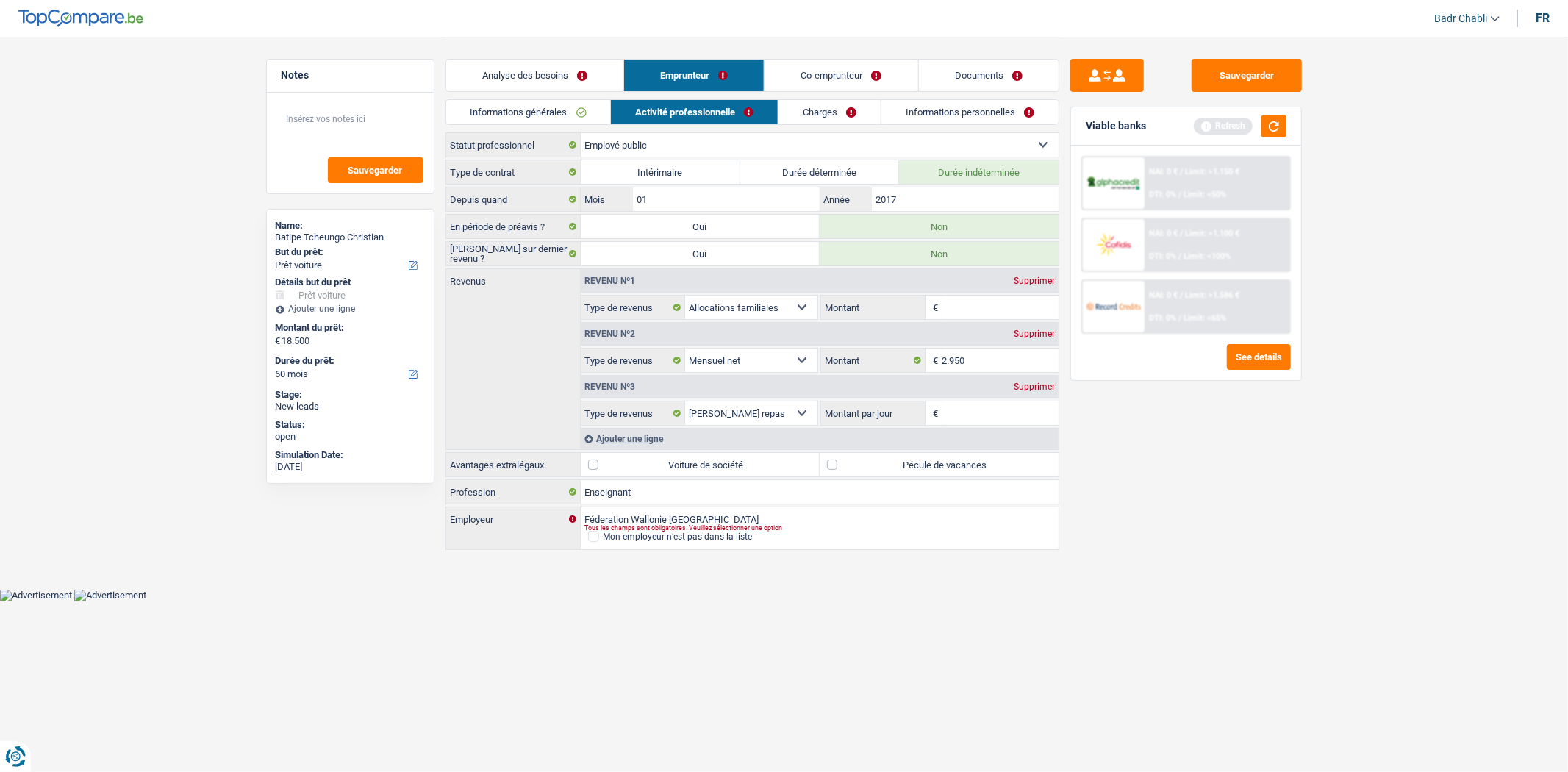
click at [853, 459] on input "Pécule de vacances" at bounding box center [939, 464] width 239 height 23
checkbox input "true"
click at [1027, 385] on div "Supprimer" at bounding box center [1035, 386] width 49 height 8
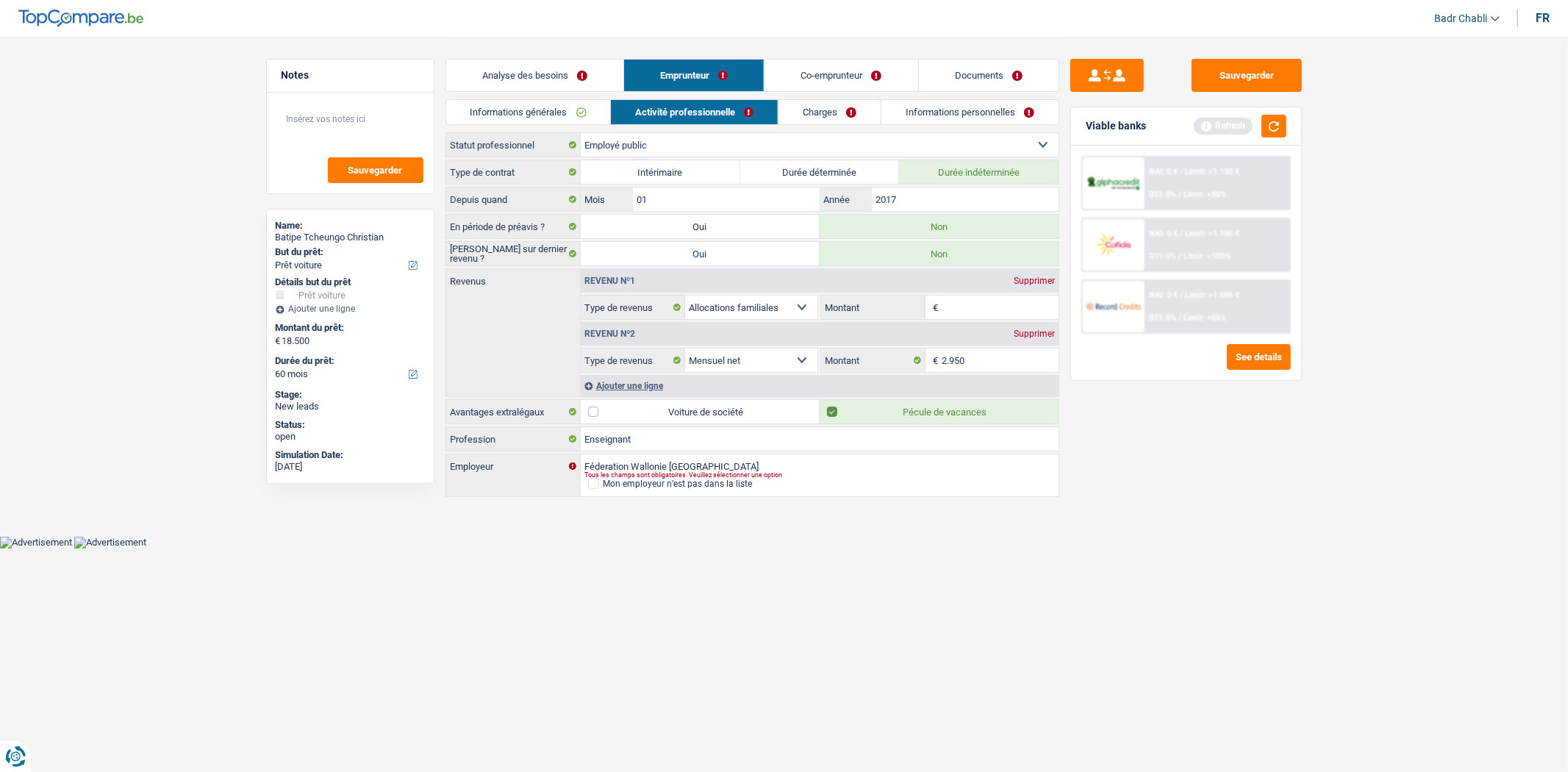
click at [631, 381] on div "Ajouter une ligne" at bounding box center [820, 385] width 478 height 22
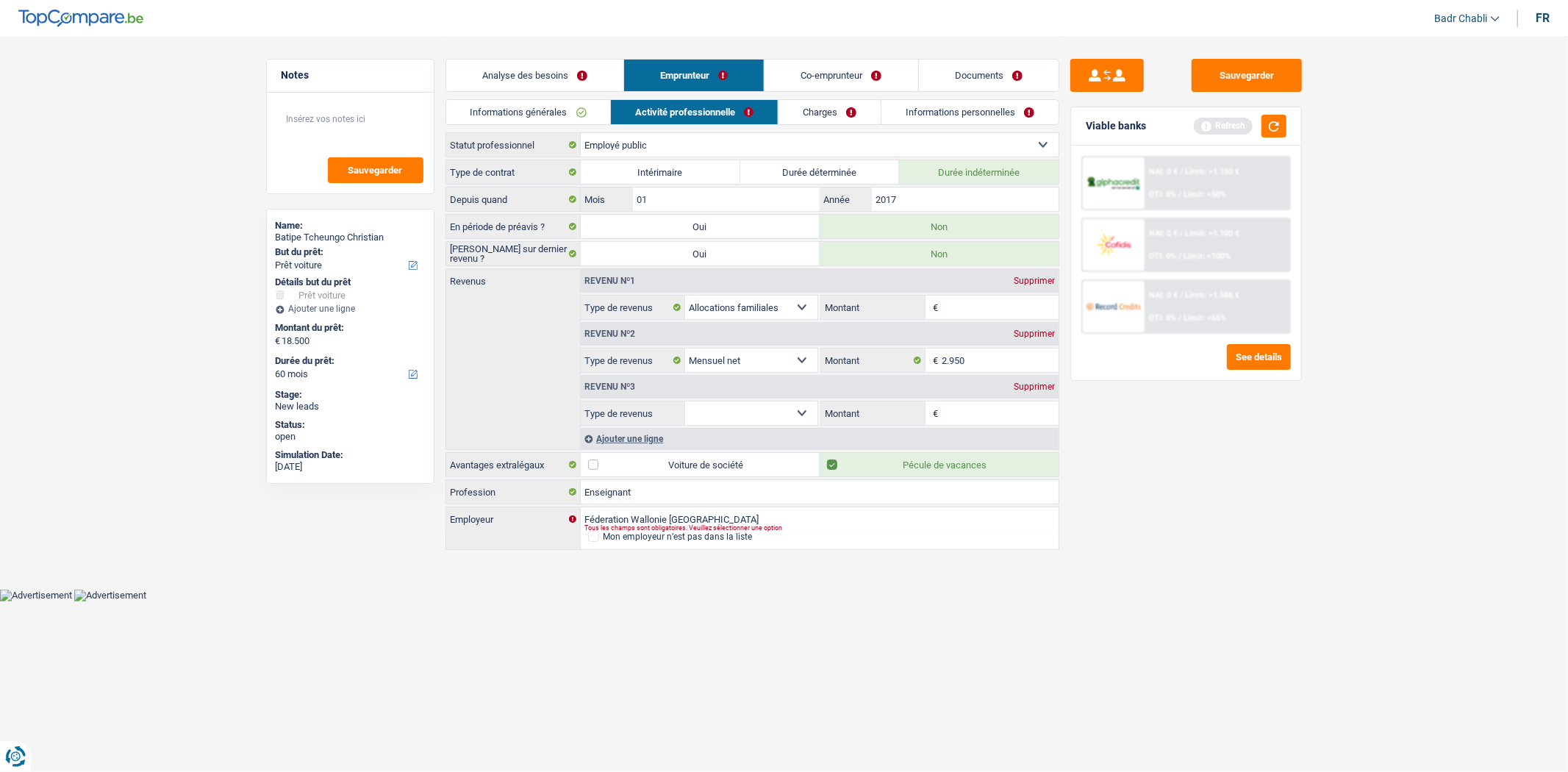
click at [802, 421] on select "Allocation d'handicap Allocations chômage Allocations familiales Chèques repas …" at bounding box center [752, 413] width 133 height 23
click at [935, 602] on html "Vous avez le contrôle de vos données Nous utilisons des cookies, tout comme nos…" at bounding box center [784, 301] width 1568 height 602
click at [1042, 387] on div "Supprimer" at bounding box center [1035, 386] width 49 height 8
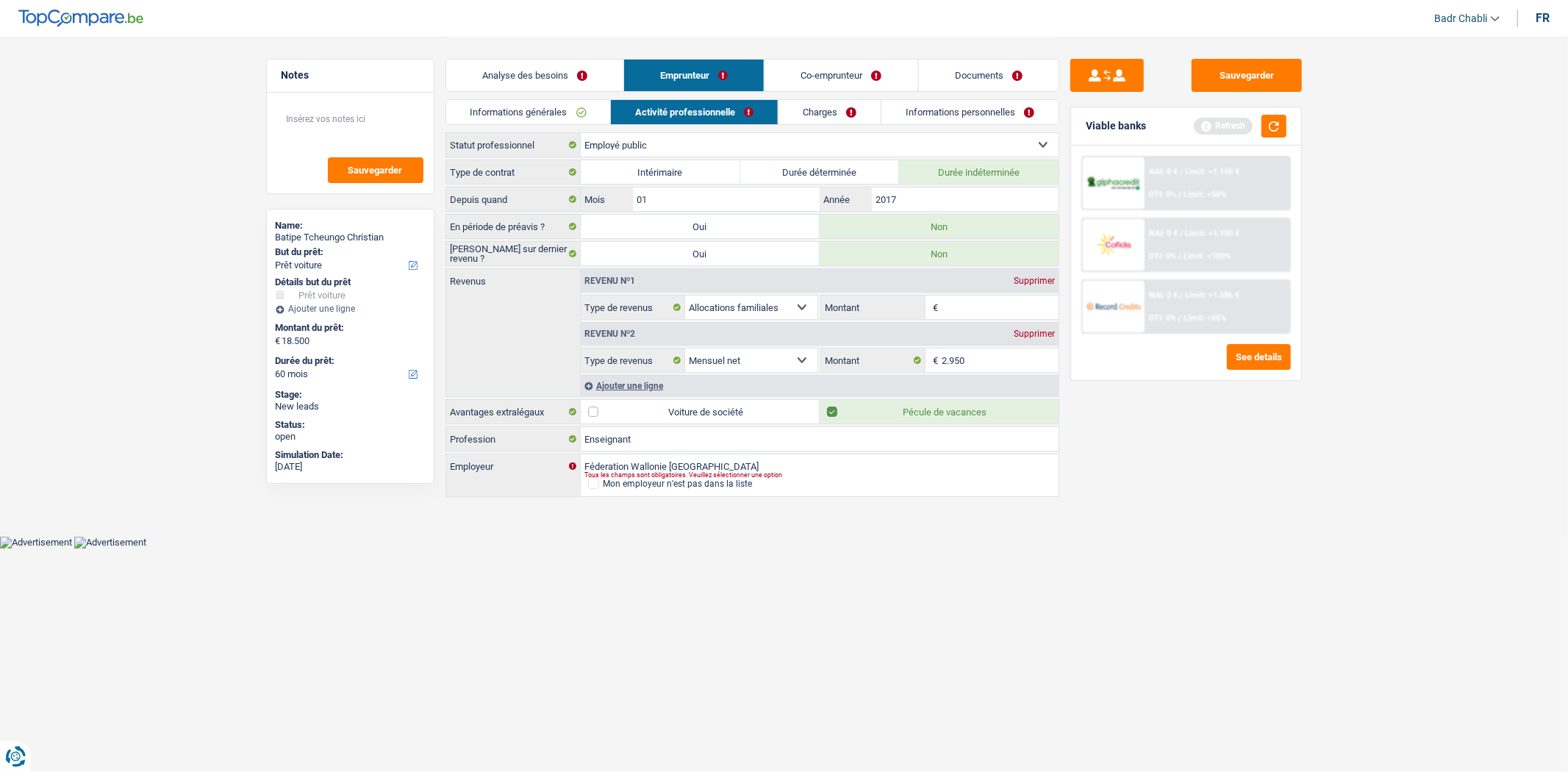
click at [983, 313] on input "Montant" at bounding box center [1000, 307] width 117 height 23
type input "850"
click at [1113, 414] on div "Sauvegarder Viable banks Refresh NAI: 0 € / Limit: >1.150 € DTI: 0% / Limit: <5…" at bounding box center [1187, 404] width 254 height 690
click at [851, 120] on link "Charges" at bounding box center [829, 113] width 102 height 24
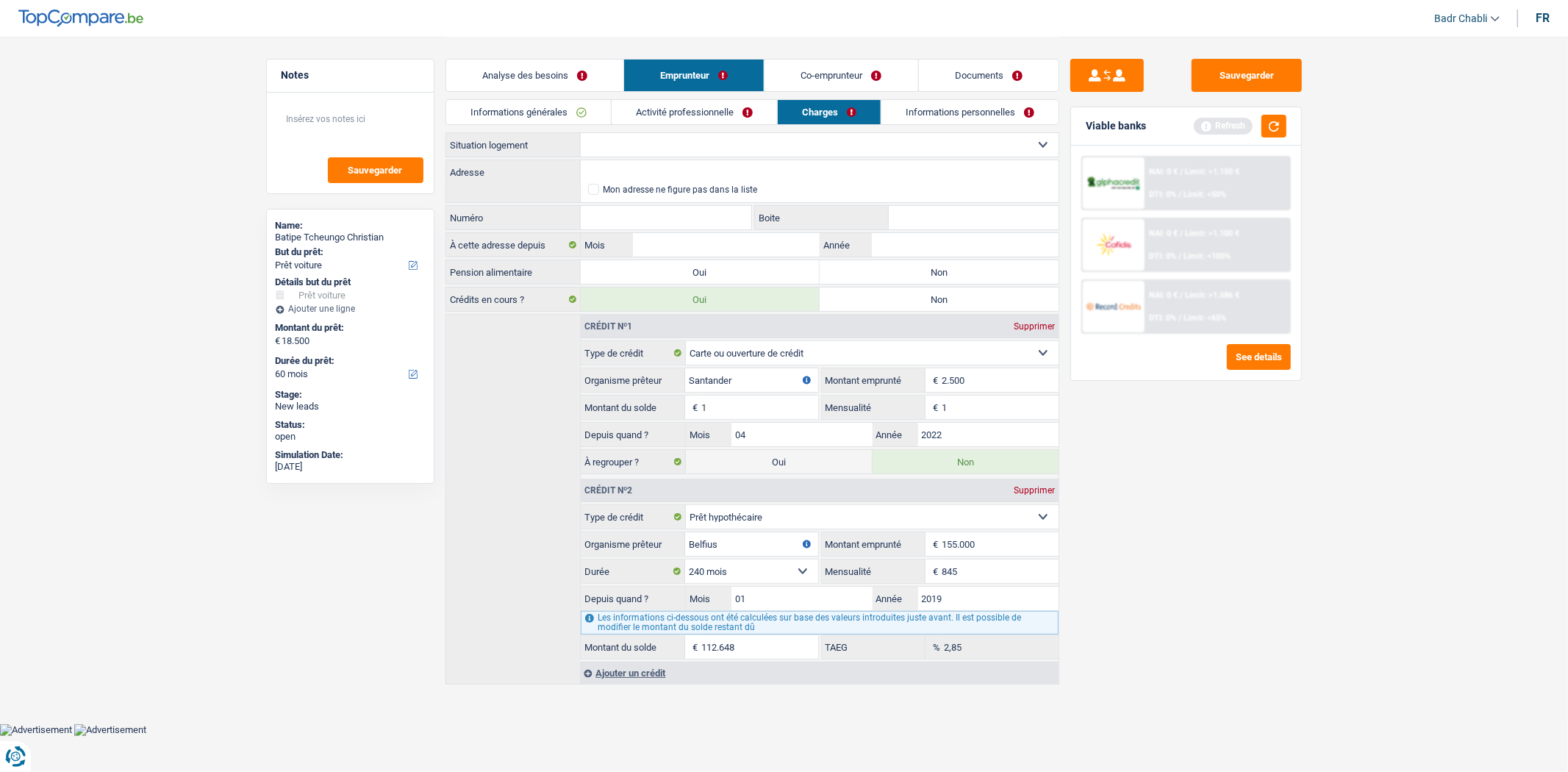
click at [707, 142] on select "Locataire Propriétaire avec prêt hypothécaire Propriétaire sans prêt hypothécai…" at bounding box center [820, 145] width 478 height 23
select select "ownerWithMortgage"
click at [581, 133] on select "Locataire Propriétaire avec prêt hypothécaire Propriétaire sans prêt hypothécai…" at bounding box center [820, 145] width 478 height 23
click at [908, 275] on label "Non" at bounding box center [939, 271] width 239 height 23
click at [908, 275] on input "Non" at bounding box center [939, 271] width 239 height 23
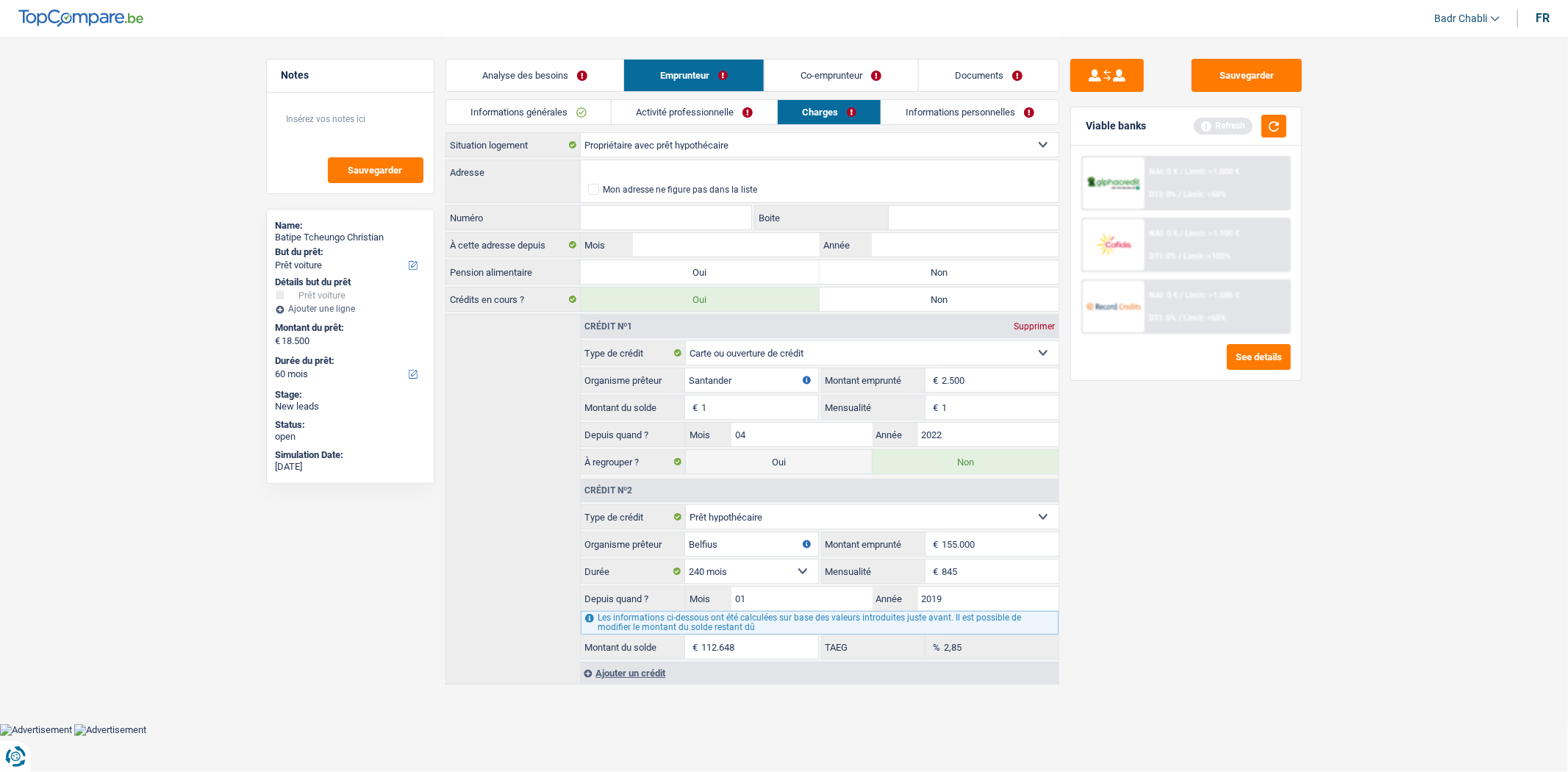
radio input "true"
drag, startPoint x: 730, startPoint y: 158, endPoint x: 730, endPoint y: 172, distance: 14.0
click at [730, 166] on div "Locataire Propriétaire avec prêt hypothécaire Propriétaire sans prêt hypothécai…" at bounding box center [753, 409] width 614 height 552
click at [684, 170] on input "Adresse" at bounding box center [820, 172] width 478 height 23
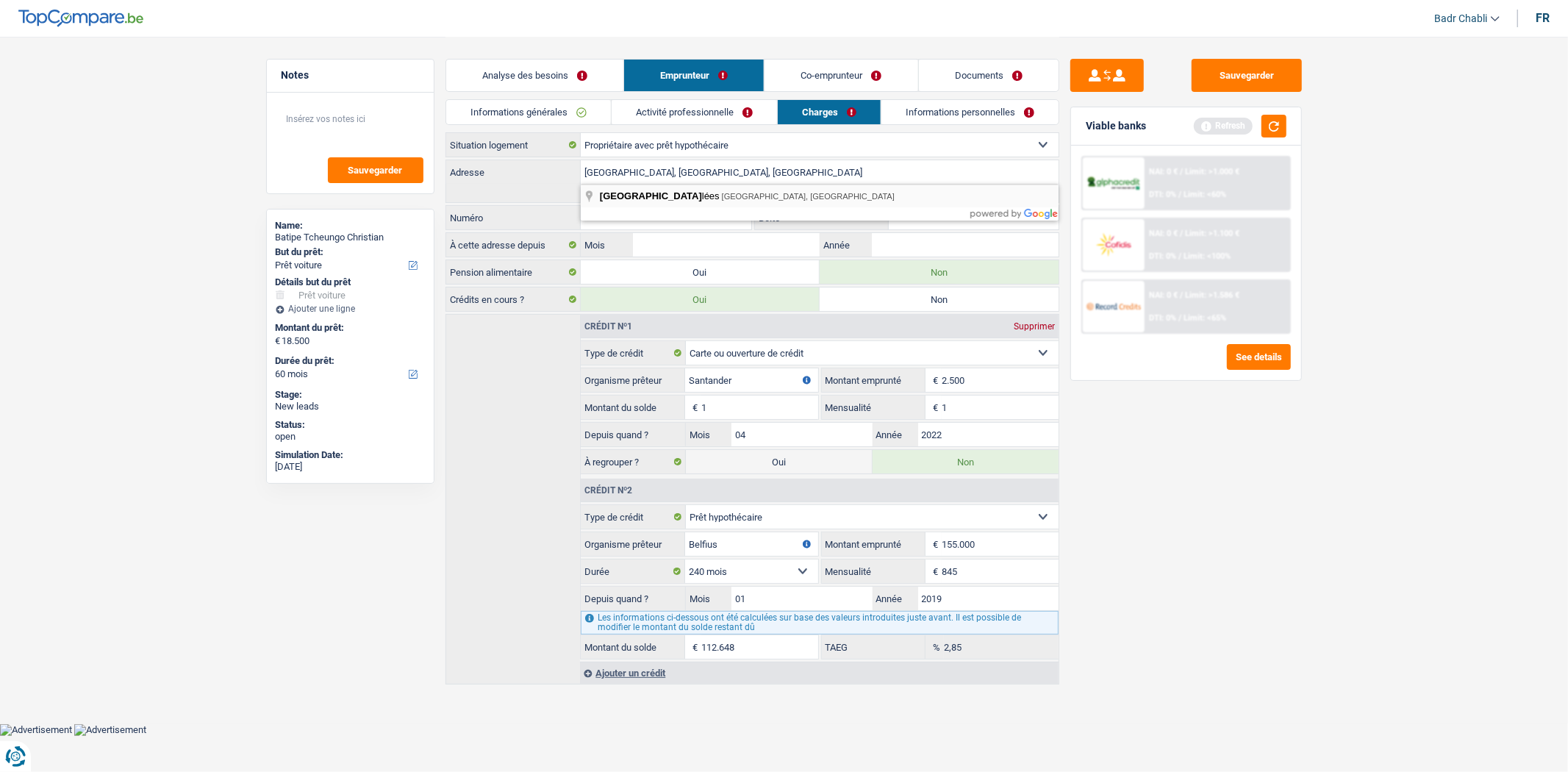
type input "[GEOGRAPHIC_DATA], [GEOGRAPHIC_DATA]"
click at [711, 214] on input "Numéro" at bounding box center [667, 217] width 171 height 23
type input "67"
click at [763, 247] on input "Mois" at bounding box center [726, 244] width 186 height 23
type input "01"
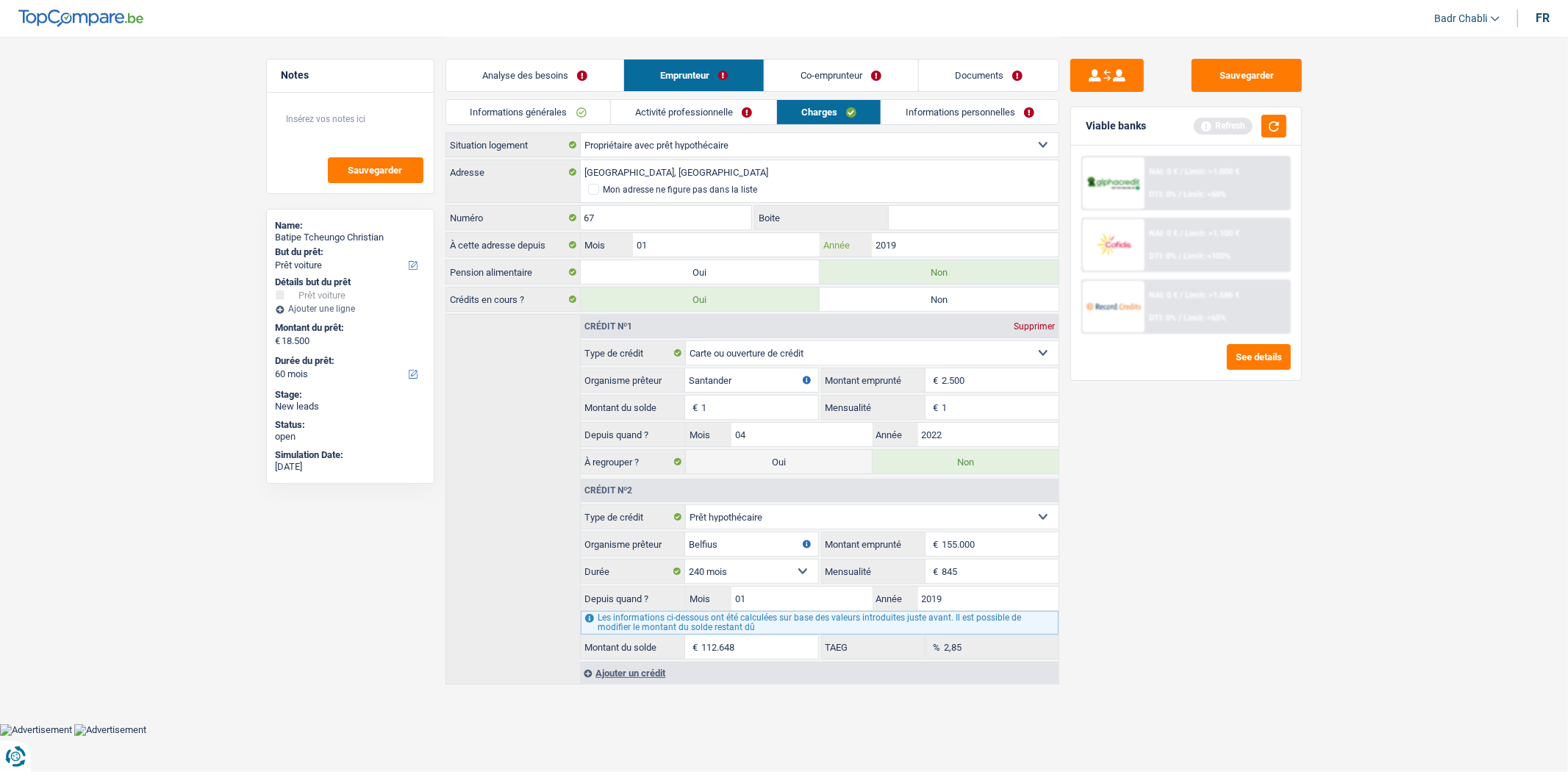
type input "2019"
click at [963, 122] on link "Informations personnelles" at bounding box center [970, 113] width 177 height 24
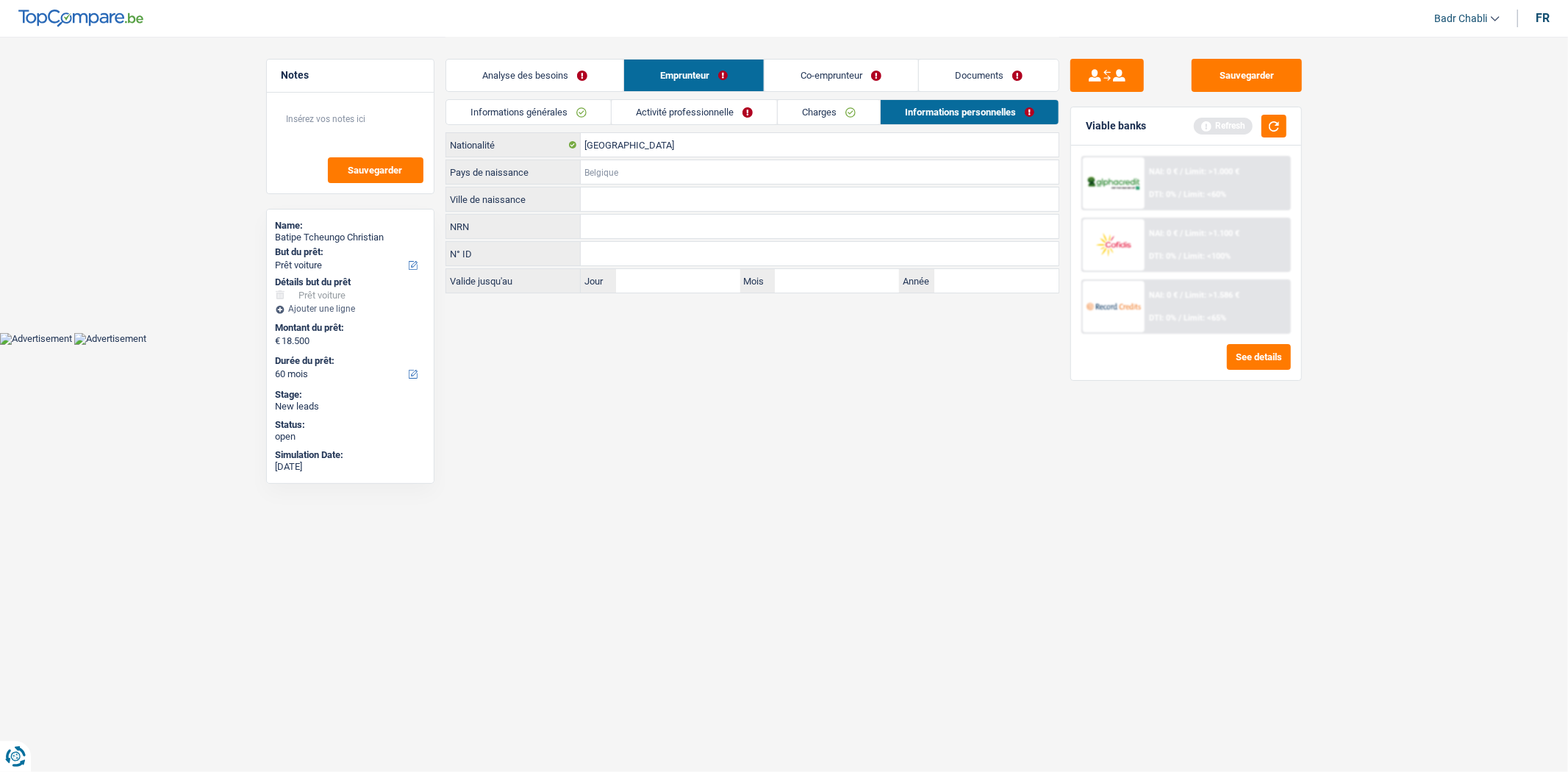
click at [646, 165] on input "Pays de naissance" at bounding box center [820, 172] width 478 height 23
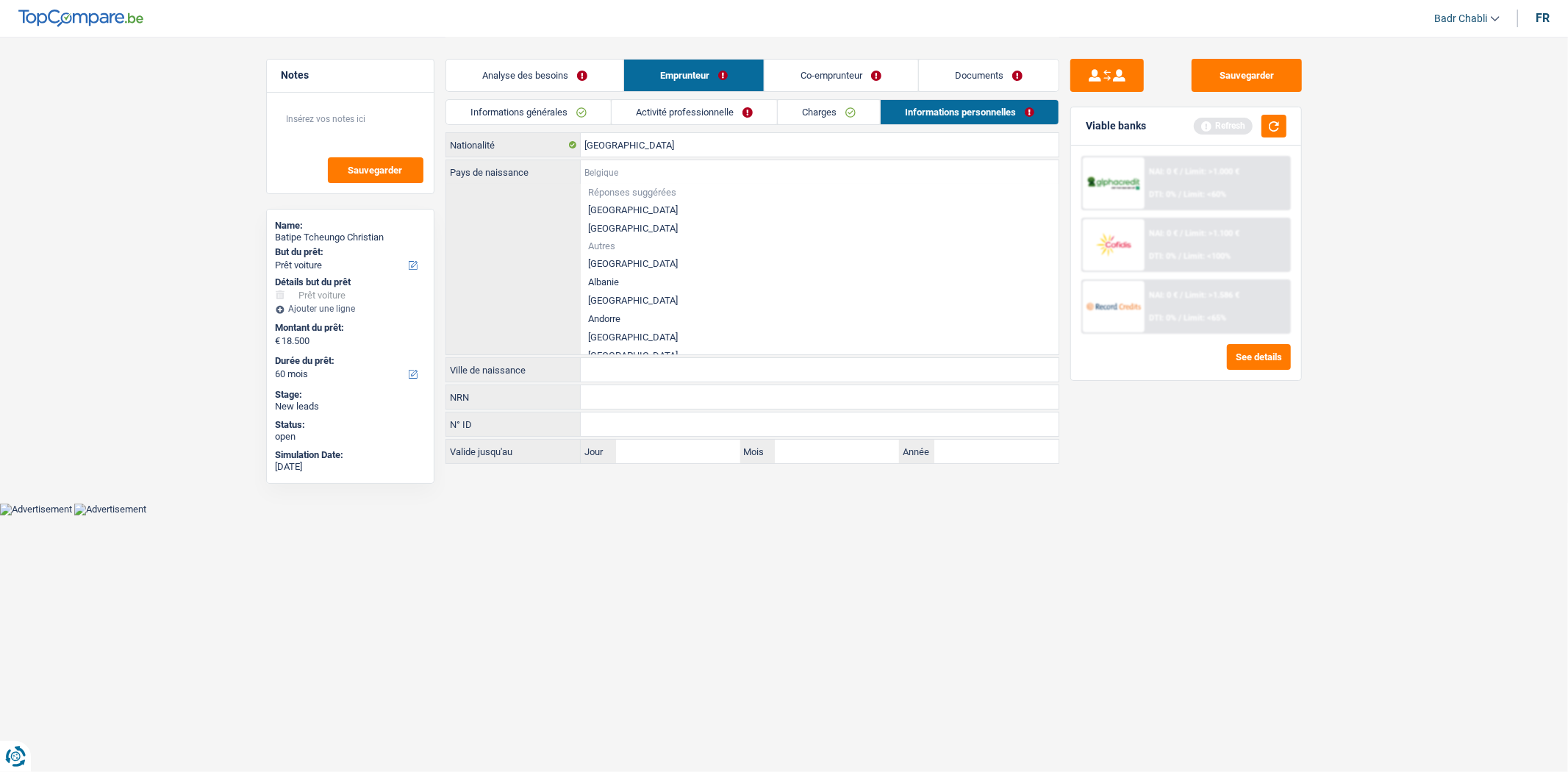
click at [656, 175] on input "Pays de naissance" at bounding box center [820, 172] width 478 height 23
type input "C"
type input "a"
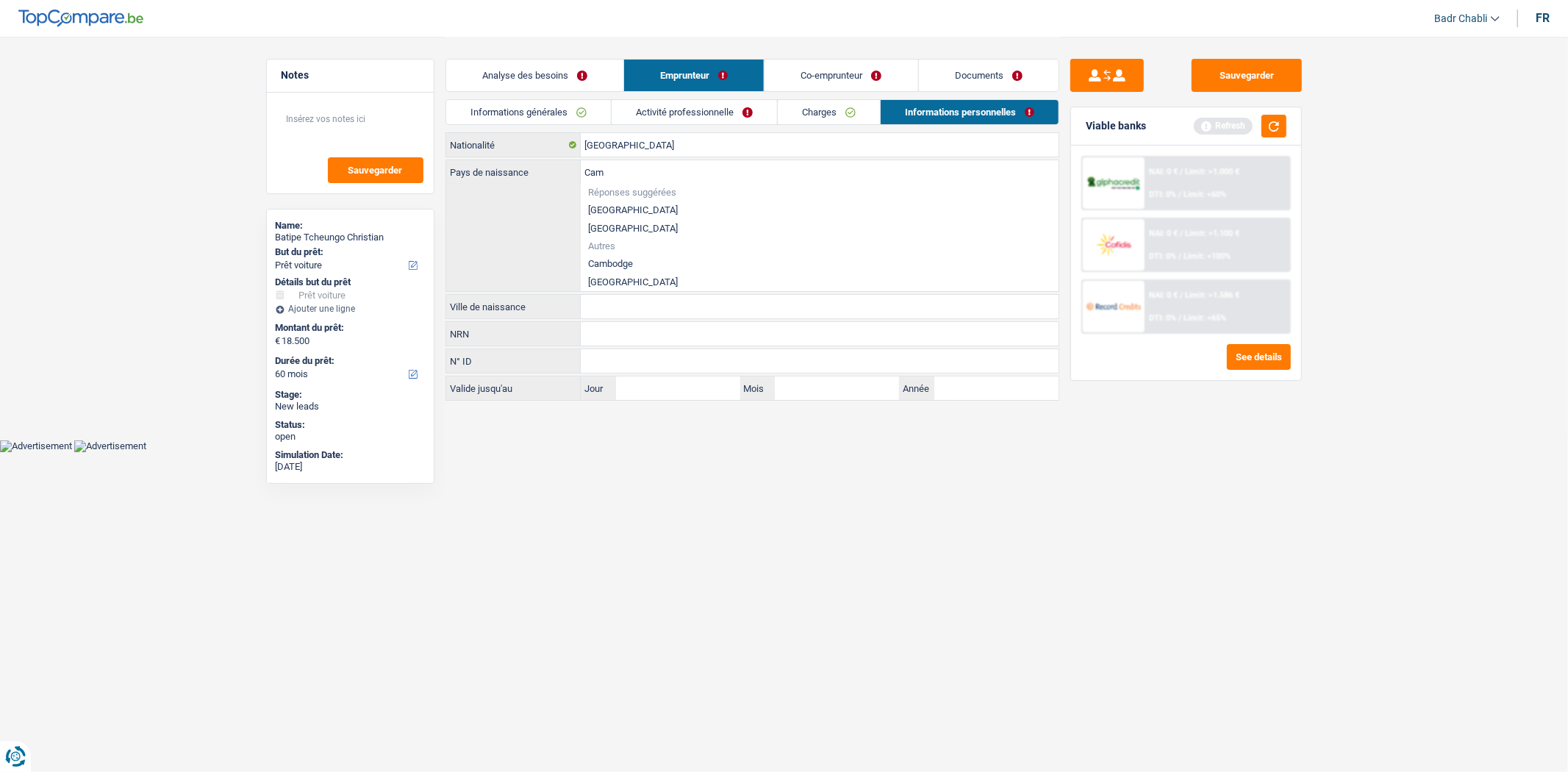
click at [612, 280] on li "[GEOGRAPHIC_DATA]" at bounding box center [820, 283] width 478 height 19
type input "[GEOGRAPHIC_DATA]"
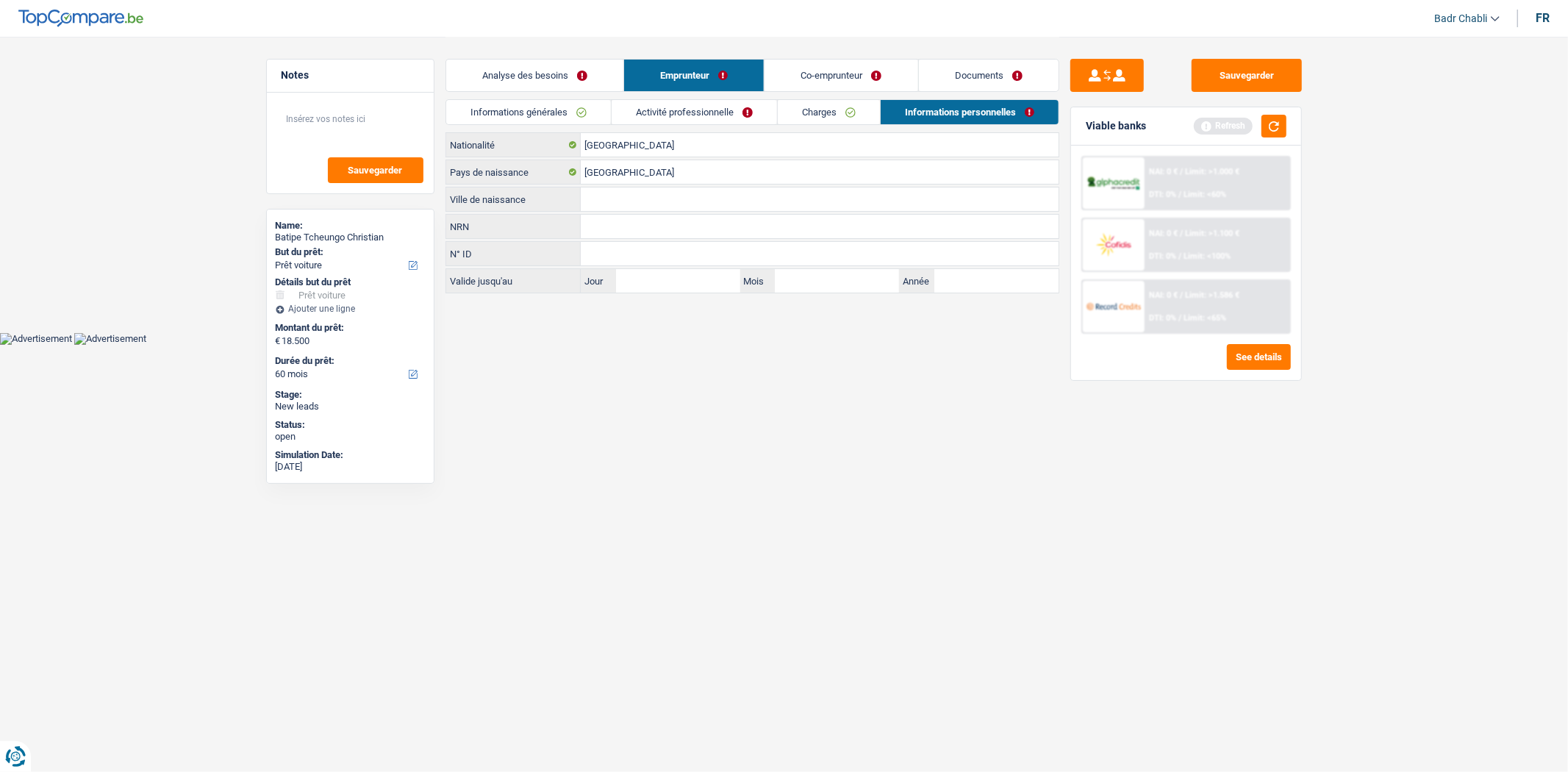
click at [613, 192] on input "Ville de naissance" at bounding box center [820, 199] width 478 height 23
type input "Y"
click at [607, 208] on input "Ville de naissance" at bounding box center [820, 199] width 478 height 23
type input "Banka"
click at [858, 79] on link "Co-emprunteur" at bounding box center [840, 75] width 153 height 32
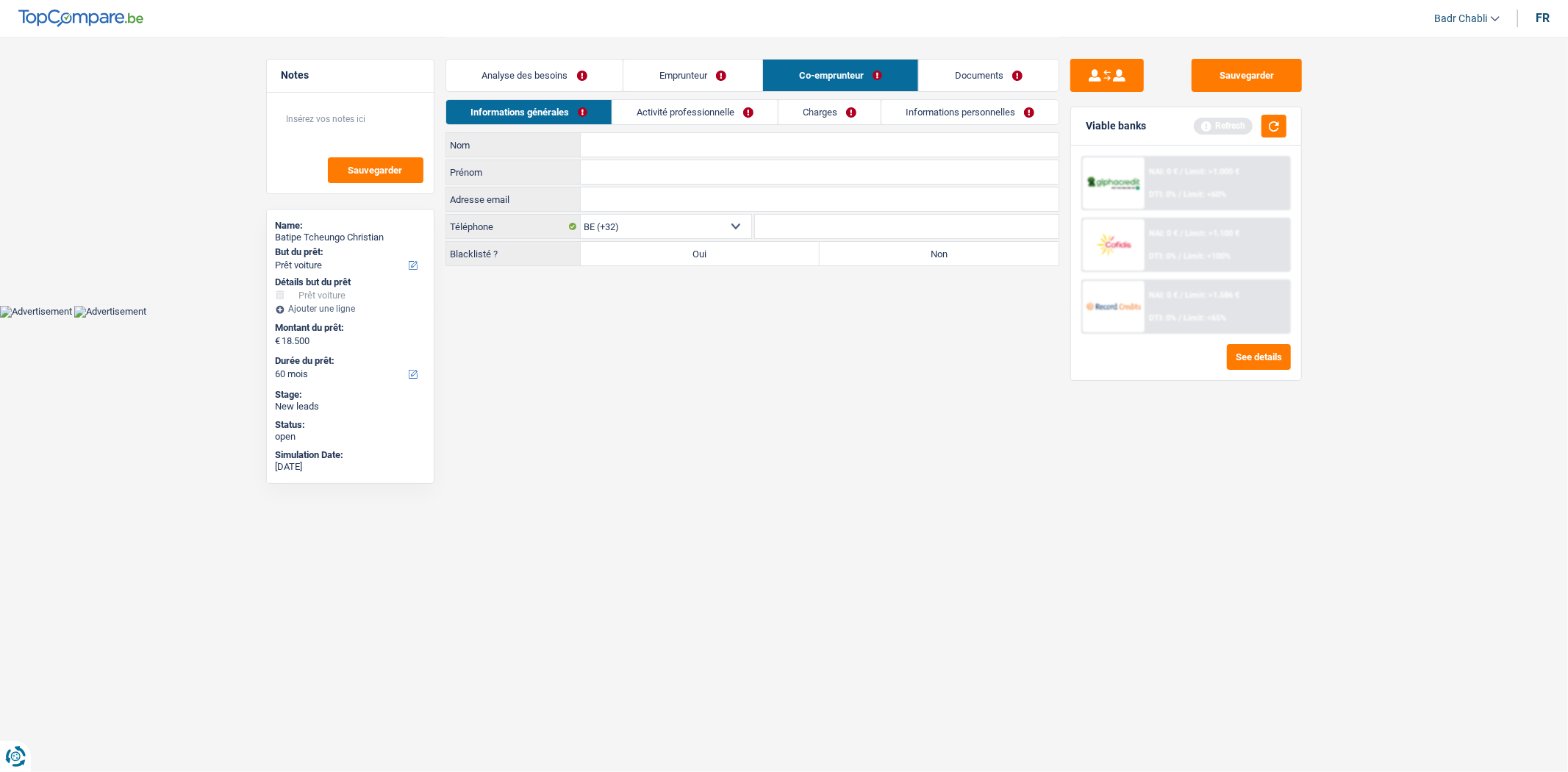
click at [850, 255] on label "Non" at bounding box center [939, 254] width 239 height 23
click at [850, 255] on input "Non" at bounding box center [939, 254] width 239 height 23
radio input "true"
click at [677, 143] on input "Nom" at bounding box center [820, 145] width 478 height 23
type input "Mazo"
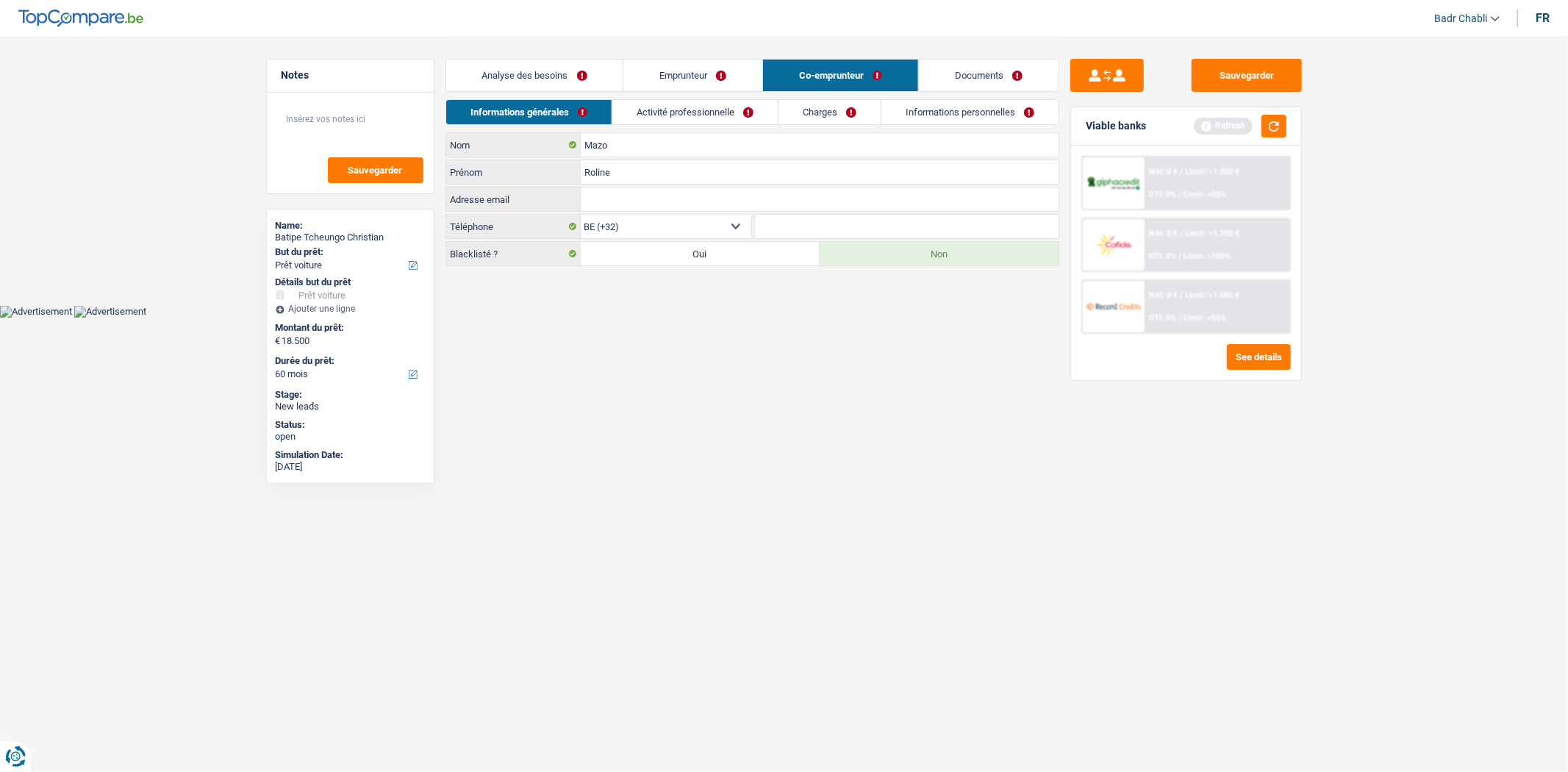
type input "Roline"
click at [711, 115] on link "Activité professionnelle" at bounding box center [695, 113] width 165 height 24
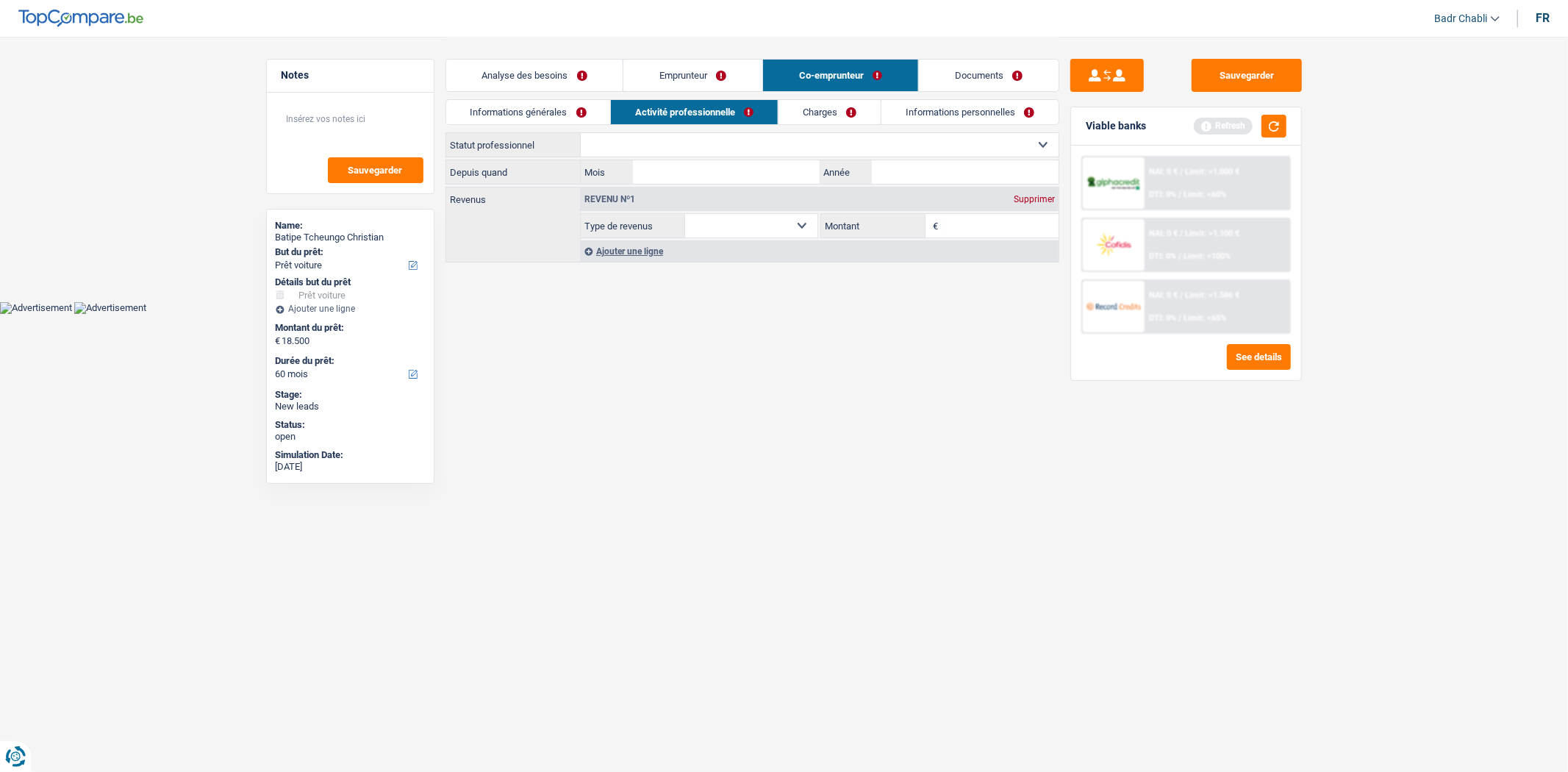
click at [714, 144] on select "Ouvrier Employé privé Employé public Invalide Indépendant Pensionné Chômeur Mut…" at bounding box center [820, 145] width 478 height 23
select select "student"
click at [581, 133] on select "Ouvrier Employé privé Employé public Invalide Indépendant Pensionné Chômeur Mut…" at bounding box center [820, 145] width 478 height 23
click at [1022, 195] on div "Supprimer" at bounding box center [1035, 199] width 49 height 8
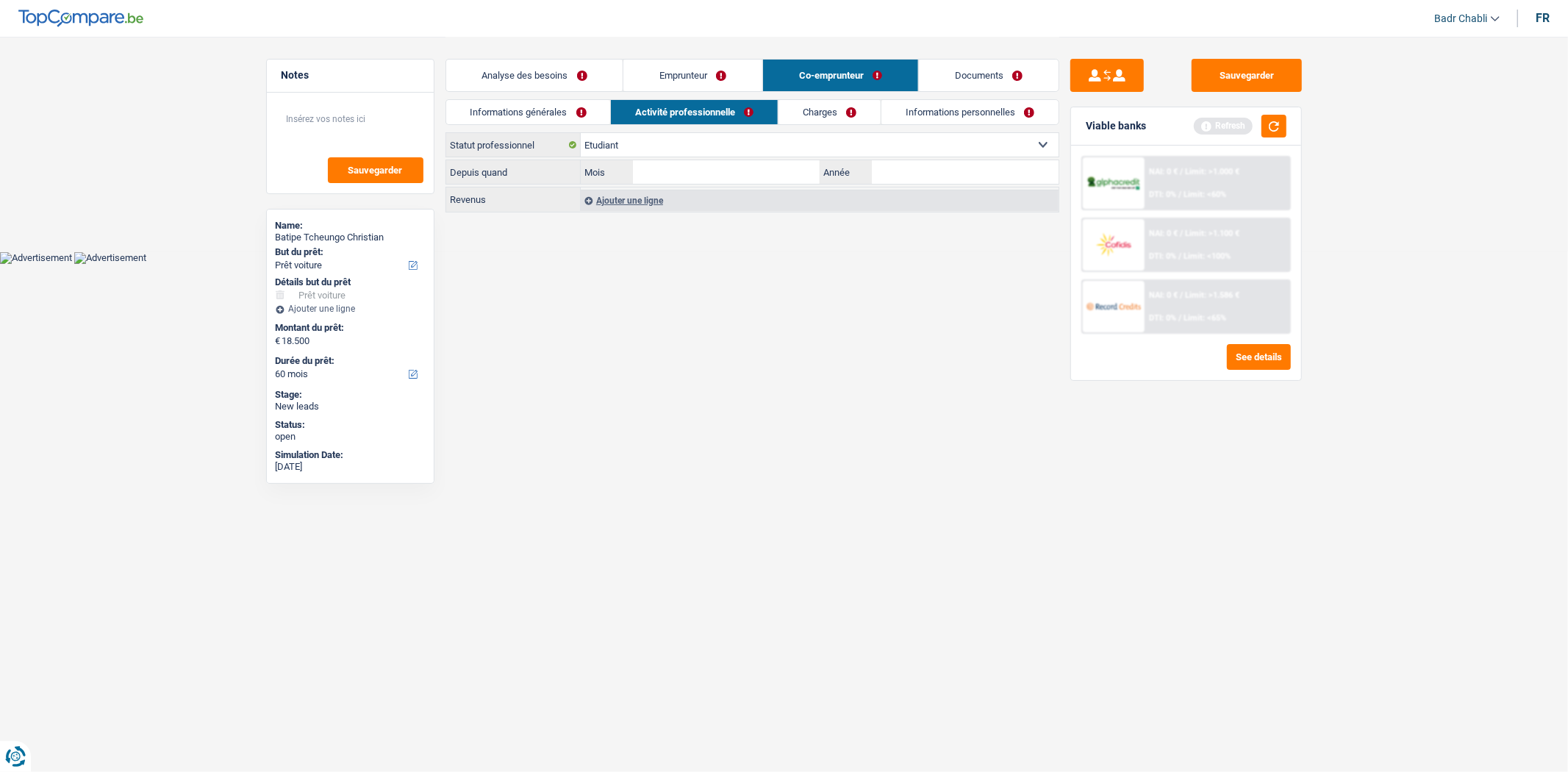
click at [816, 106] on link "Charges" at bounding box center [829, 113] width 102 height 24
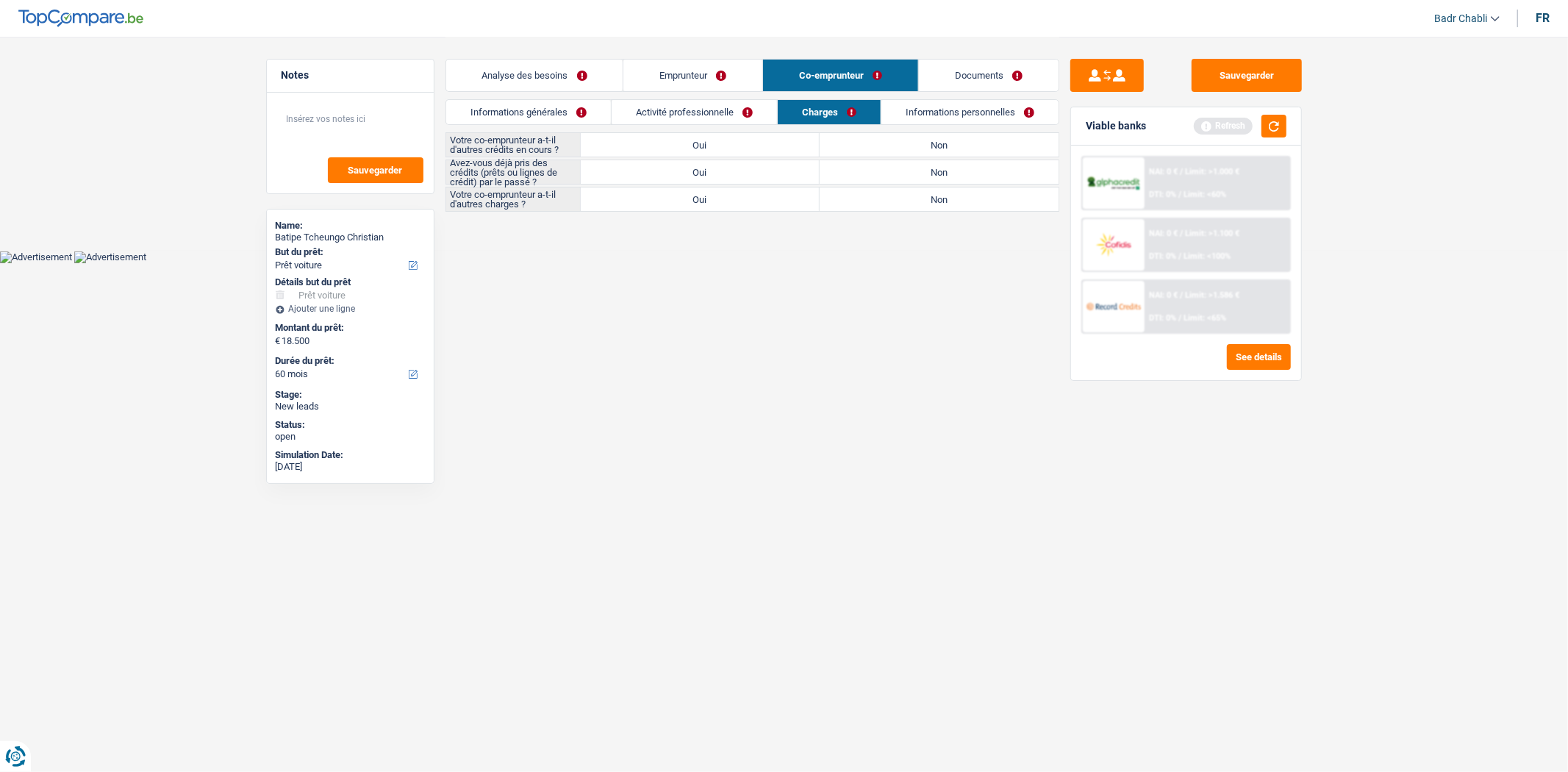
click at [955, 162] on label "Non" at bounding box center [939, 172] width 239 height 23
click at [955, 162] on input "Non" at bounding box center [939, 172] width 239 height 23
radio input "true"
click at [954, 179] on label "Non" at bounding box center [939, 172] width 239 height 23
click at [954, 179] on input "Non" at bounding box center [939, 172] width 239 height 23
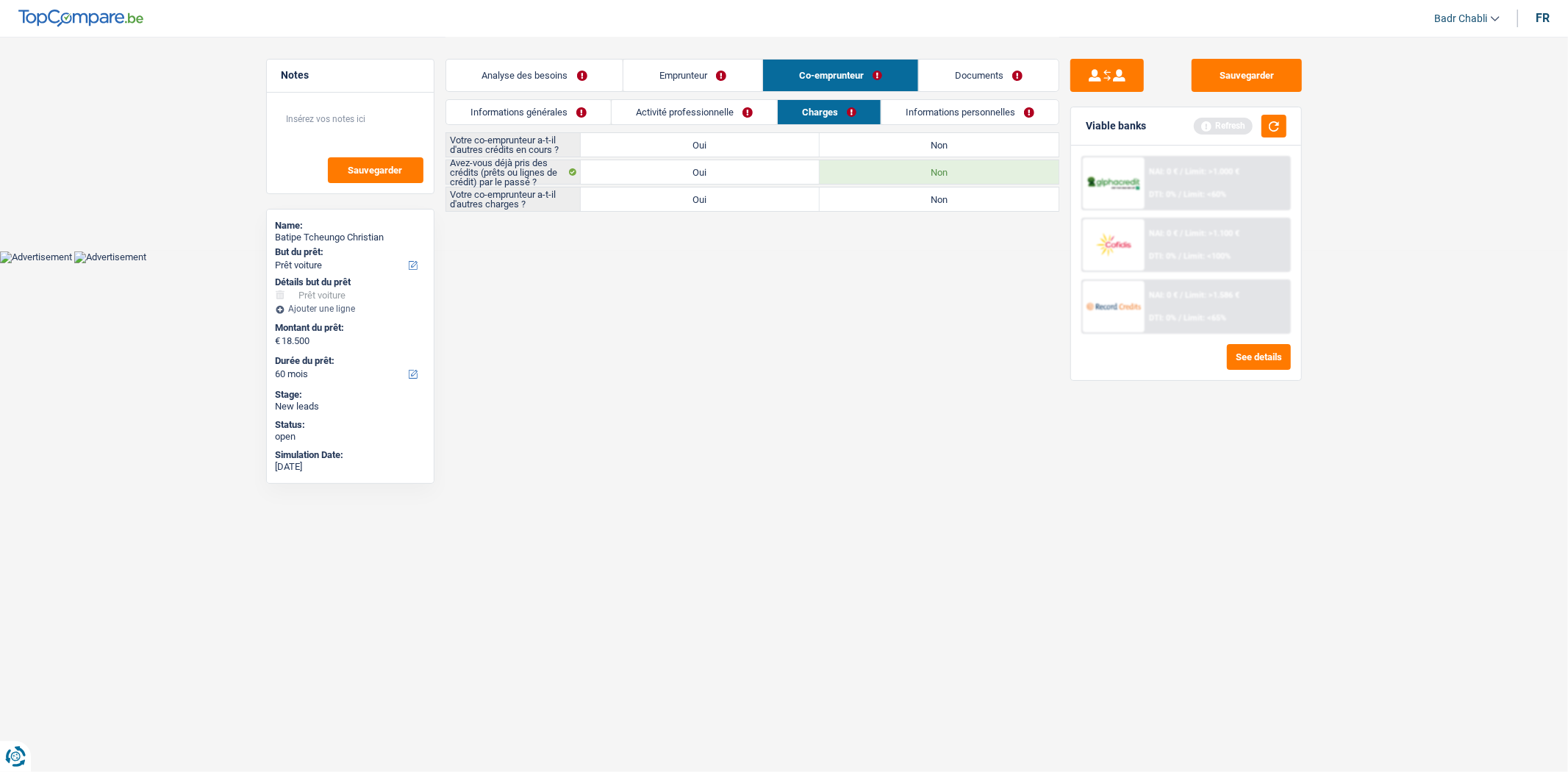
click at [961, 197] on label "Non" at bounding box center [939, 199] width 239 height 23
click at [961, 197] on input "Non" at bounding box center [939, 199] width 239 height 23
radio input "true"
click at [956, 150] on label "Non" at bounding box center [939, 145] width 239 height 23
click at [956, 150] on input "Non" at bounding box center [939, 145] width 239 height 23
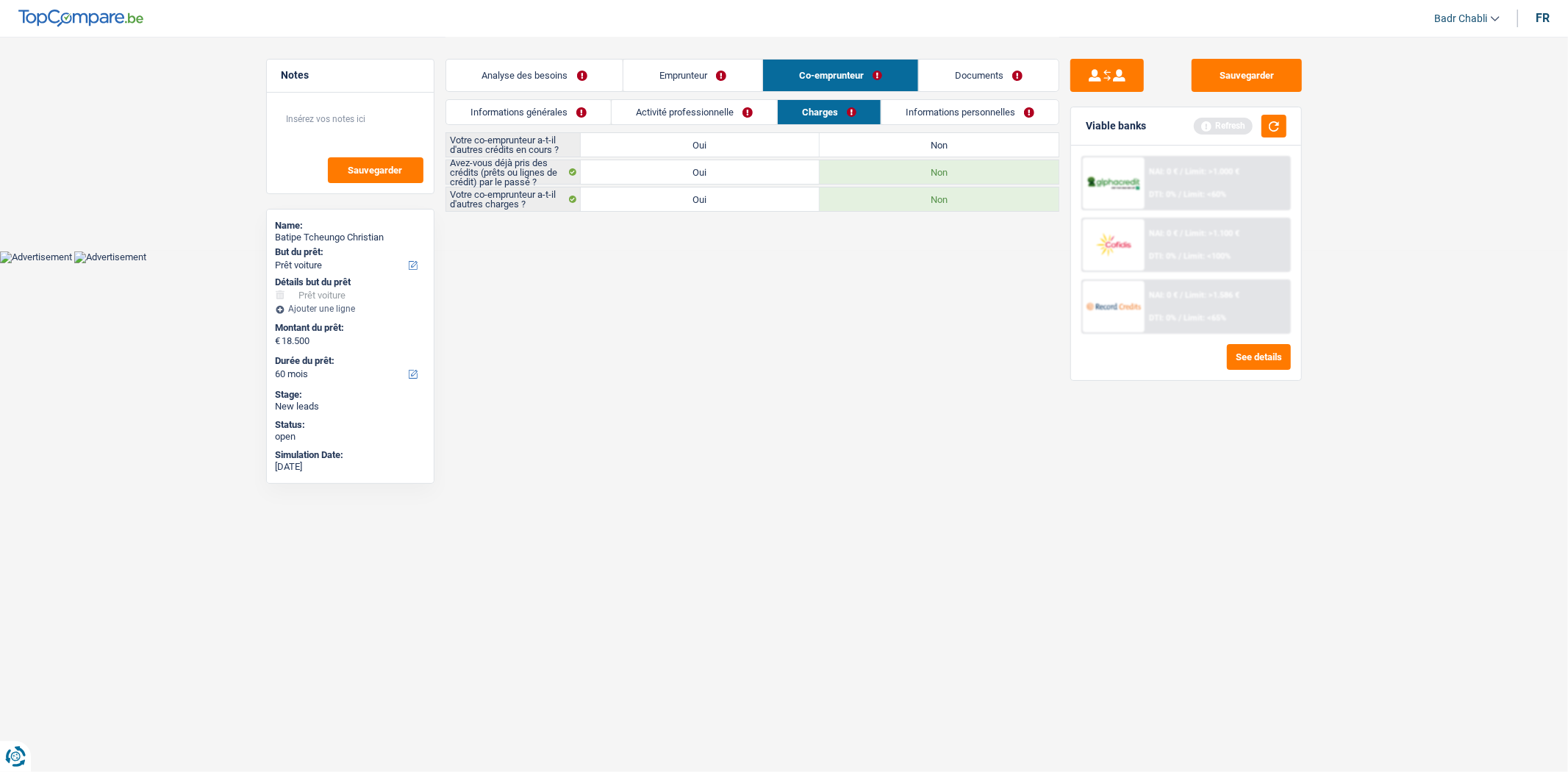
radio input "true"
click at [953, 114] on link "Informations personnelles" at bounding box center [970, 113] width 177 height 24
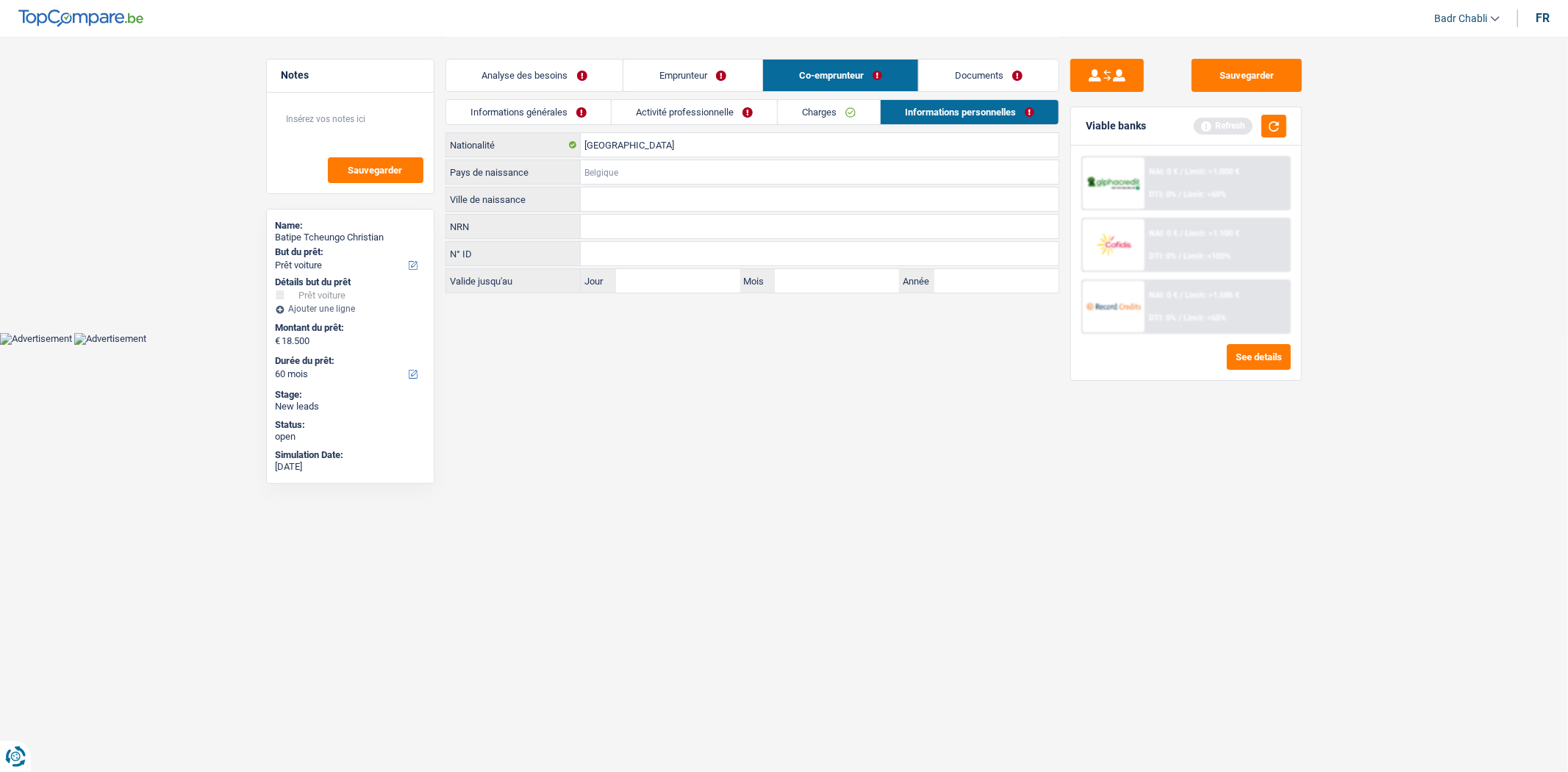
click at [648, 164] on input "Pays de naissance" at bounding box center [820, 172] width 478 height 23
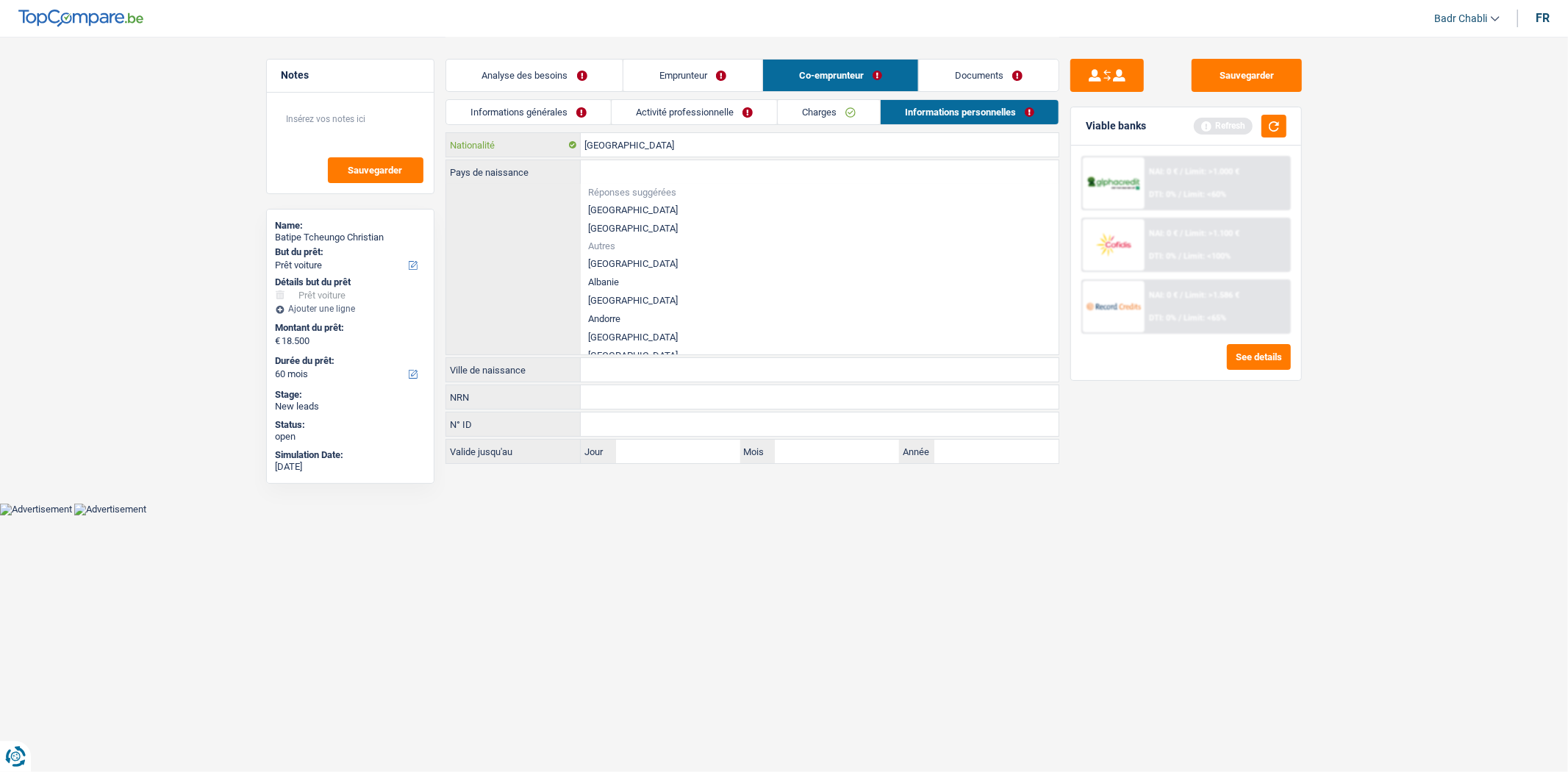
click at [642, 147] on input "[GEOGRAPHIC_DATA]" at bounding box center [820, 145] width 478 height 23
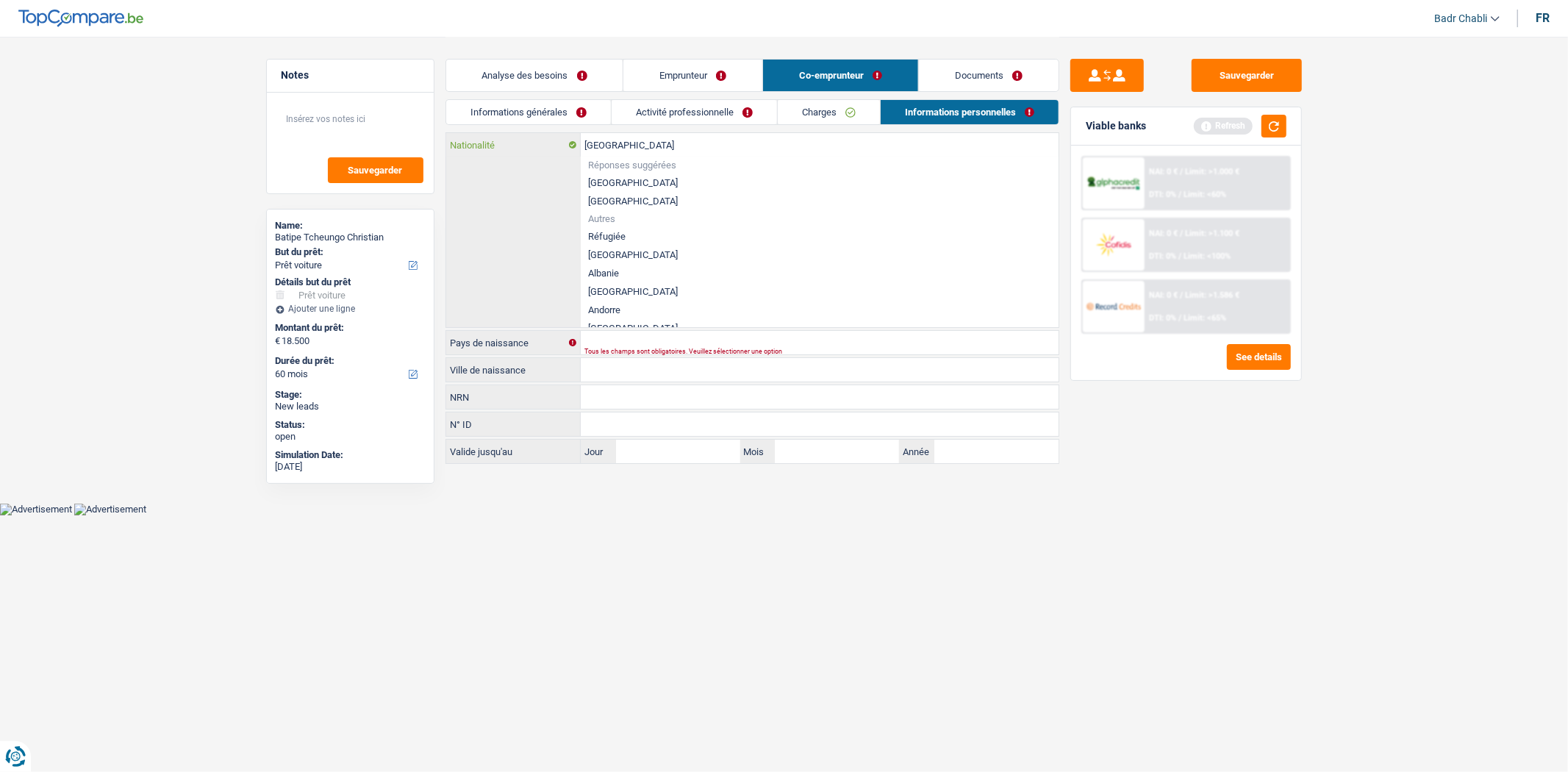
click at [642, 147] on input "[GEOGRAPHIC_DATA]" at bounding box center [820, 145] width 478 height 23
type input "C"
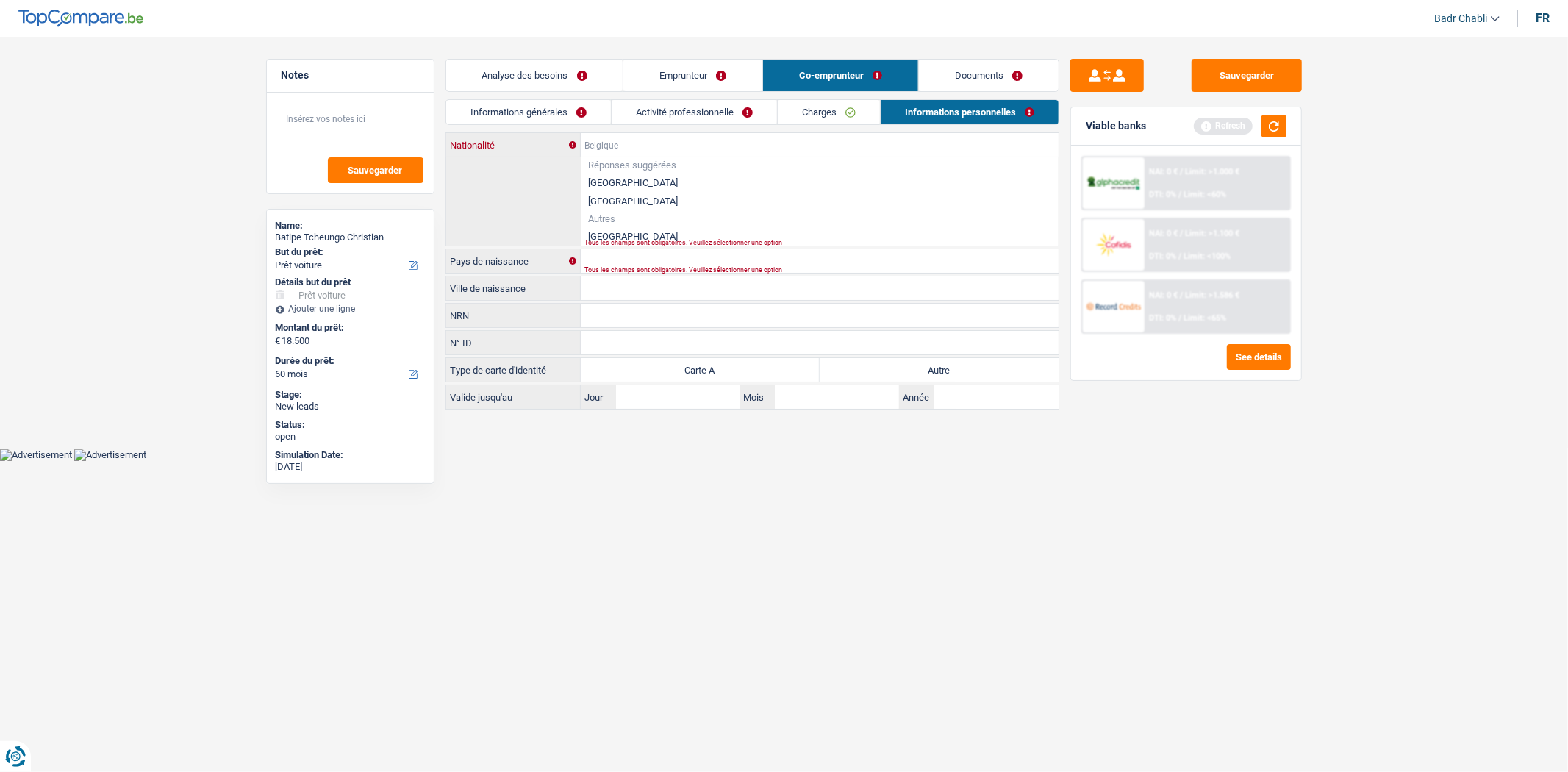
type input "a"
click at [622, 229] on li "[GEOGRAPHIC_DATA]" at bounding box center [820, 237] width 478 height 19
type input "[GEOGRAPHIC_DATA]"
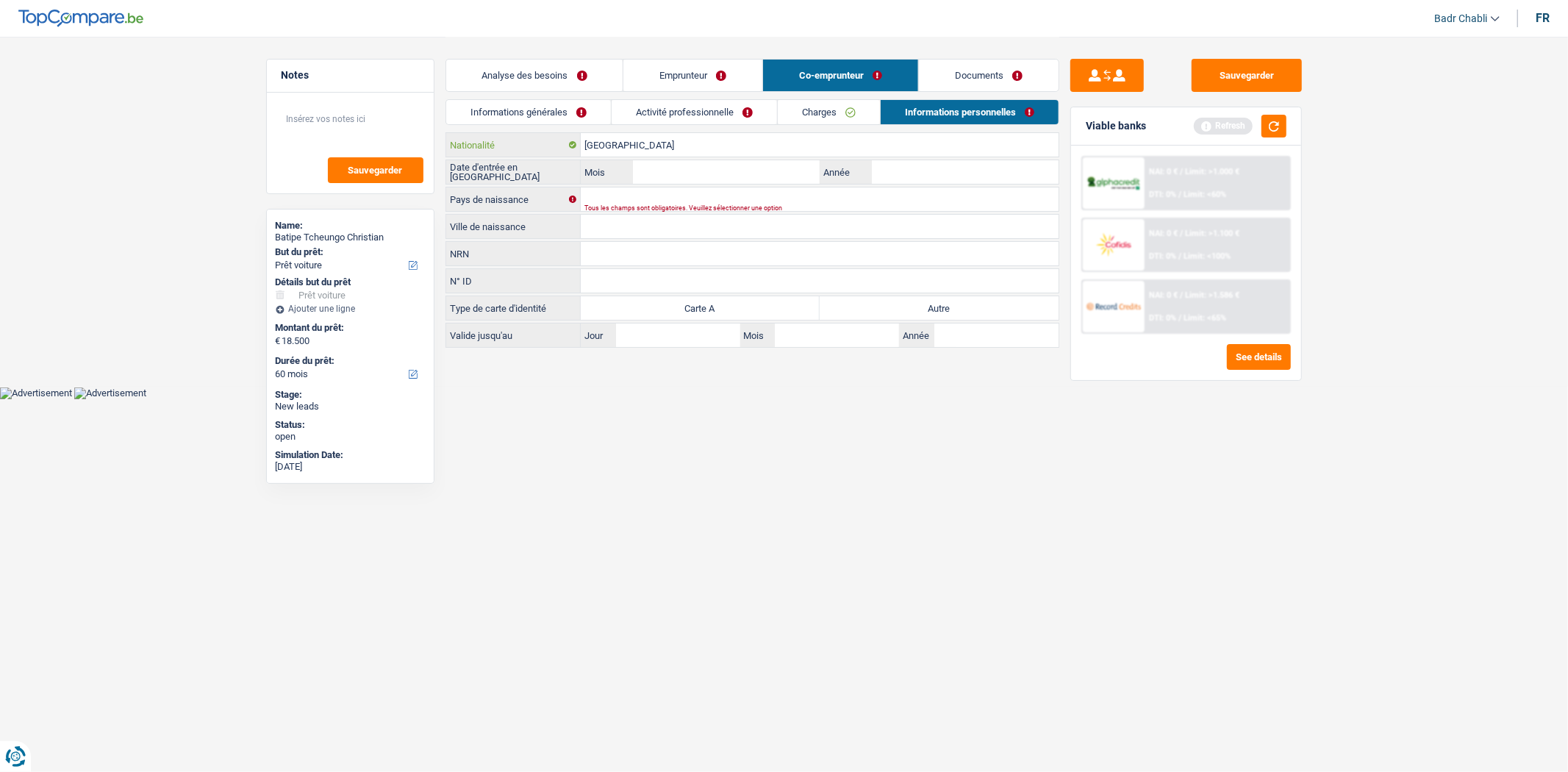
click at [622, 140] on input "[GEOGRAPHIC_DATA]" at bounding box center [820, 145] width 478 height 23
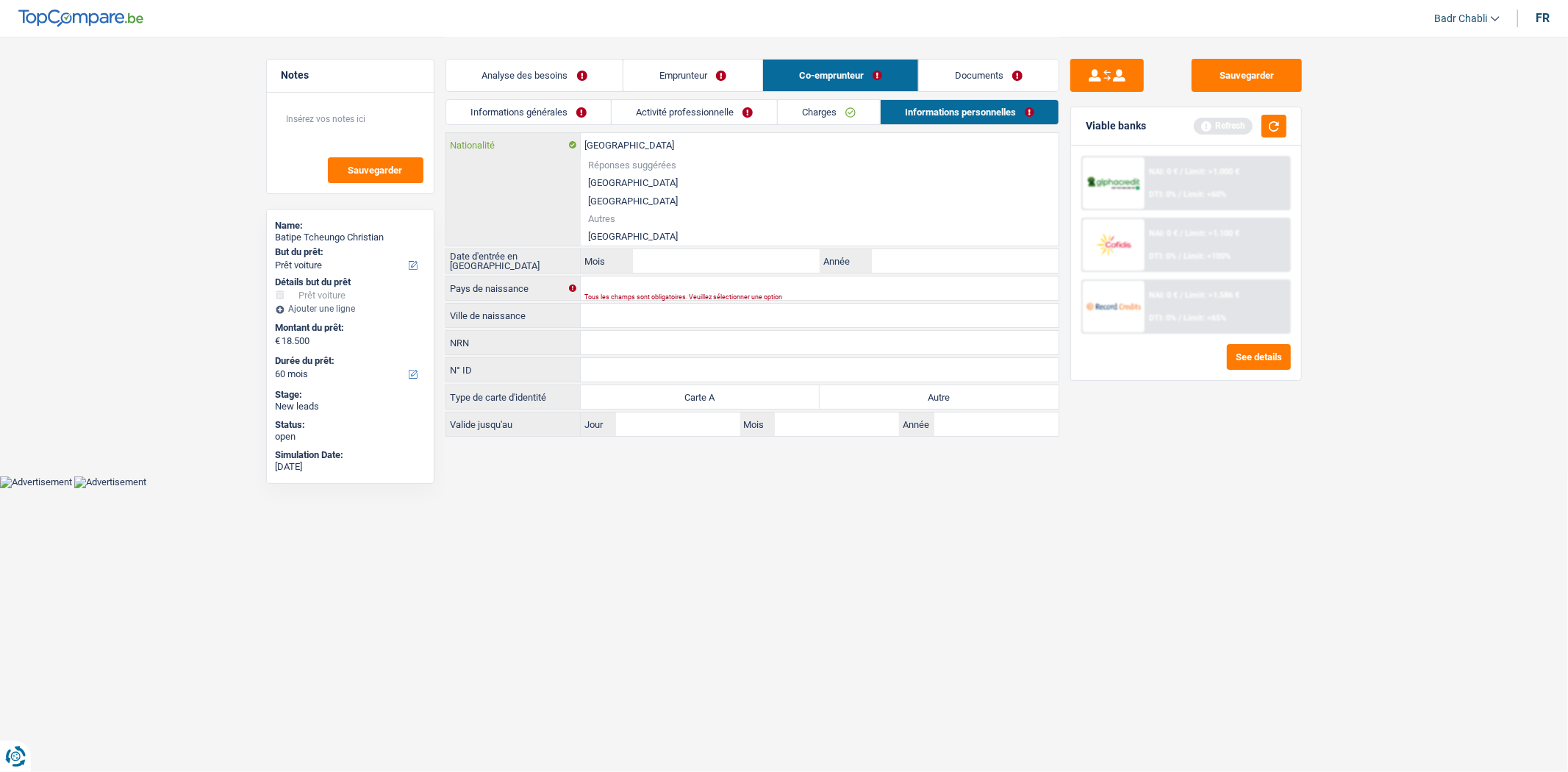
click at [622, 140] on input "[GEOGRAPHIC_DATA]" at bounding box center [820, 145] width 478 height 23
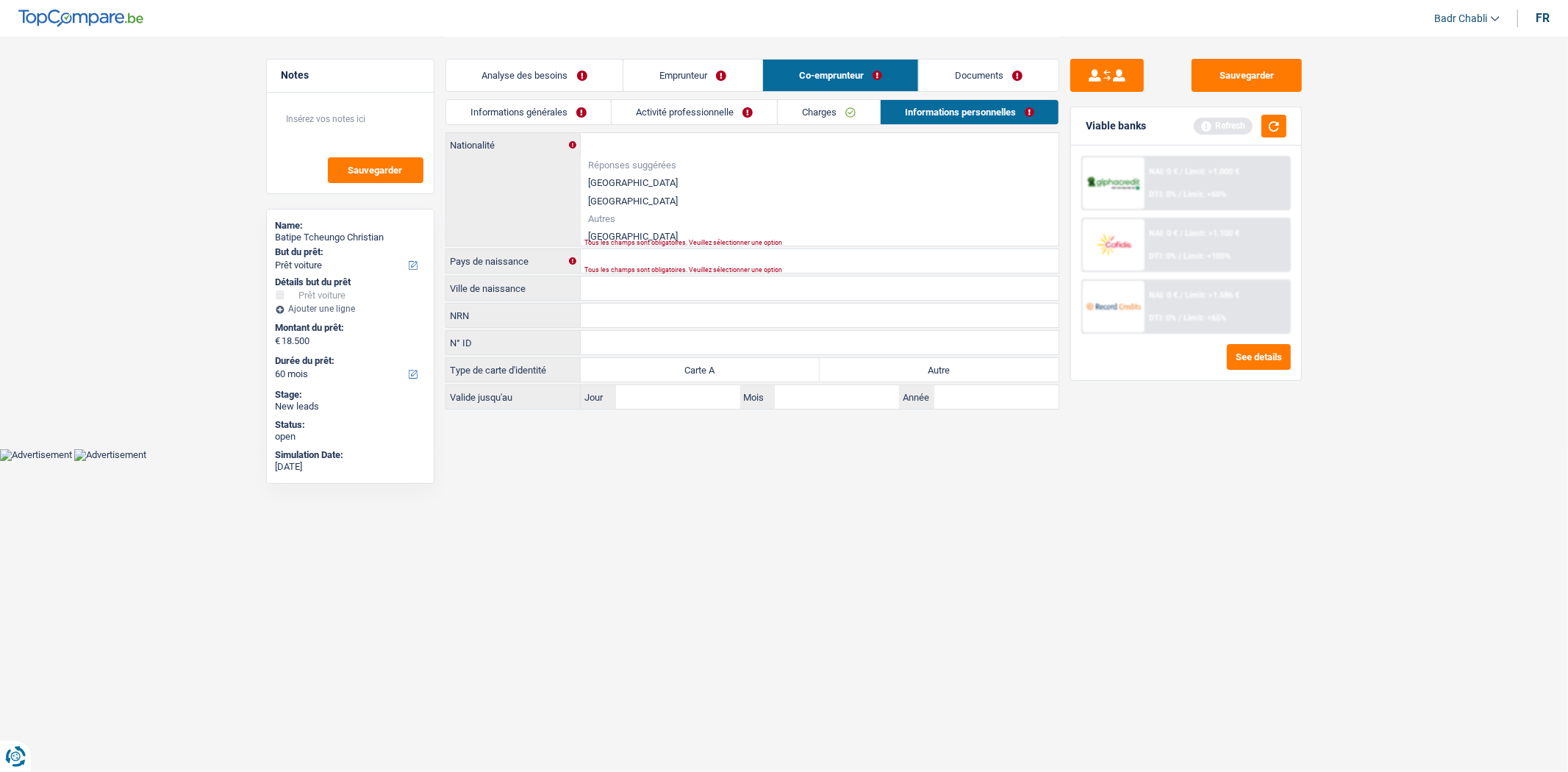
click at [608, 239] on li "[GEOGRAPHIC_DATA]" at bounding box center [820, 237] width 478 height 19
type input "[GEOGRAPHIC_DATA]"
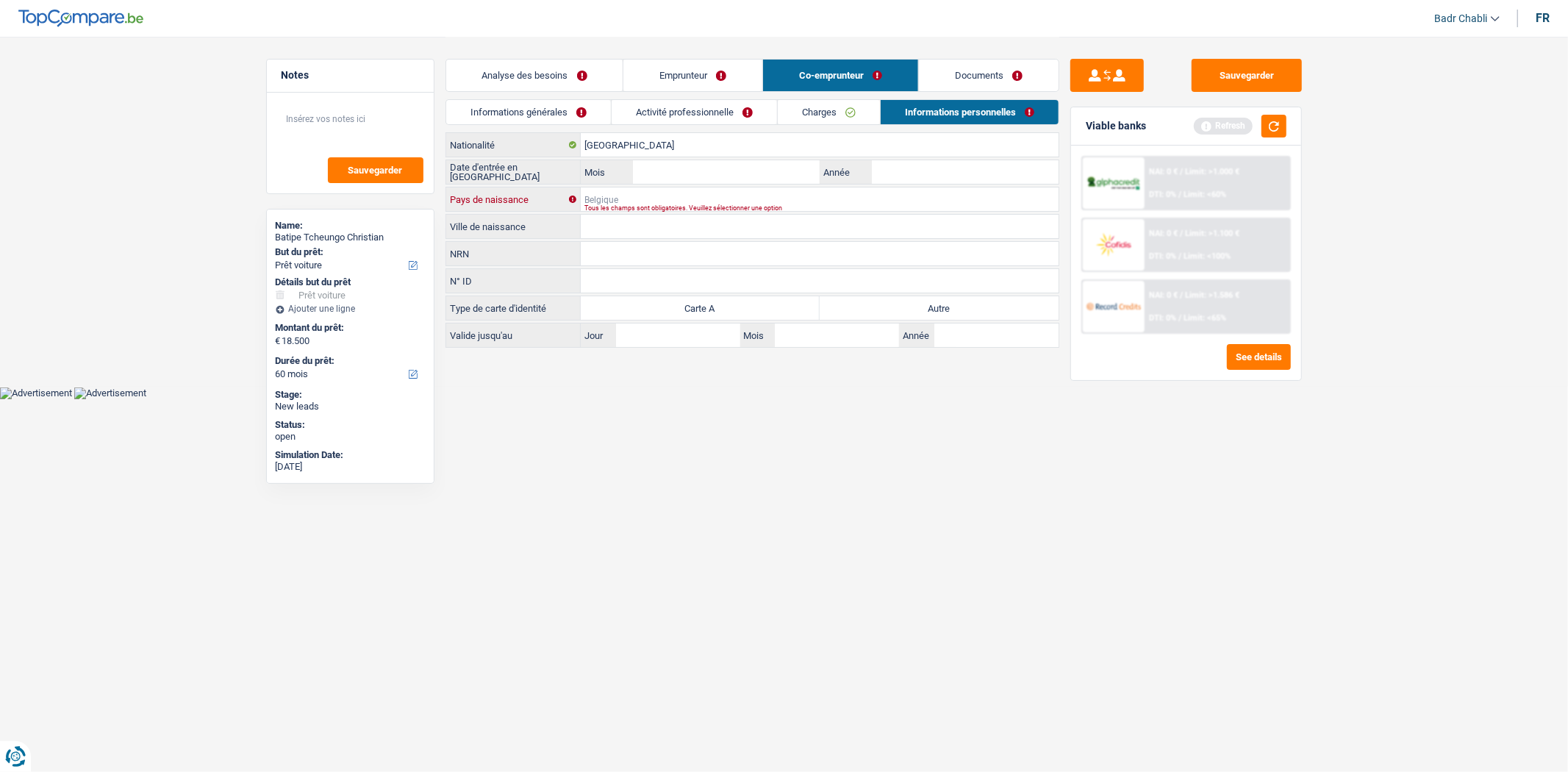
click at [615, 198] on input "Pays de naissance" at bounding box center [820, 199] width 478 height 23
paste input "[GEOGRAPHIC_DATA]"
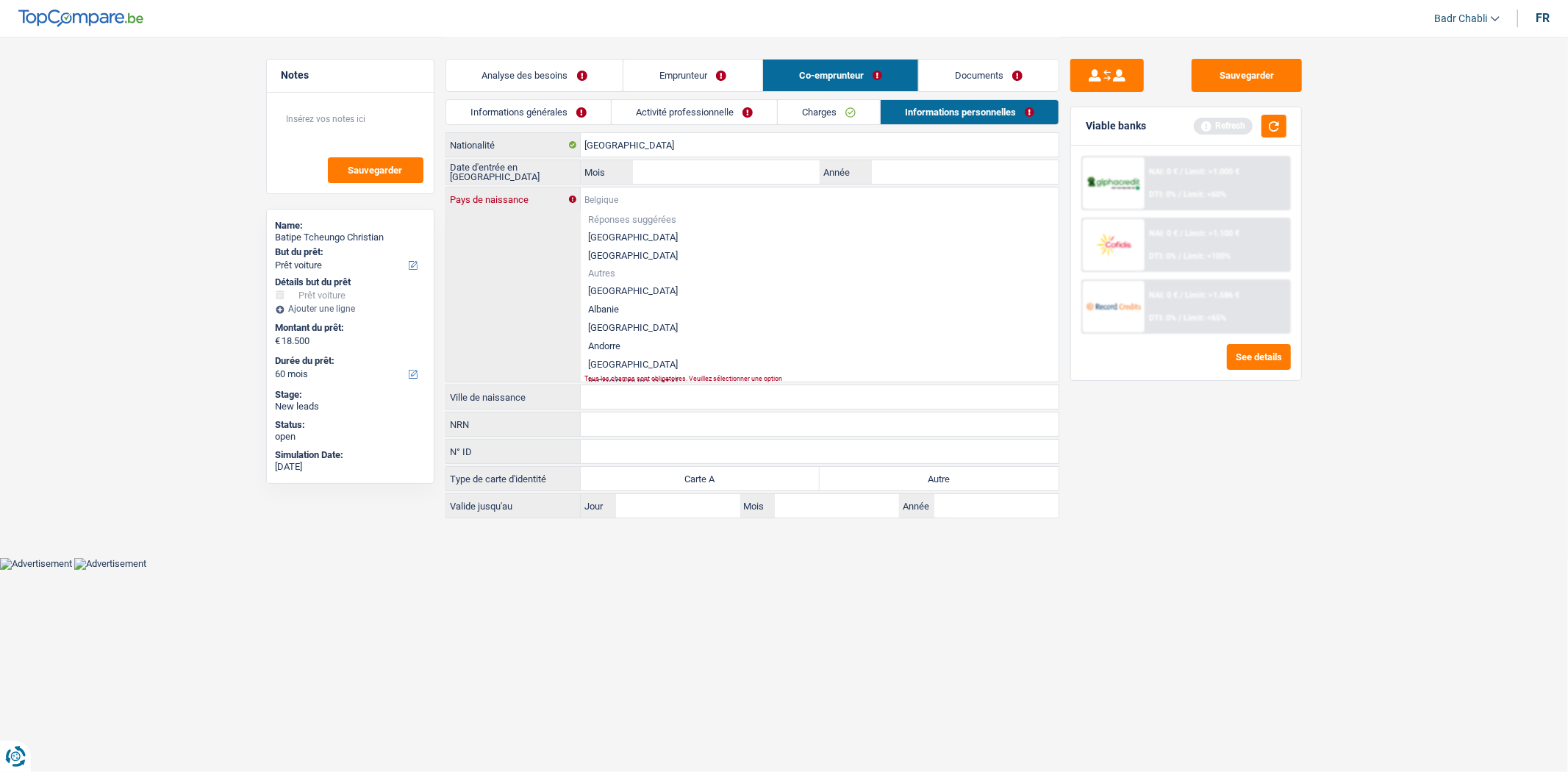
type input "[GEOGRAPHIC_DATA]"
paste input "[GEOGRAPHIC_DATA]"
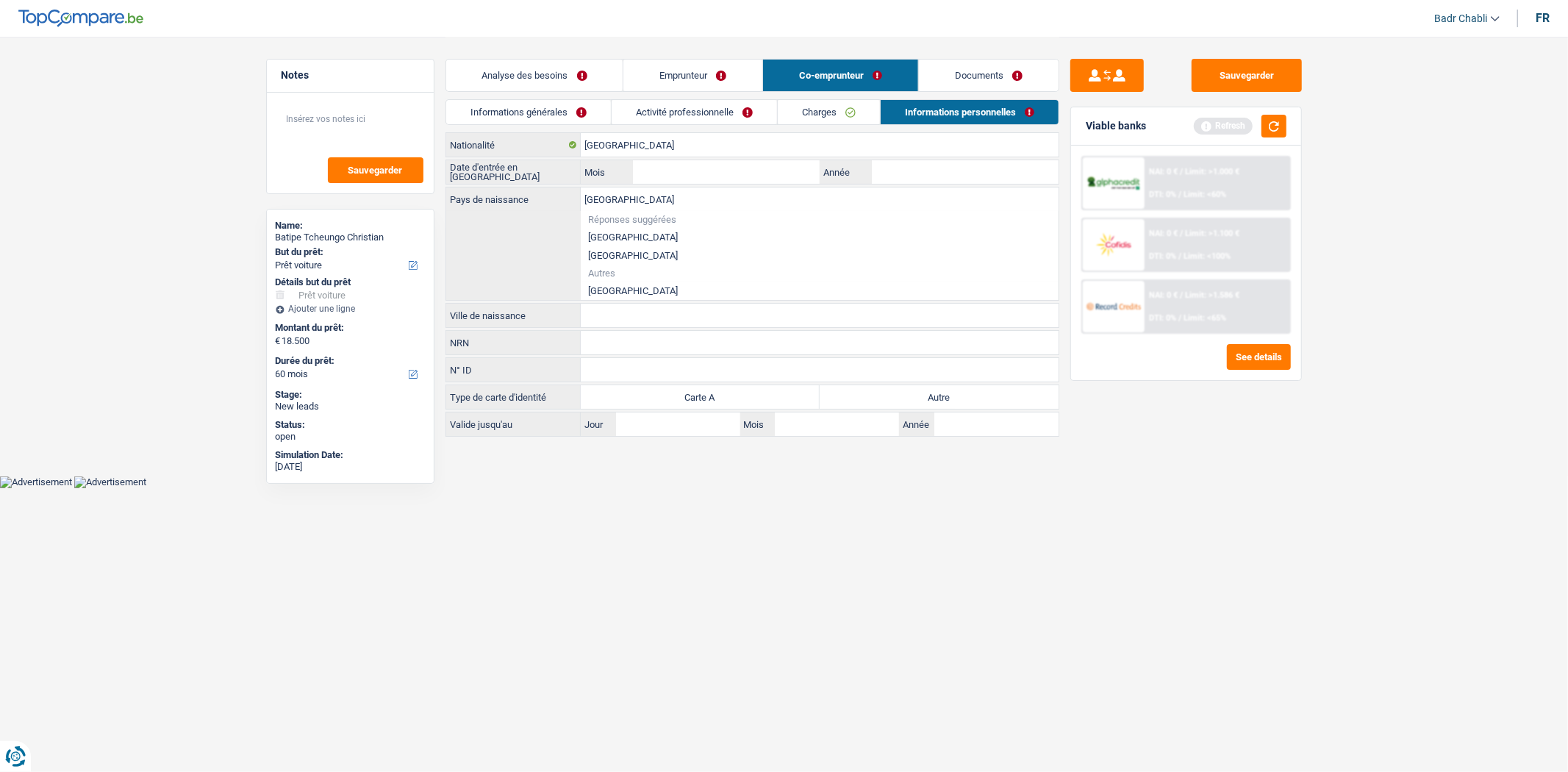
type input "[GEOGRAPHIC_DATA]"
click at [618, 291] on li "[GEOGRAPHIC_DATA]" at bounding box center [820, 291] width 478 height 19
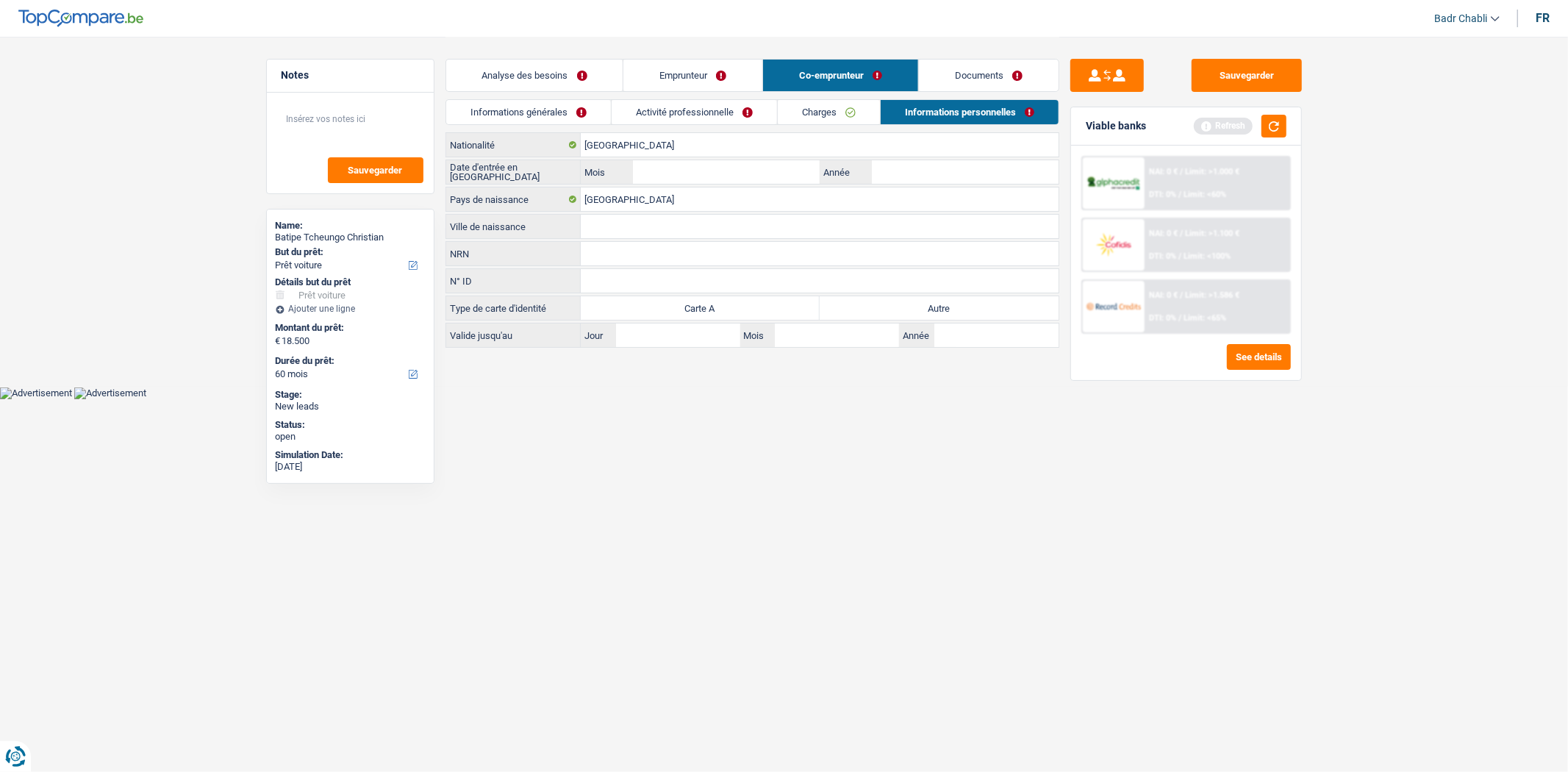
click at [629, 223] on input "Ville de naissance" at bounding box center [820, 226] width 478 height 23
click at [907, 173] on input "Année" at bounding box center [965, 172] width 186 height 23
type input "2021"
click at [768, 165] on input "Mois" at bounding box center [726, 172] width 186 height 23
type input "01"
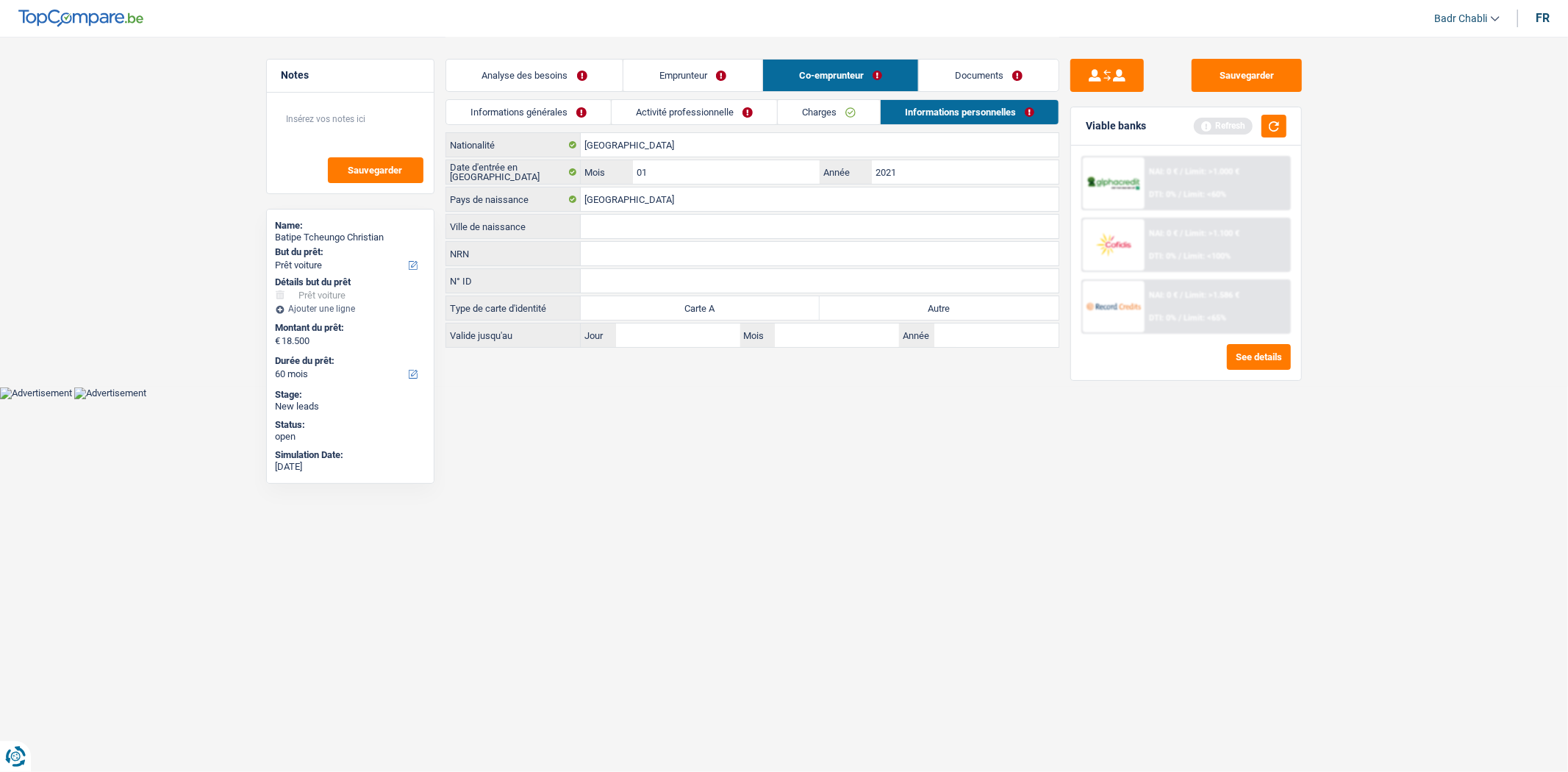
click at [646, 219] on input "Ville de naissance" at bounding box center [820, 226] width 478 height 23
click at [917, 318] on label "Autre" at bounding box center [939, 308] width 239 height 23
click at [917, 318] on input "Autre" at bounding box center [939, 308] width 239 height 23
radio input "true"
click at [668, 215] on input "Ville de naissance" at bounding box center [820, 226] width 478 height 23
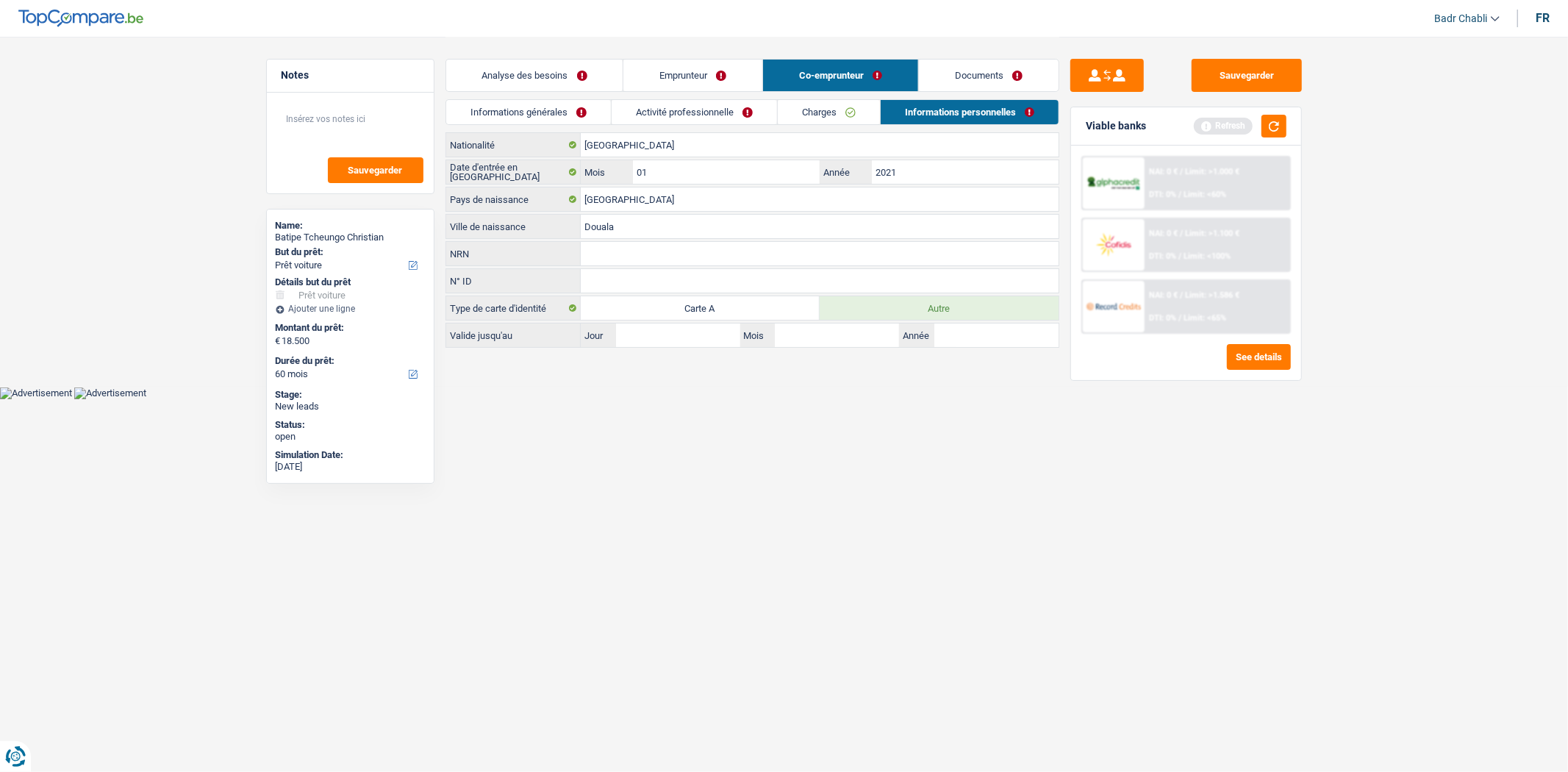
type input "Douala"
click at [848, 101] on link "Charges" at bounding box center [829, 113] width 102 height 24
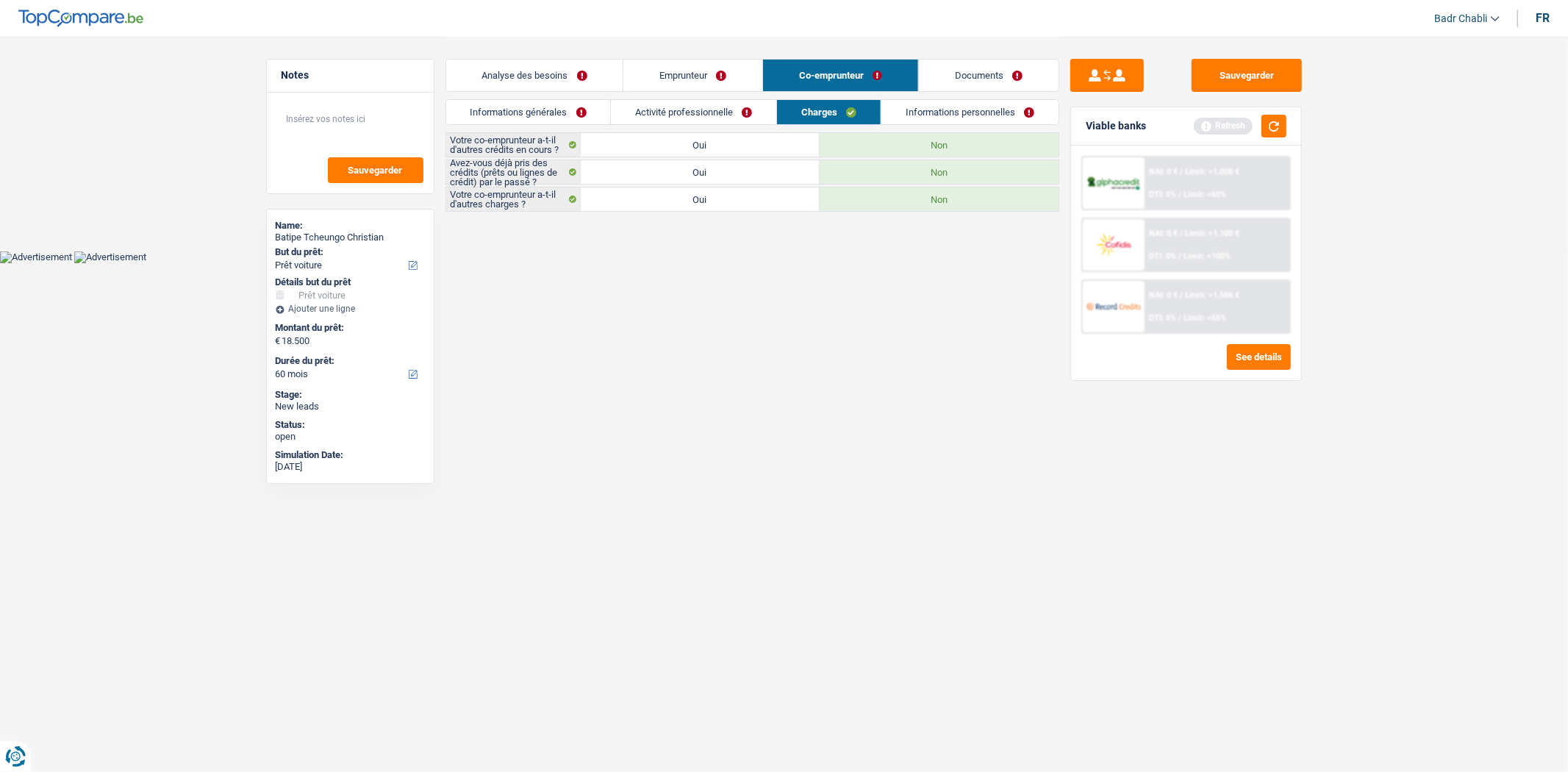
click at [736, 112] on link "Activité professionnelle" at bounding box center [694, 113] width 165 height 24
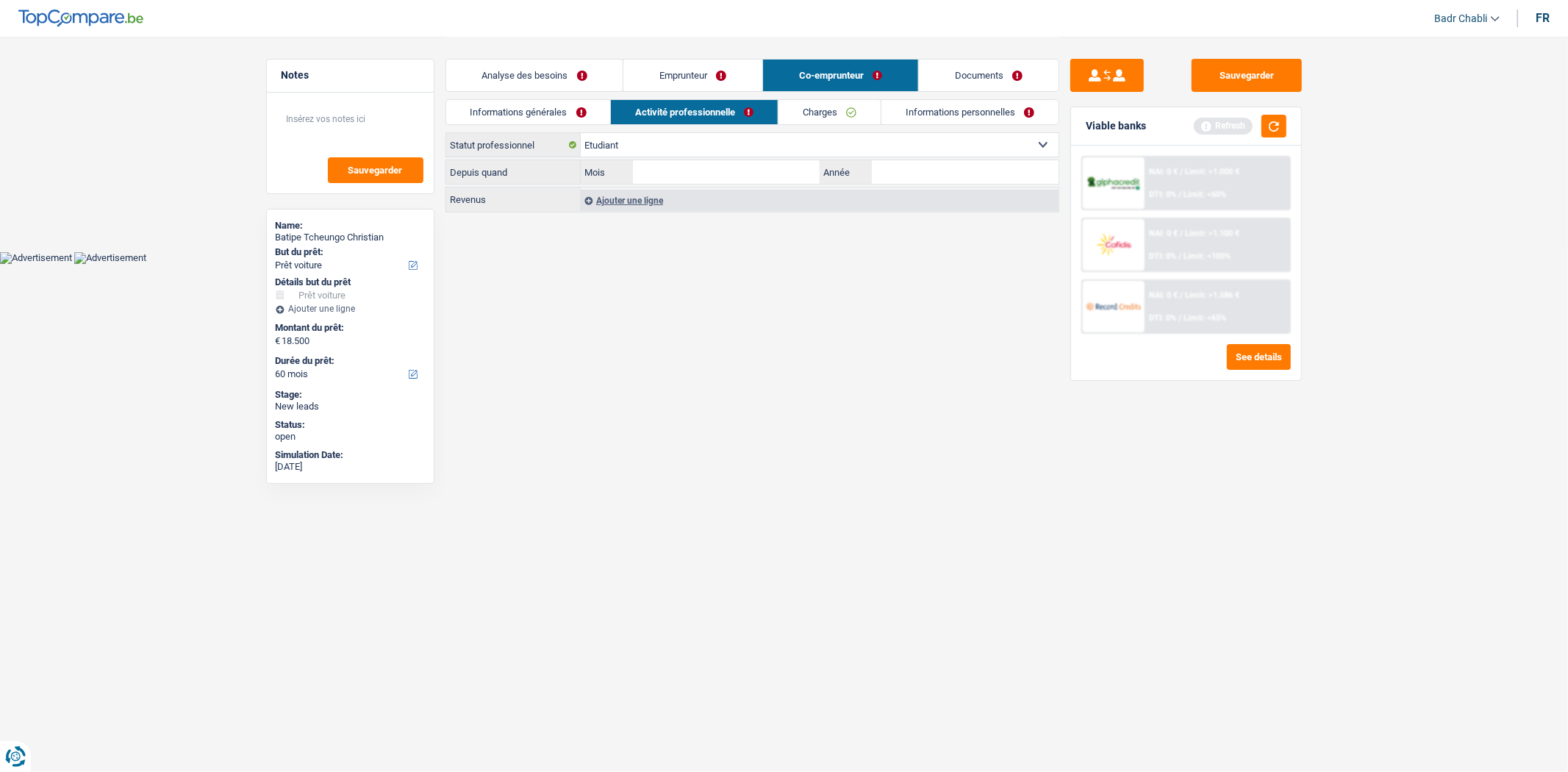
click at [879, 120] on link "Charges" at bounding box center [829, 113] width 102 height 24
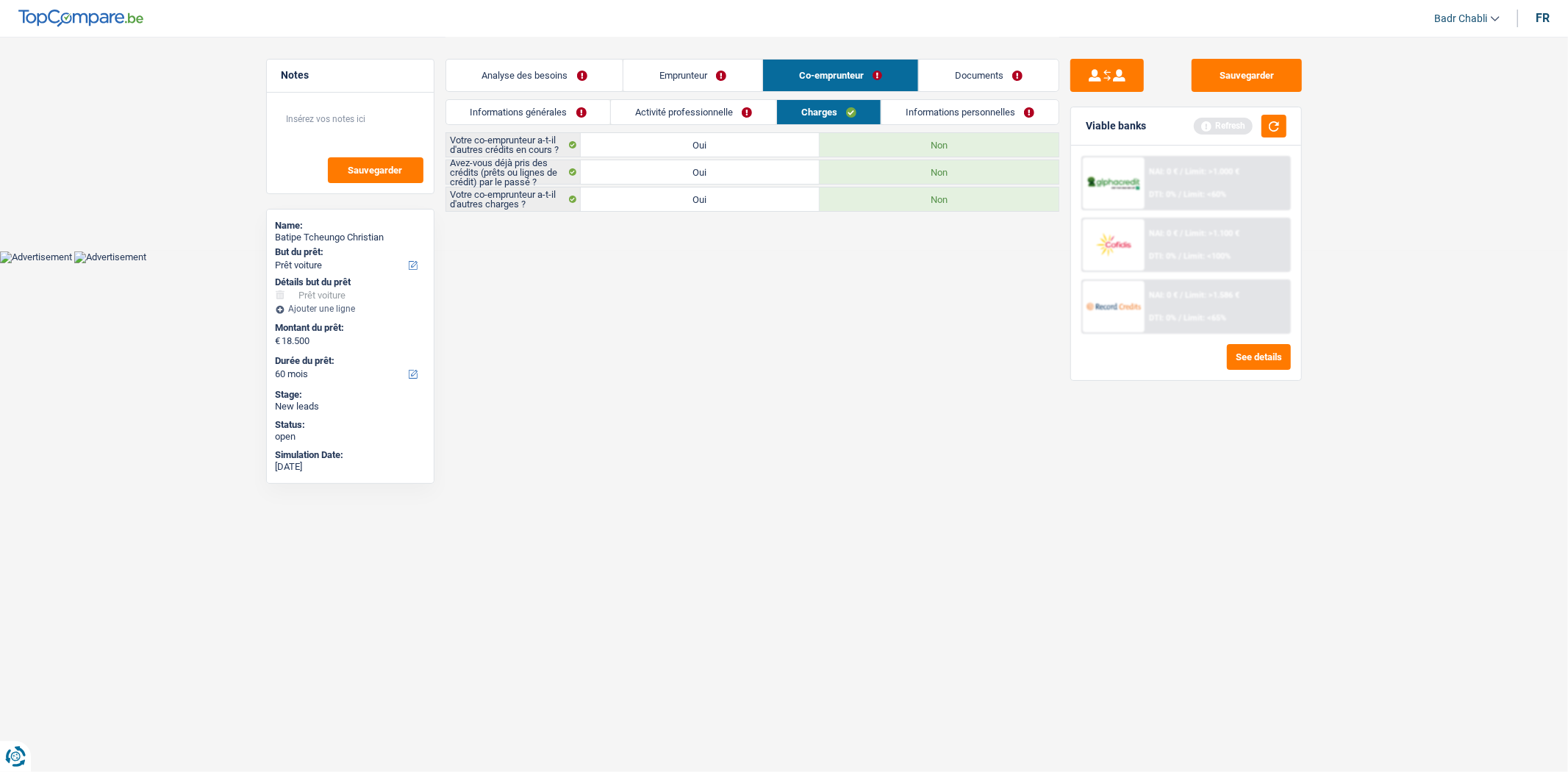
click at [978, 100] on link "Informations personnelles" at bounding box center [970, 113] width 177 height 24
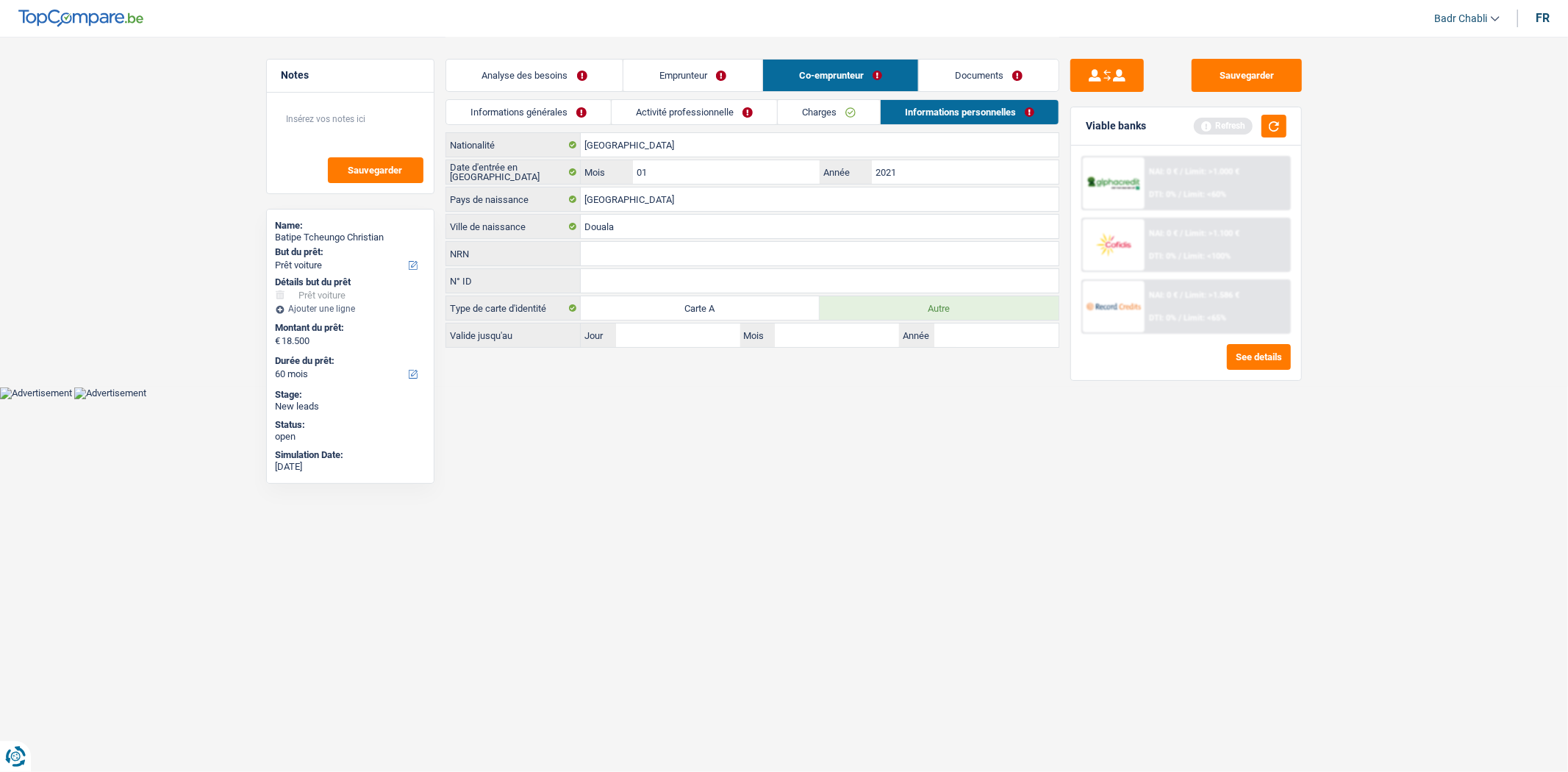
click at [745, 70] on link "Emprunteur" at bounding box center [693, 75] width 139 height 32
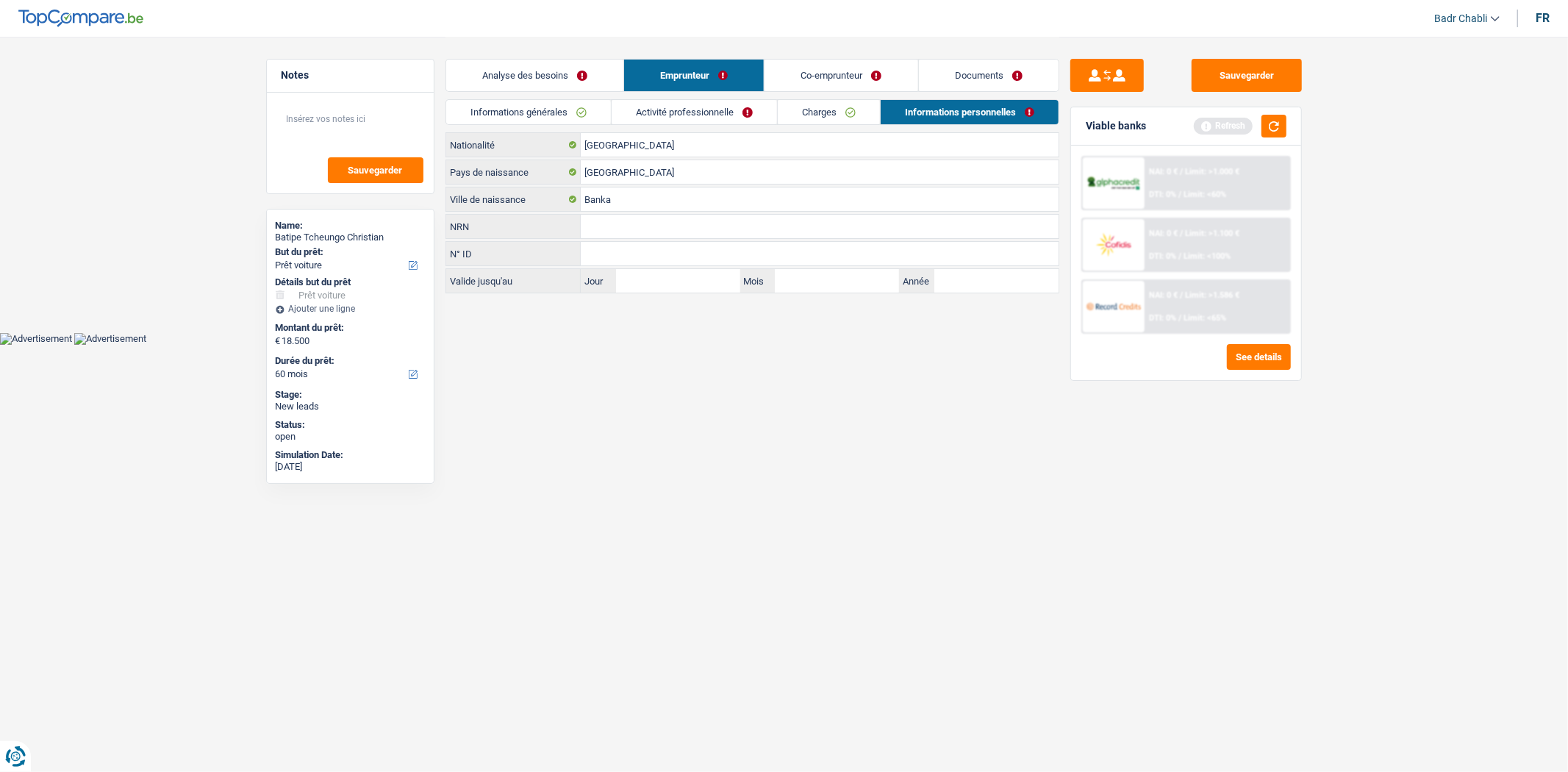
click at [947, 65] on link "Documents" at bounding box center [989, 75] width 140 height 32
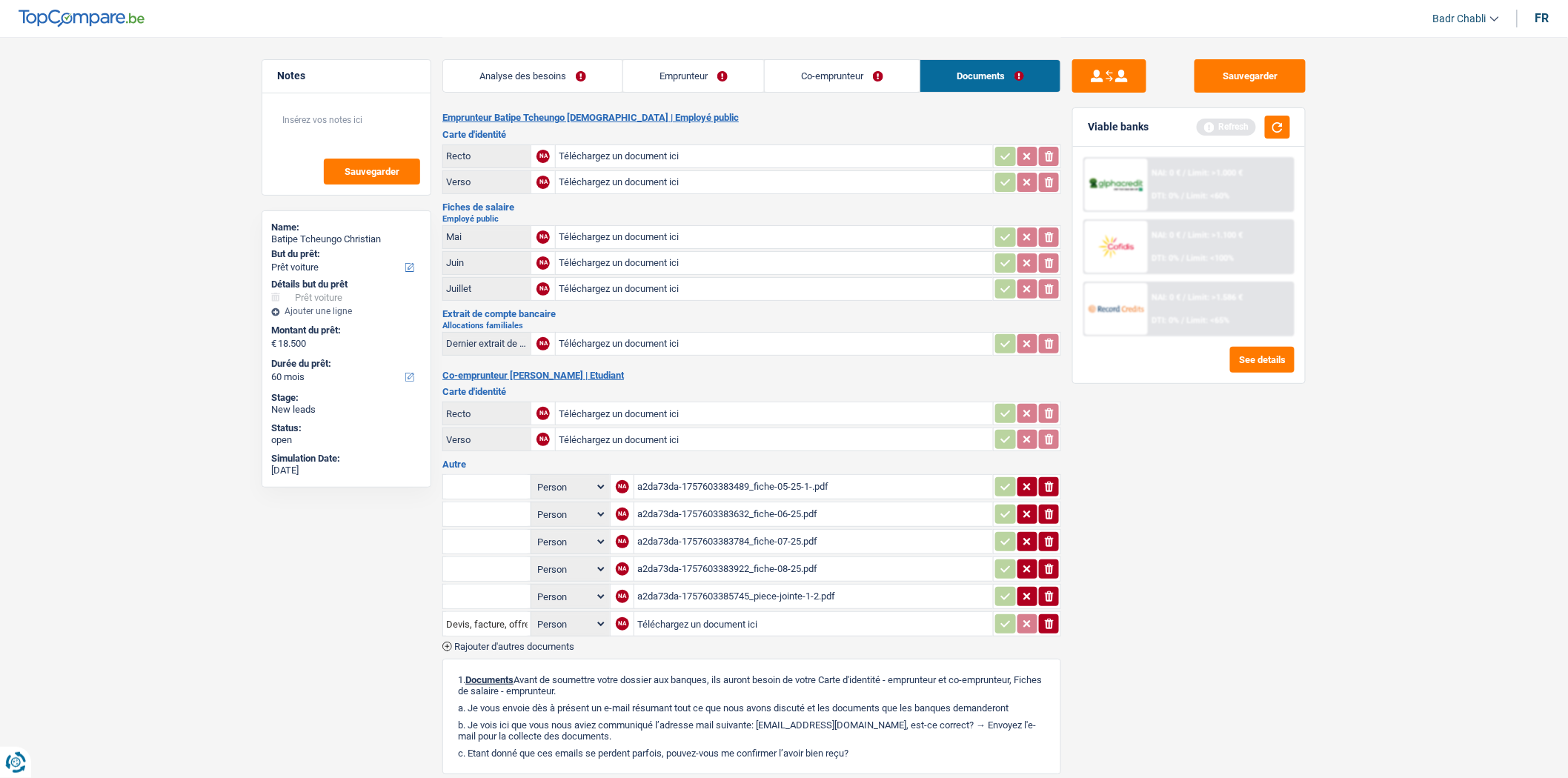
click at [774, 476] on div "a2da73da-1757603383489_fiche-05-25-1-.pdf" at bounding box center [814, 486] width 353 height 22
click at [774, 477] on div "a2da73da-1757603383489_fiche-05-25-1-.pdf" at bounding box center [814, 486] width 353 height 22
click at [749, 509] on div "a2da73da-1757603383632_fiche-06-25.pdf" at bounding box center [814, 514] width 353 height 22
click at [744, 535] on div "a2da73da-1757603383784_fiche-07-25.pdf" at bounding box center [814, 541] width 353 height 22
click at [767, 558] on div "a2da73da-1757603383922_fiche-08-25.pdf" at bounding box center [814, 569] width 353 height 22
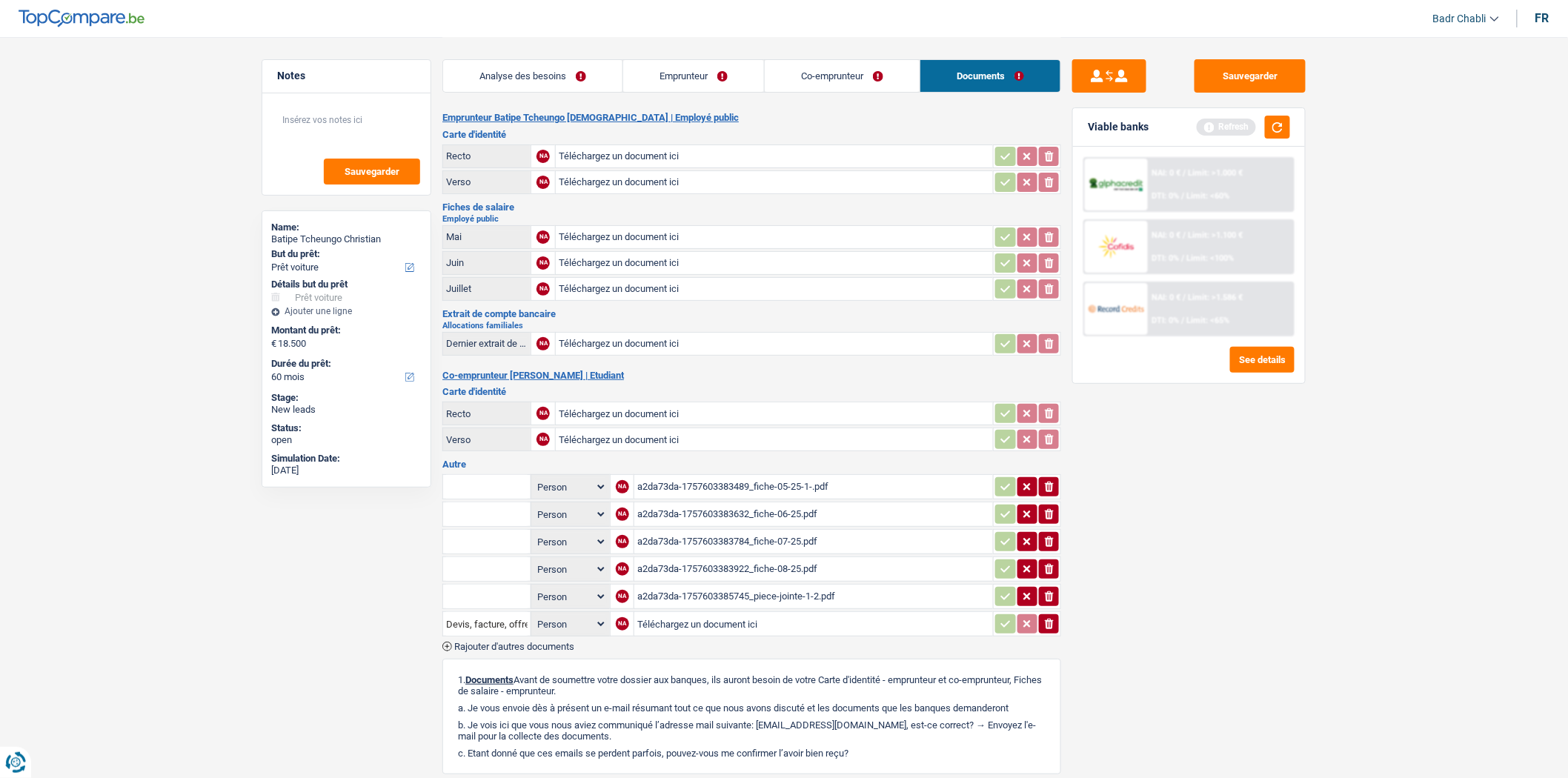
click at [786, 586] on div "a2da73da-1757603385745_piece-jointe-1-2.pdf" at bounding box center [814, 596] width 353 height 22
click at [759, 589] on div "a2da73da-1757603385745_piece-jointe-1-2.pdf" at bounding box center [814, 596] width 353 height 22
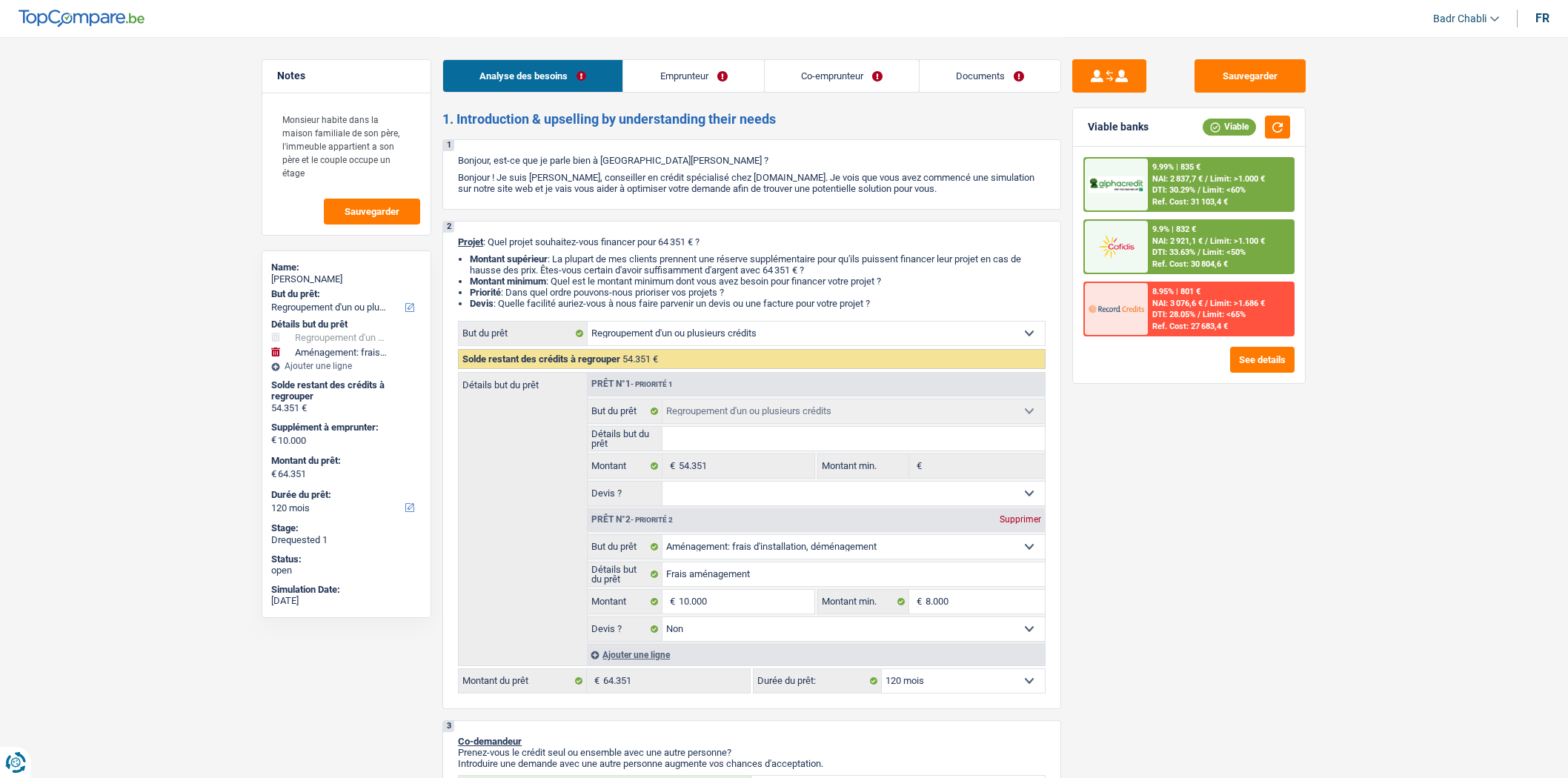
select select "refinancing"
select select "movingOrInstallation"
select select "120"
select select "refinancing"
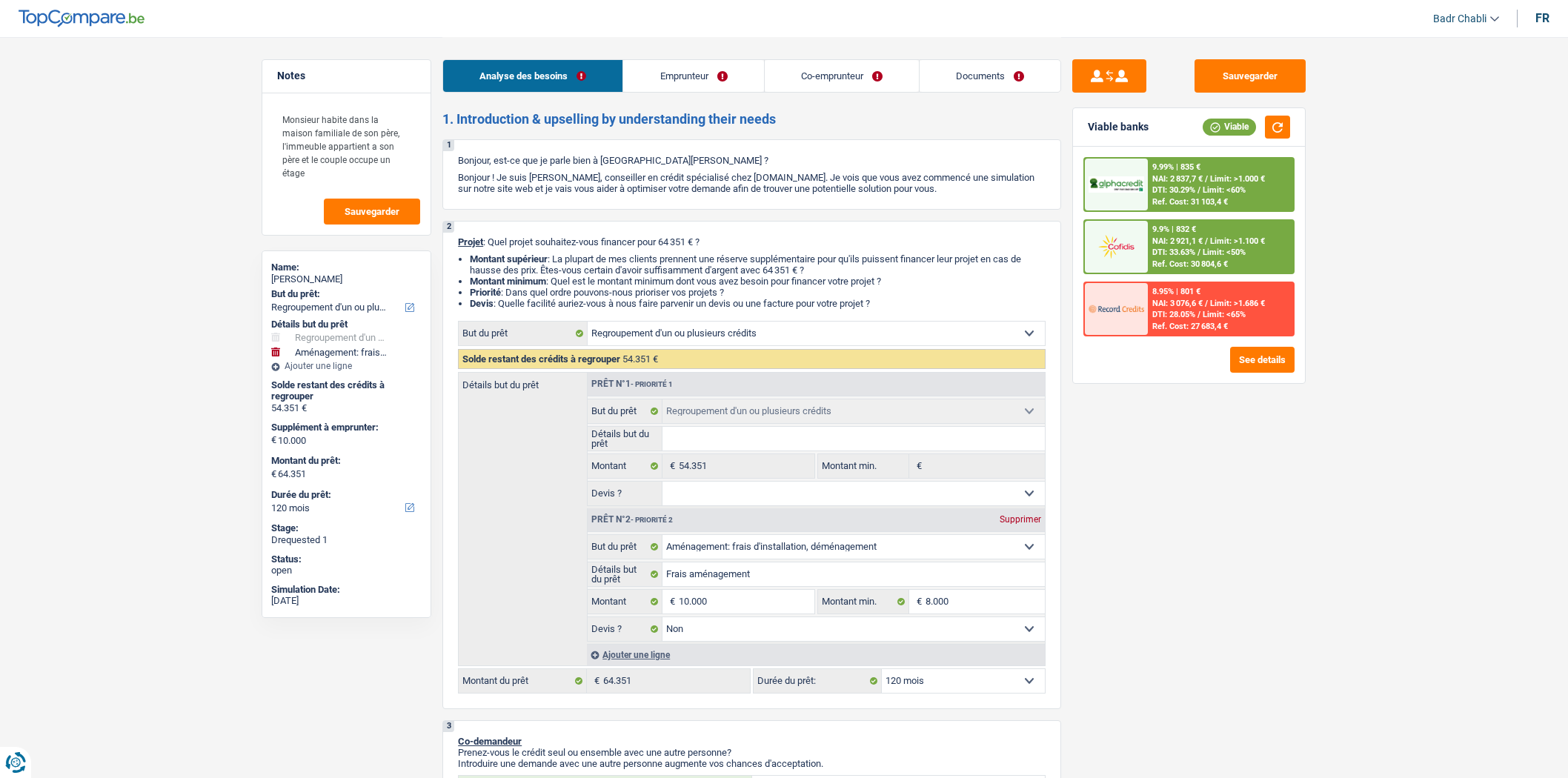
select select "refinancing"
select select "movingOrInstallation"
select select "false"
select select "120"
select select "worker"
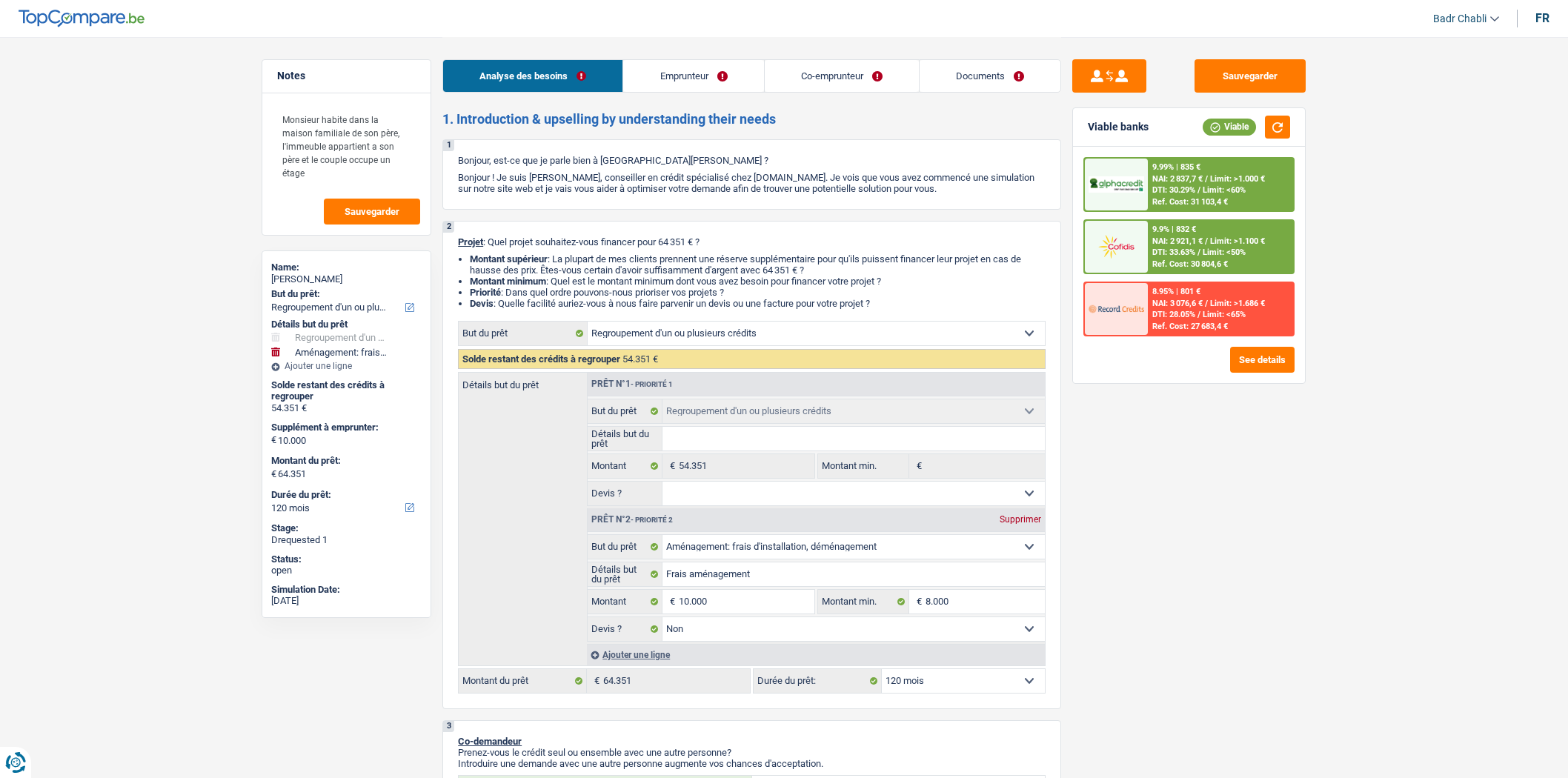
select select "housewife"
select select "netSalary"
select select "other"
select select "mealVouchers"
select select "familyAllowances"
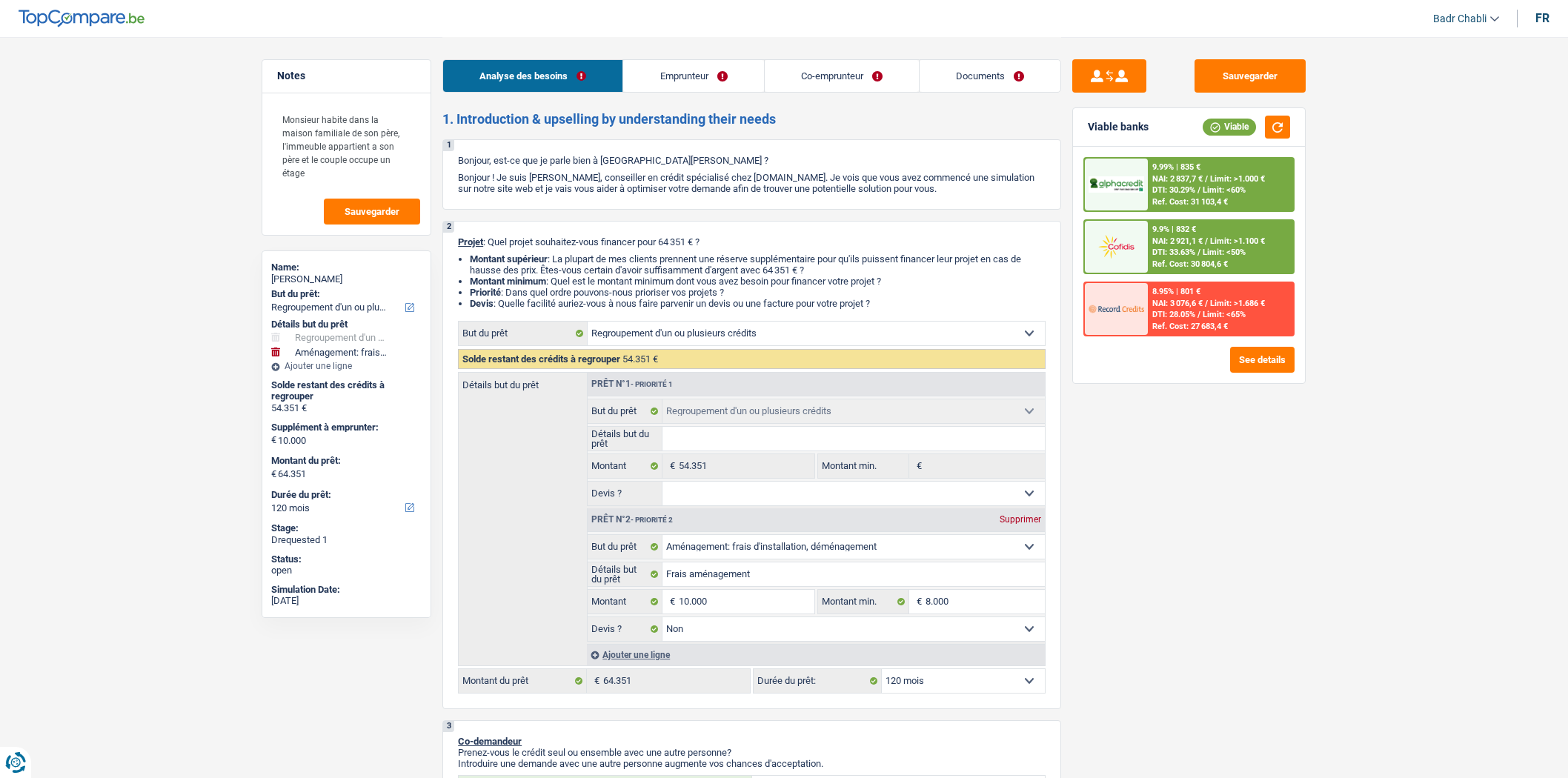
select select "familyAllowances"
select select "liveWithParents"
select select "carLoan"
select select "84"
select select "creditConsolidation"
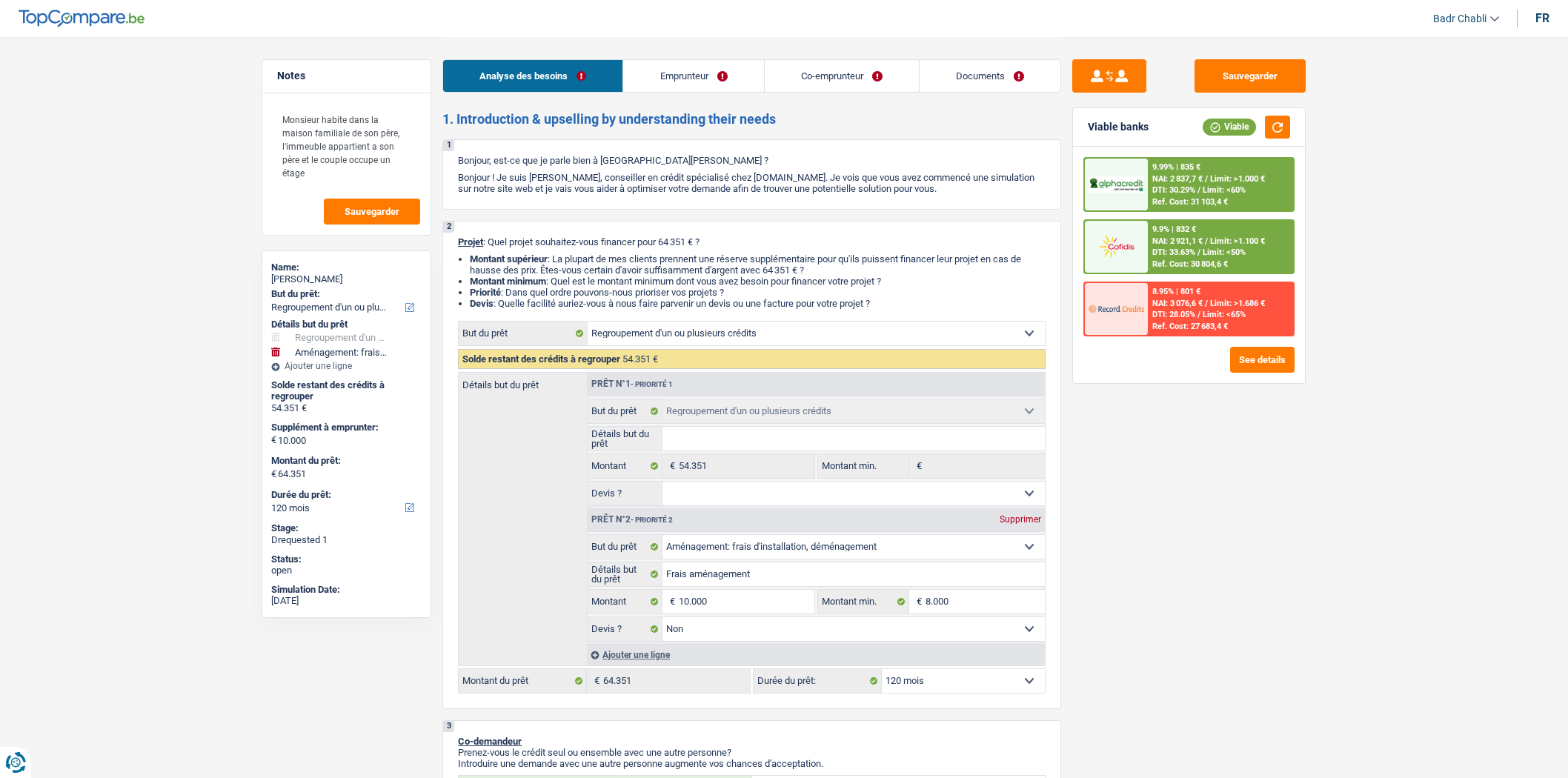
select select "96"
select select "cardOrCredit"
select select "refinancing"
select select "movingOrInstallation"
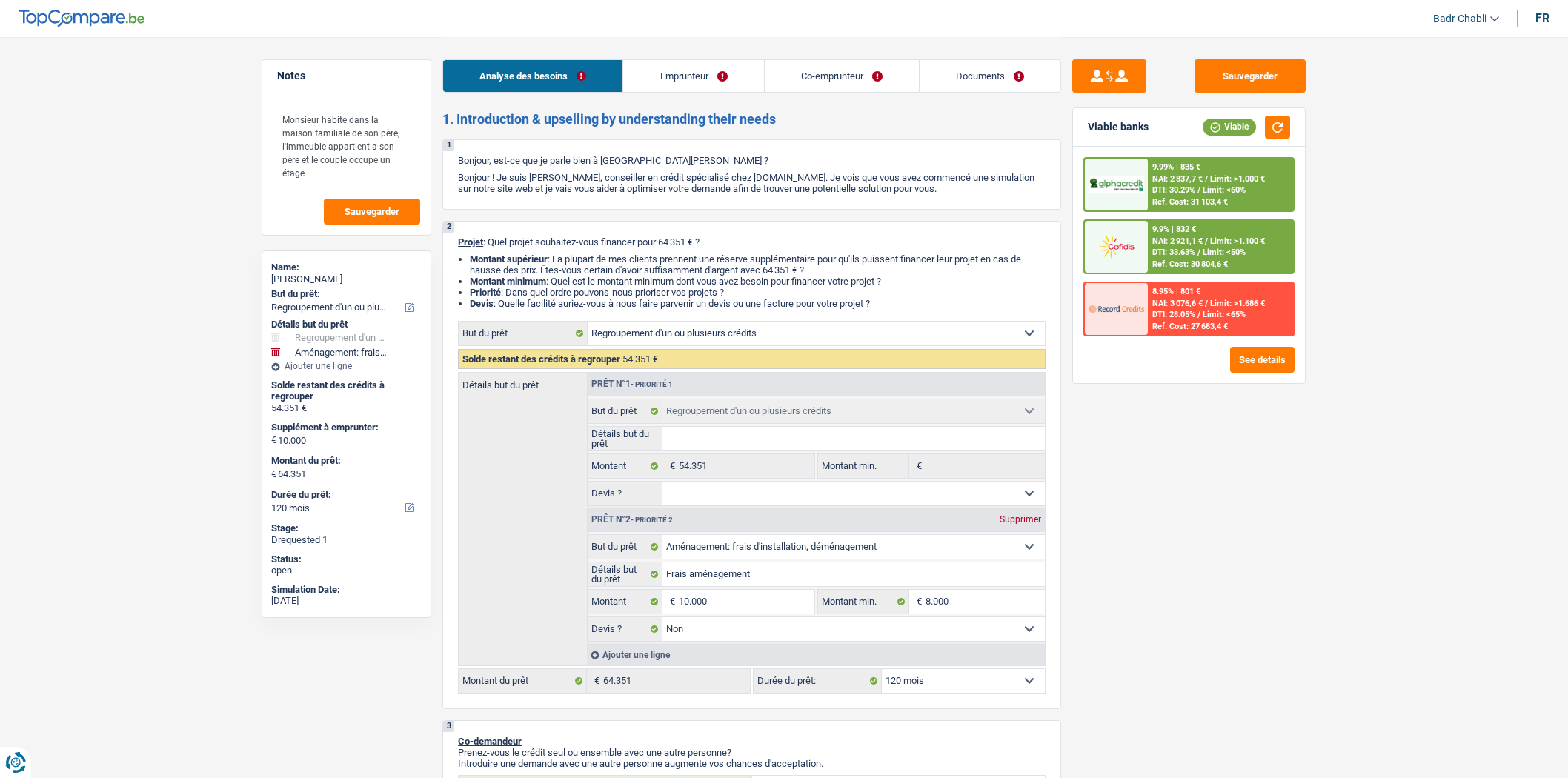
select select "false"
select select "120"
select select "32"
select select "married"
click at [677, 97] on div "Analyse des besoins Emprunteur Co-emprunteur Documents" at bounding box center [752, 68] width 619 height 63
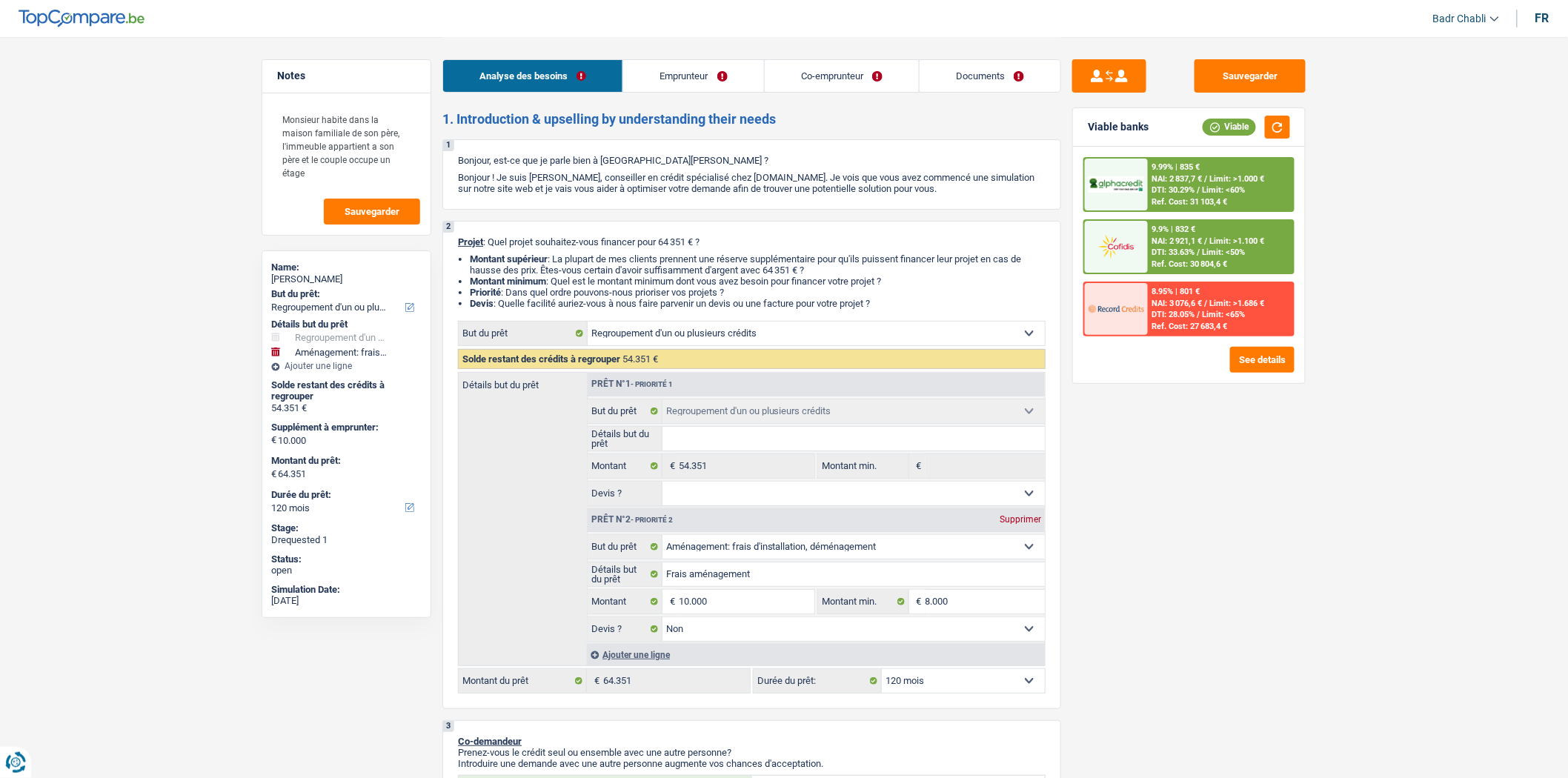
click at [675, 80] on link "Emprunteur" at bounding box center [694, 76] width 140 height 32
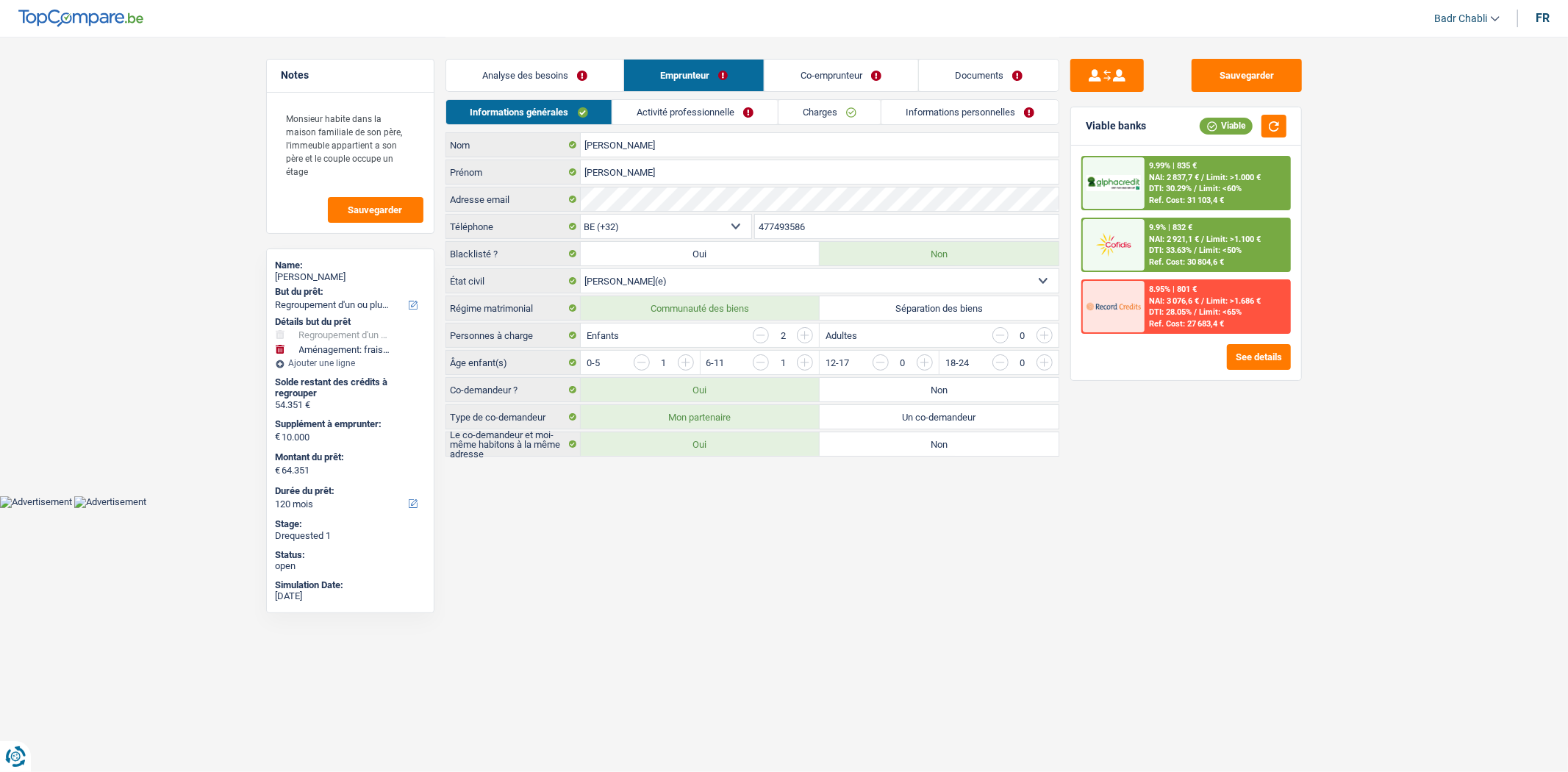
click at [973, 80] on link "Documents" at bounding box center [989, 75] width 140 height 32
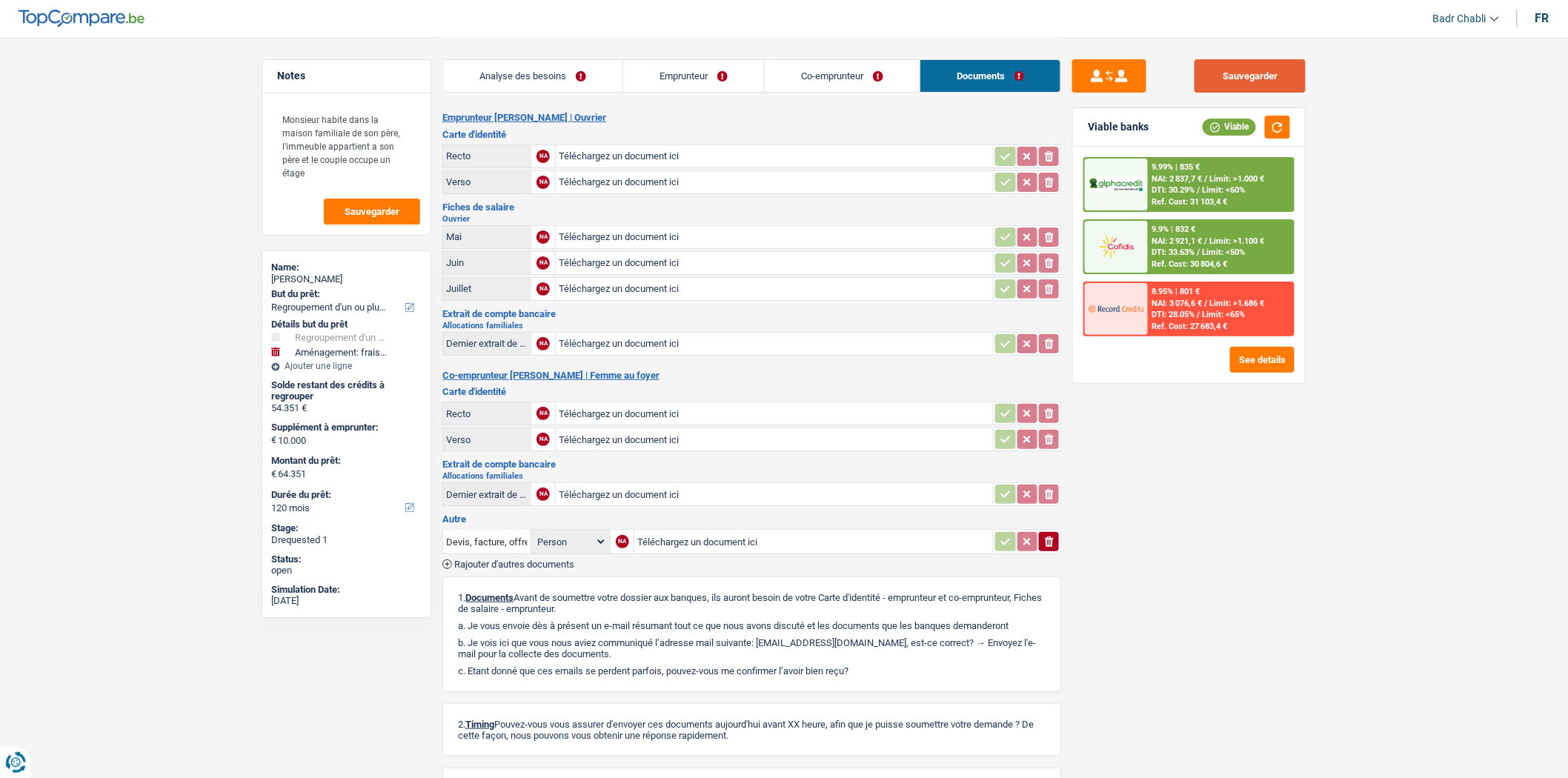
click at [1217, 70] on button "Sauvegarder" at bounding box center [1249, 76] width 111 height 33
